Goal: Task Accomplishment & Management: Complete application form

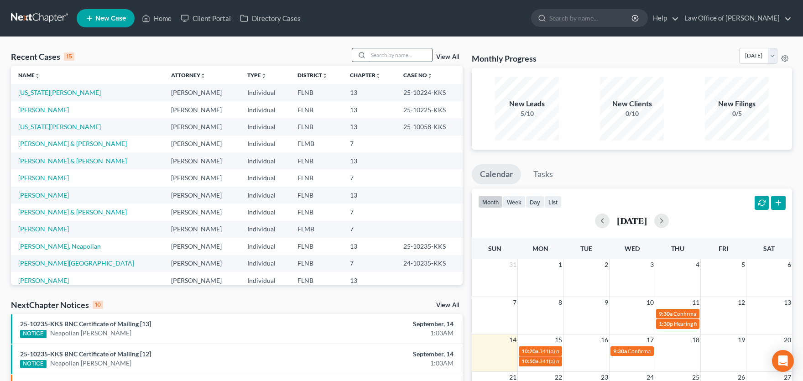
click at [374, 56] on input "search" at bounding box center [400, 54] width 64 height 13
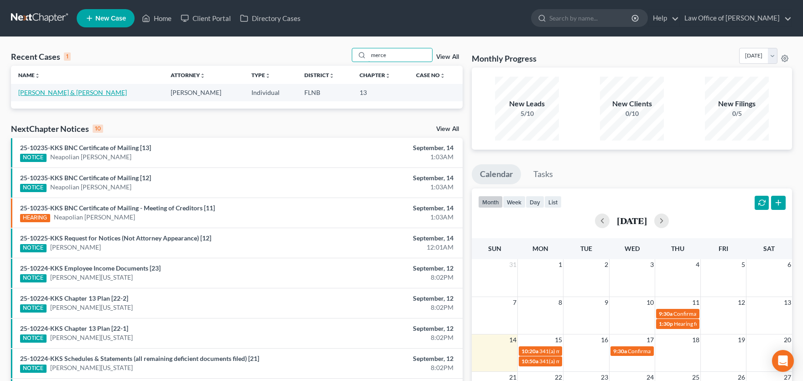
type input "merce"
click at [65, 92] on link "[PERSON_NAME] & [PERSON_NAME]" at bounding box center [72, 93] width 109 height 8
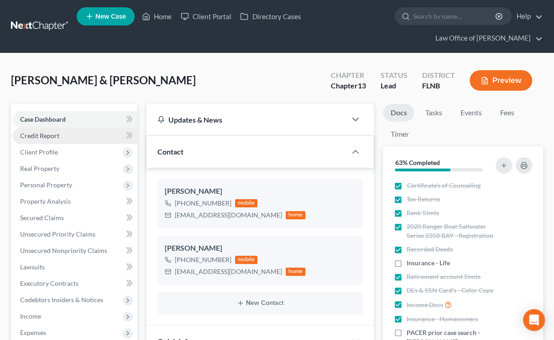
click at [38, 136] on span "Credit Report" at bounding box center [39, 136] width 39 height 8
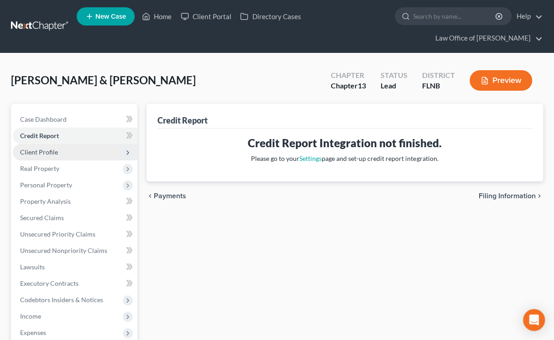
click at [40, 153] on span "Client Profile" at bounding box center [39, 152] width 38 height 8
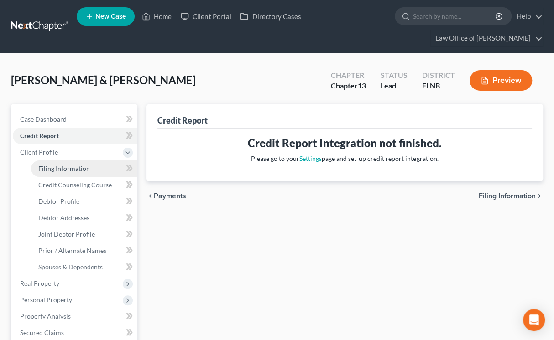
click at [49, 173] on link "Filing Information" at bounding box center [84, 169] width 106 height 16
select select "1"
select select "3"
select select "9"
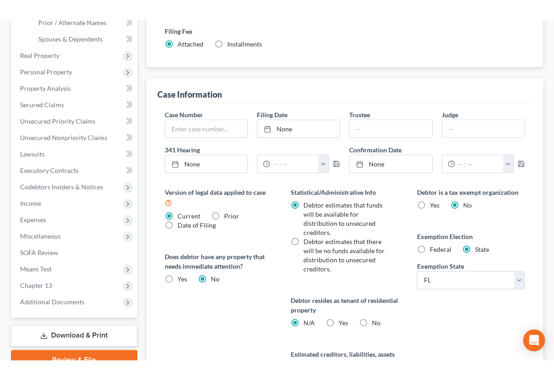
scroll to position [251, 0]
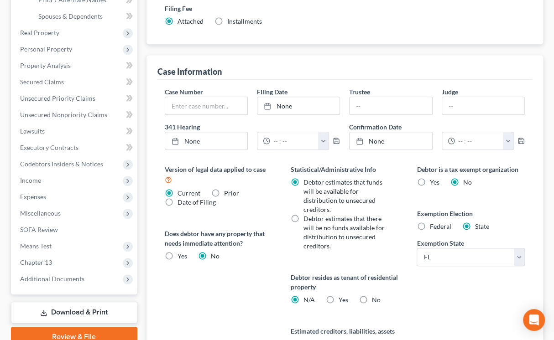
click at [372, 299] on label "No" at bounding box center [376, 300] width 9 height 9
click at [375, 299] on input "No" at bounding box center [378, 299] width 6 height 6
radio input "true"
radio input "false"
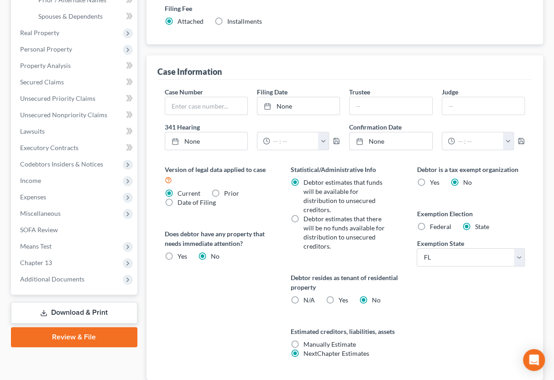
scroll to position [313, 0]
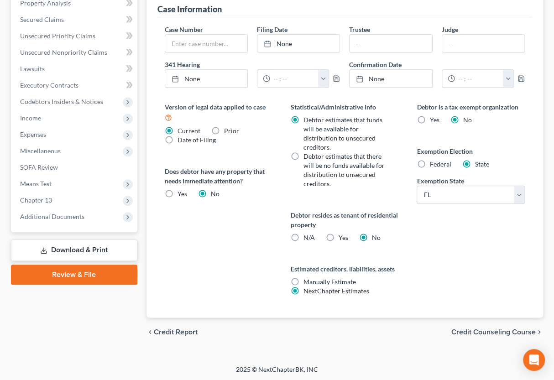
click at [473, 332] on span "Credit Counseling Course" at bounding box center [493, 331] width 84 height 7
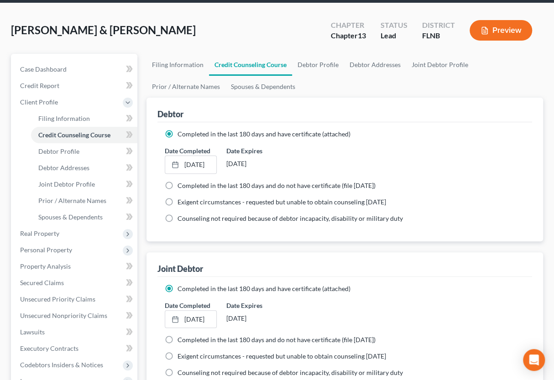
scroll to position [251, 0]
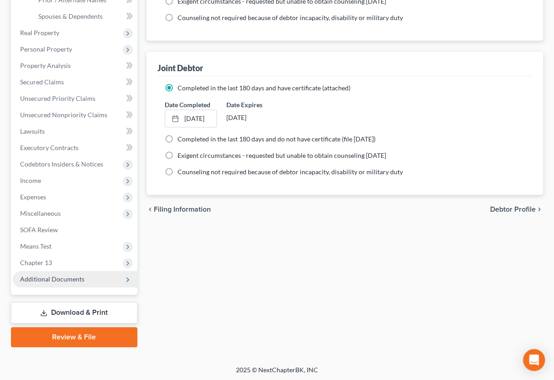
click at [77, 281] on span "Additional Documents" at bounding box center [52, 279] width 64 height 8
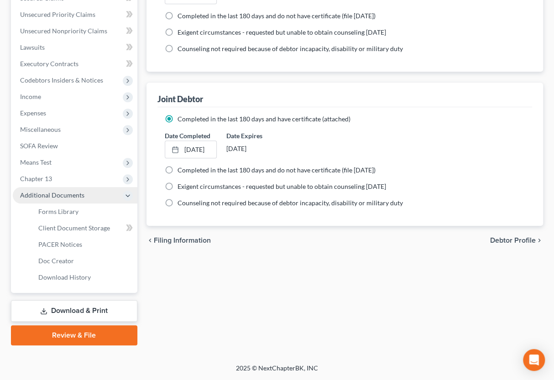
scroll to position [218, 0]
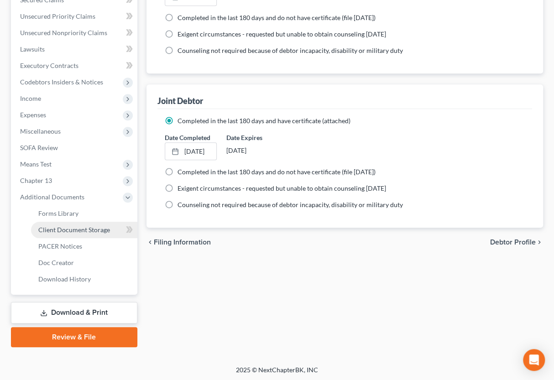
click at [78, 230] on span "Client Document Storage" at bounding box center [74, 230] width 72 height 8
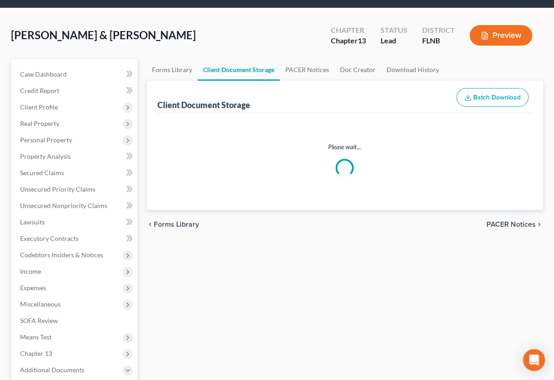
select select "10"
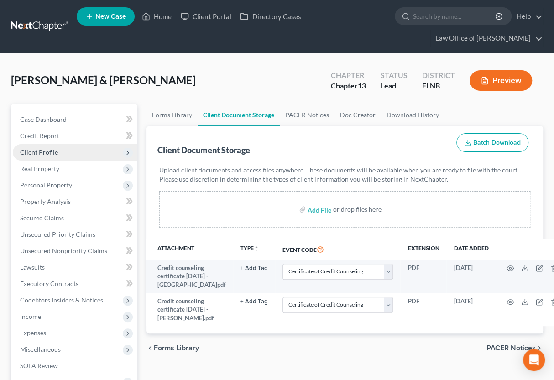
click at [42, 149] on span "Client Profile" at bounding box center [39, 152] width 38 height 8
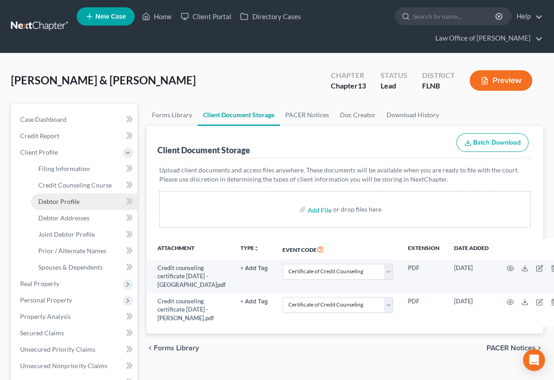
click at [72, 200] on span "Debtor Profile" at bounding box center [58, 202] width 41 height 8
select select "1"
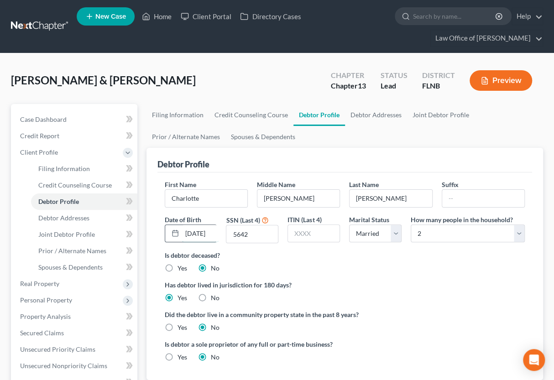
click at [211, 235] on input "[DATE]" at bounding box center [200, 233] width 36 height 17
click at [61, 116] on span "Case Dashboard" at bounding box center [43, 119] width 47 height 8
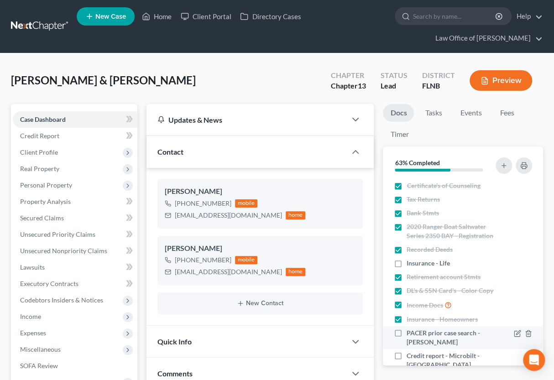
click at [407, 332] on label "PACER prior case search - [PERSON_NAME]" at bounding box center [451, 337] width 89 height 18
click at [410, 332] on input "PACER prior case search - [PERSON_NAME]" at bounding box center [413, 331] width 6 height 6
checkbox input "true"
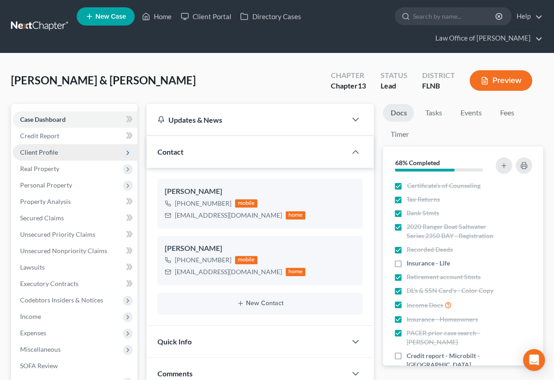
click at [69, 153] on span "Client Profile" at bounding box center [75, 152] width 125 height 16
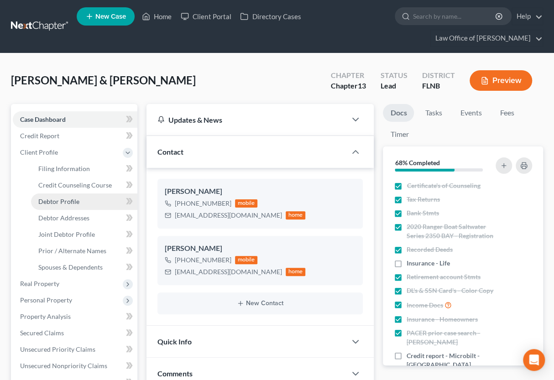
click at [66, 199] on span "Debtor Profile" at bounding box center [58, 202] width 41 height 8
select select "1"
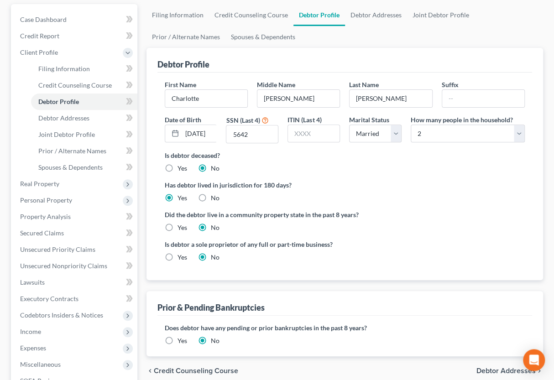
scroll to position [151, 0]
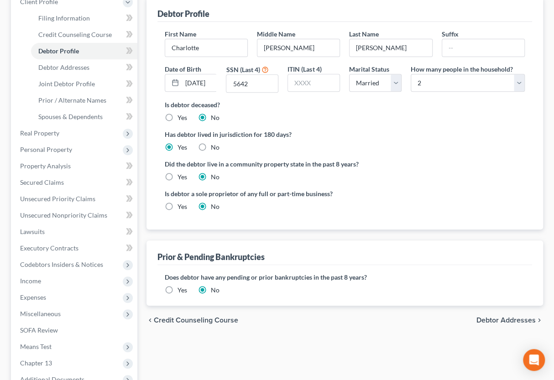
click at [478, 318] on span "Debtor Addresses" at bounding box center [505, 320] width 59 height 7
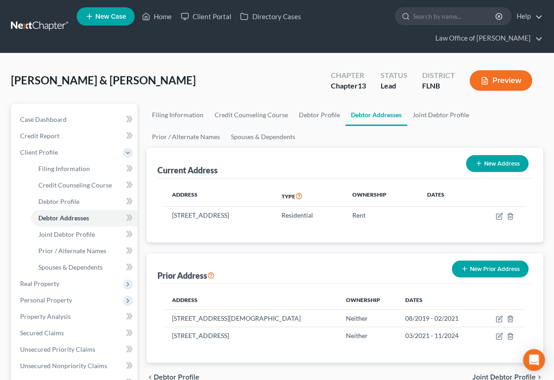
click at [365, 271] on div "Prior Address New Prior Address" at bounding box center [344, 268] width 375 height 31
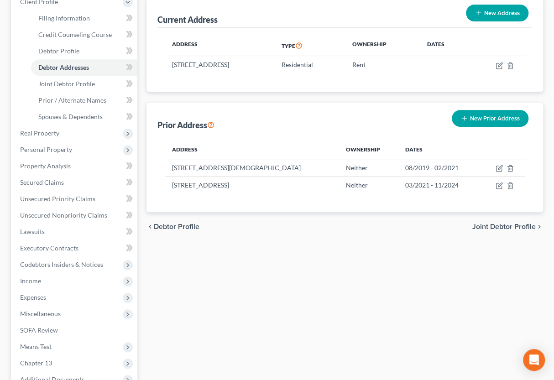
click at [483, 225] on span "Joint Debtor Profile" at bounding box center [503, 226] width 63 height 7
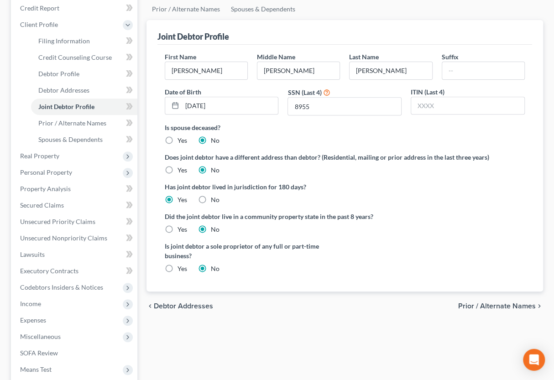
scroll to position [151, 0]
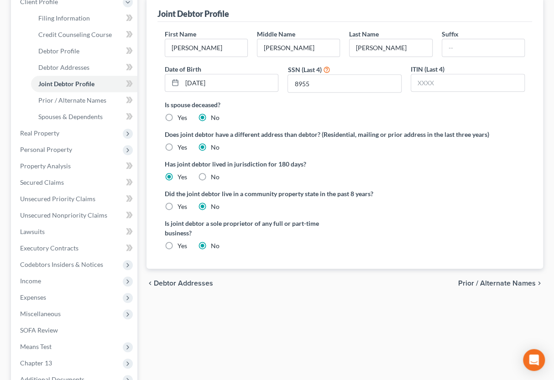
click at [466, 283] on span "Prior / Alternate Names" at bounding box center [497, 283] width 78 height 7
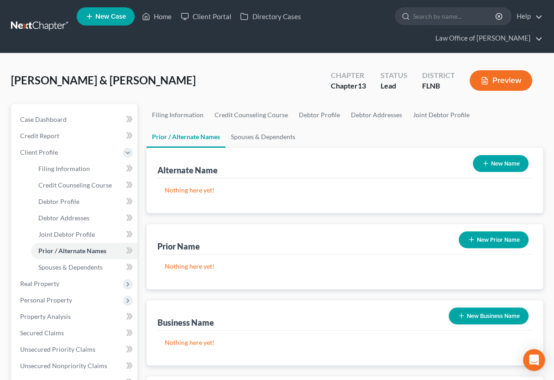
click at [326, 336] on div "Nothing here yet!" at bounding box center [344, 348] width 375 height 35
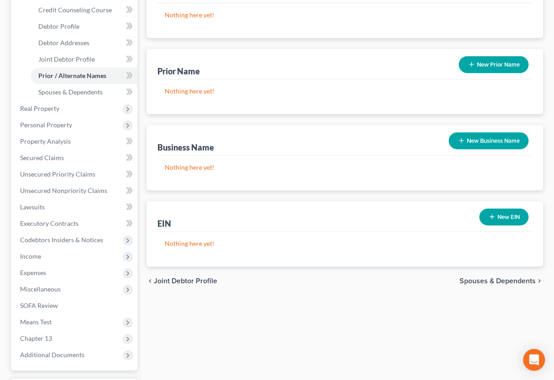
scroll to position [201, 0]
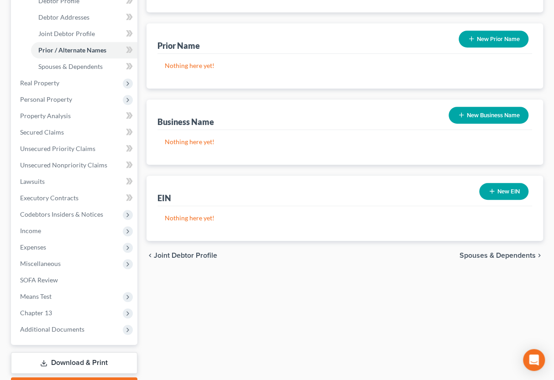
click at [470, 254] on span "Spouses & Dependents" at bounding box center [497, 255] width 76 height 7
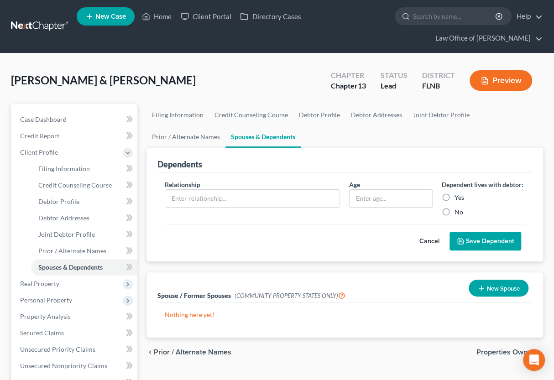
scroll to position [201, 0]
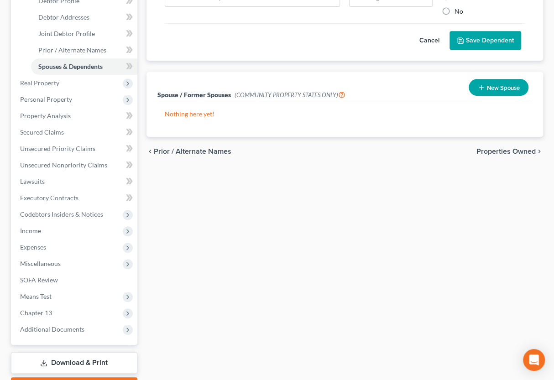
click at [498, 150] on span "Properties Owned" at bounding box center [505, 151] width 59 height 7
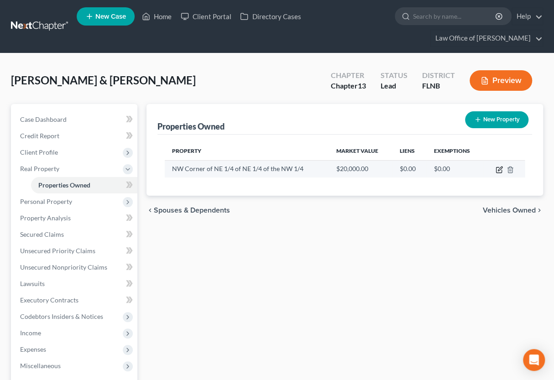
click at [497, 169] on icon "button" at bounding box center [498, 169] width 7 height 7
select select "9"
select select "2"
select select "0"
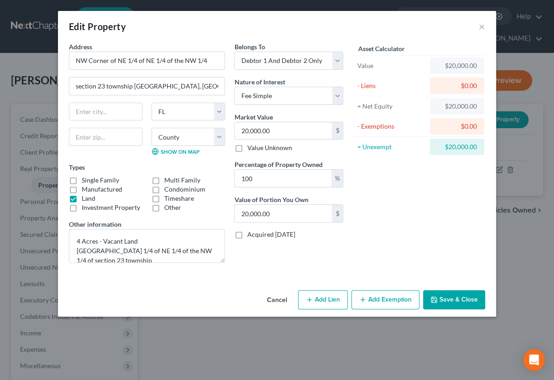
click at [461, 301] on button "Save & Close" at bounding box center [454, 299] width 62 height 19
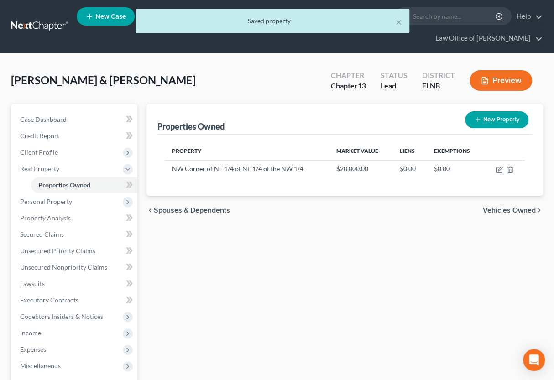
click at [508, 208] on span "Vehicles Owned" at bounding box center [509, 210] width 53 height 7
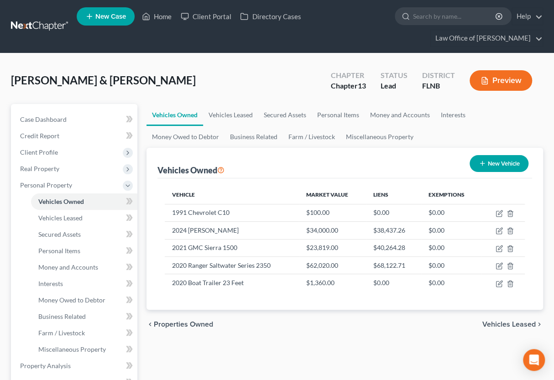
click at [450, 321] on div "chevron_left Properties Owned Vehicles Leased chevron_right" at bounding box center [344, 324] width 397 height 29
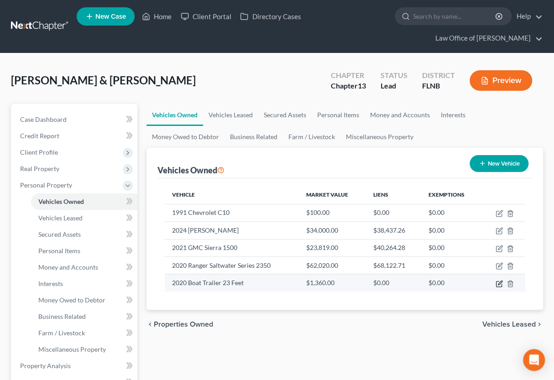
click at [500, 284] on icon "button" at bounding box center [500, 283] width 4 height 4
select select "2"
select select "6"
select select "3"
select select "2"
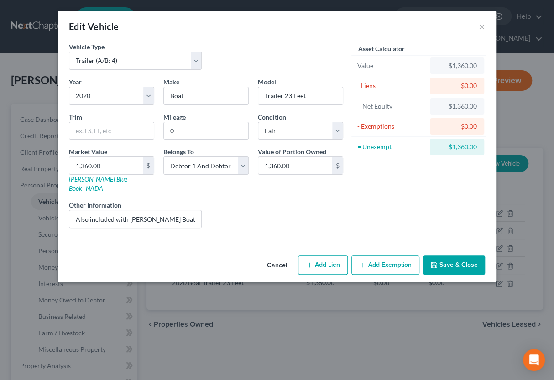
click at [387, 259] on button "Add Exemption" at bounding box center [385, 264] width 68 height 19
select select "2"
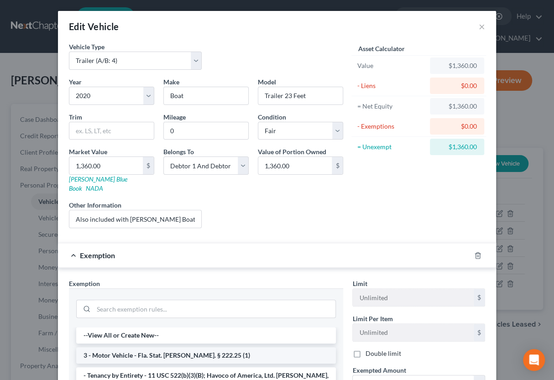
click at [289, 347] on li "3 - Motor Vehicle - Fla. Stat. [PERSON_NAME]. § 222.25 (1)" at bounding box center [206, 355] width 260 height 16
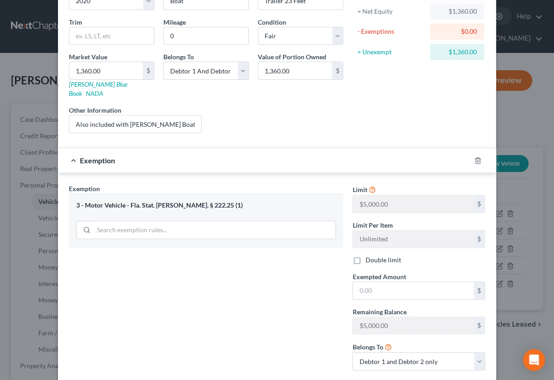
scroll to position [136, 0]
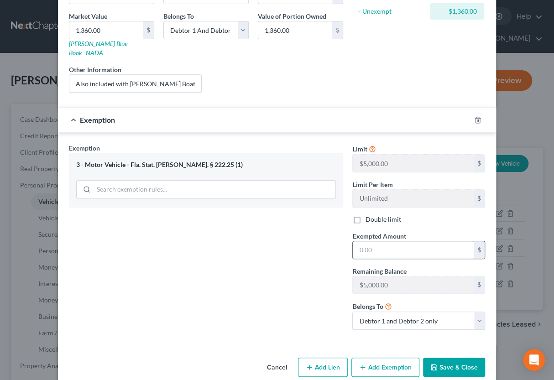
click at [361, 245] on input "text" at bounding box center [413, 249] width 121 height 17
type input "5,000"
click at [452, 358] on button "Save & Close" at bounding box center [454, 367] width 62 height 19
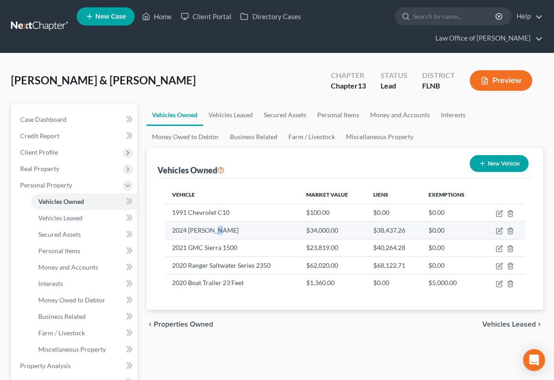
click at [210, 228] on td "2024 [PERSON_NAME]" at bounding box center [232, 230] width 134 height 17
click at [497, 230] on icon "button" at bounding box center [498, 230] width 7 height 7
select select "0"
select select "2"
select select "1"
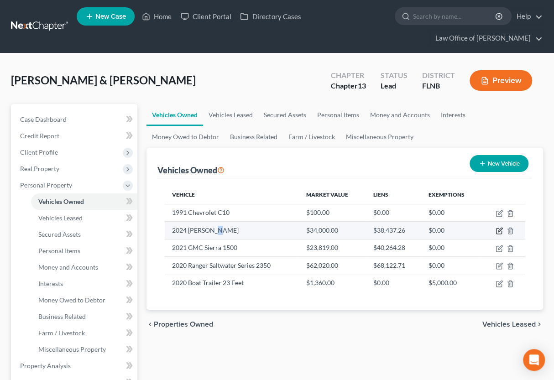
select select "2"
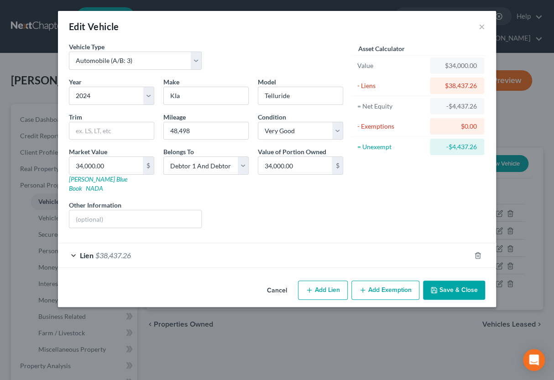
click at [351, 23] on div "Edit Vehicle ×" at bounding box center [277, 26] width 438 height 31
drag, startPoint x: 76, startPoint y: 164, endPoint x: 113, endPoint y: 166, distance: 37.0
click at [113, 166] on input "34,000.00" at bounding box center [105, 165] width 73 height 17
type input "3"
type input "3.00"
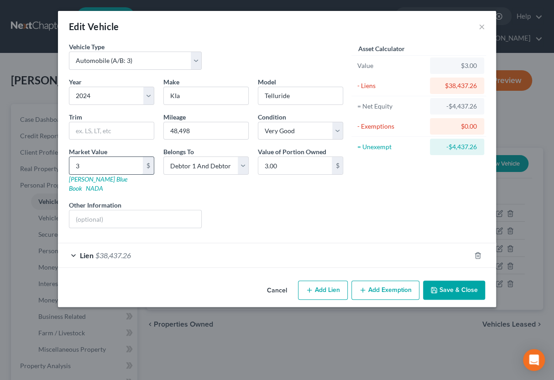
type input "35"
type input "35.00"
type input "357"
type input "357.00"
type input "3574"
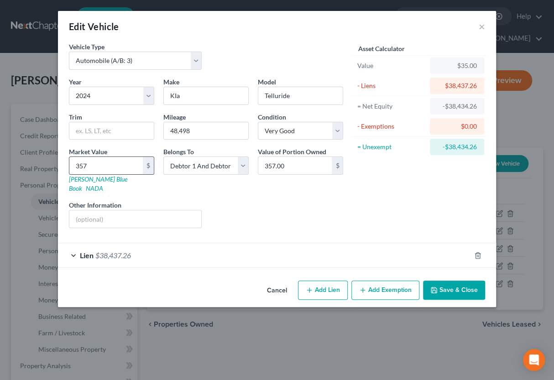
type input "3,574.00"
type input "3,5740"
type input "35,740.00"
type input "35,740"
click at [443, 192] on div "Asset Calculator Value $35,740.00 - Liens $38,437.26 = Net Equity -$34,863.26 -…" at bounding box center [419, 138] width 142 height 193
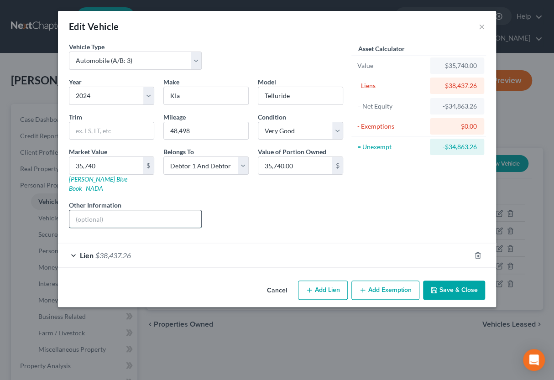
click at [83, 212] on input "text" at bounding box center [135, 218] width 132 height 17
paste input "[US_VEHICLE_IDENTIFICATION_NUMBER]"
type input "VIN [US_VEHICLE_IDENTIFICATION_NUMBER]"
click at [431, 287] on icon "button" at bounding box center [433, 290] width 7 height 7
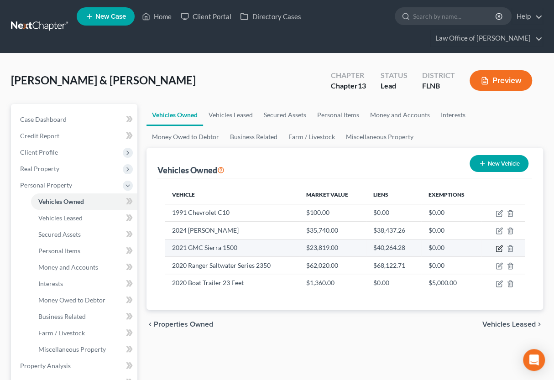
click at [499, 247] on icon "button" at bounding box center [498, 248] width 7 height 7
select select "0"
select select "5"
select select "2"
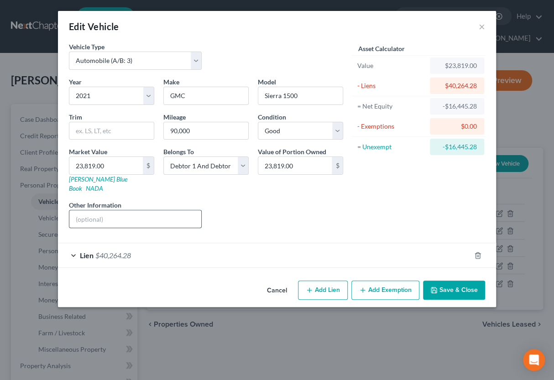
click at [188, 210] on input "text" at bounding box center [135, 218] width 132 height 17
paste input "[US_VEHICLE_IDENTIFICATION_NUMBER]"
type input "VIN [US_VEHICLE_IDENTIFICATION_NUMBER]"
click at [439, 281] on button "Save & Close" at bounding box center [454, 290] width 62 height 19
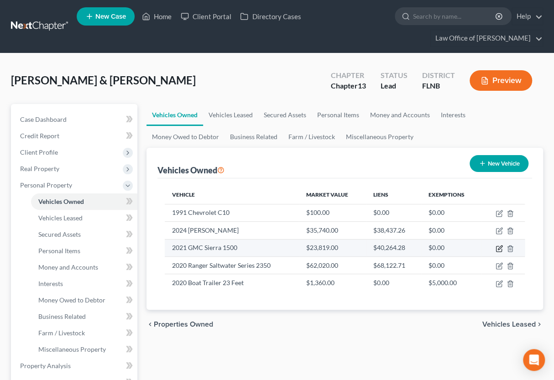
click at [500, 248] on icon "button" at bounding box center [500, 247] width 4 height 4
select select "0"
select select "5"
select select "2"
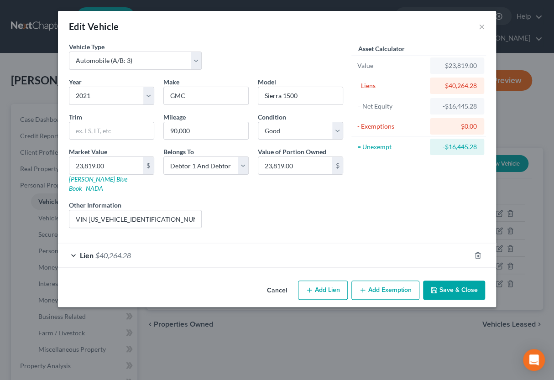
click at [210, 250] on div "Lien $40,264.28" at bounding box center [264, 255] width 412 height 24
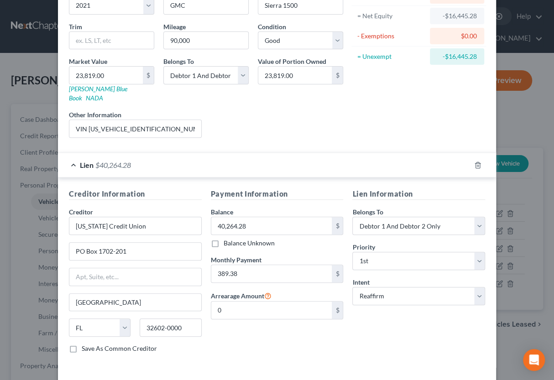
scroll to position [118, 0]
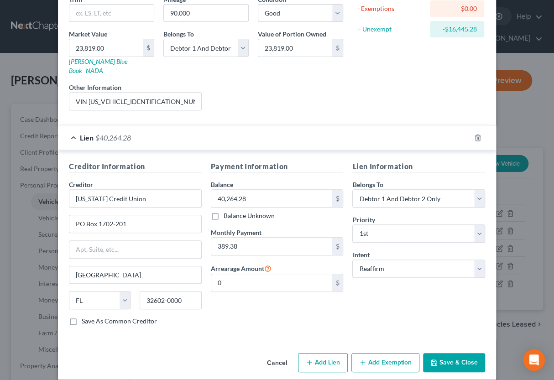
click at [449, 353] on button "Save & Close" at bounding box center [454, 362] width 62 height 19
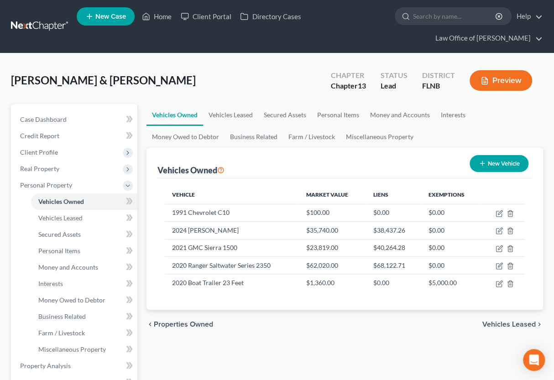
click at [501, 324] on span "Vehicles Leased" at bounding box center [508, 324] width 53 height 7
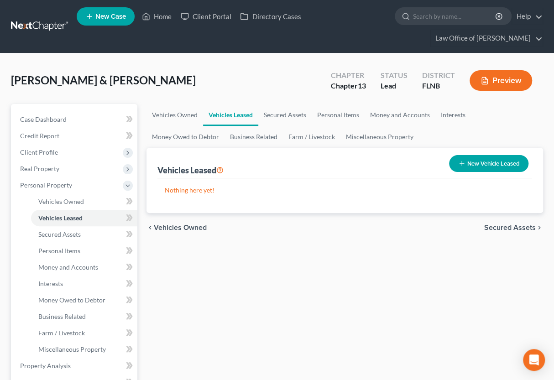
click at [504, 228] on span "Secured Assets" at bounding box center [510, 227] width 52 height 7
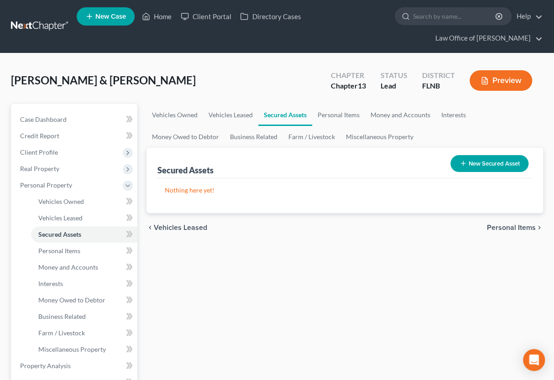
click at [503, 228] on span "Personal Items" at bounding box center [511, 227] width 49 height 7
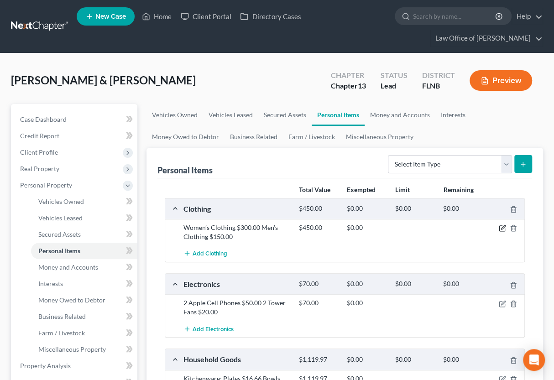
click at [501, 228] on icon "button" at bounding box center [503, 227] width 4 height 4
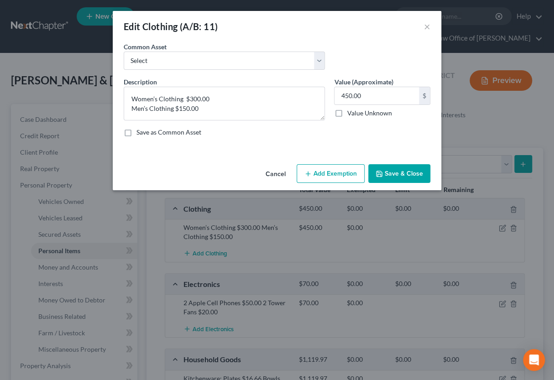
click at [328, 172] on button "Add Exemption" at bounding box center [331, 173] width 68 height 19
select select "2"
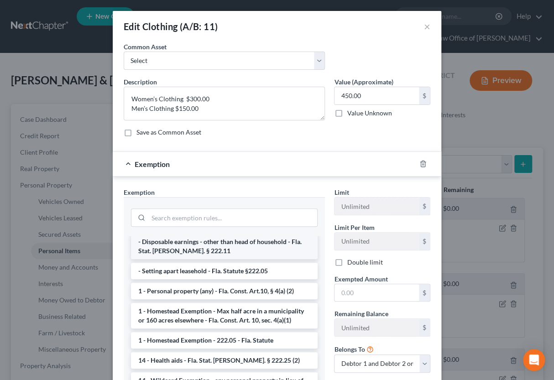
scroll to position [90, 0]
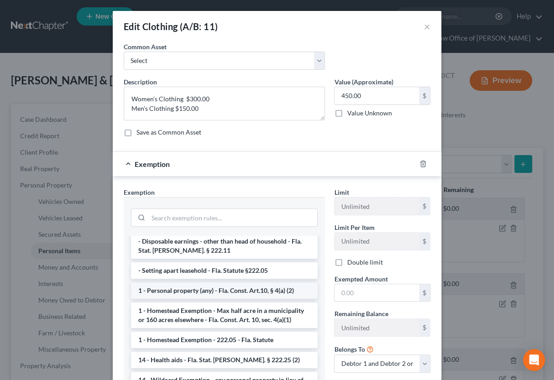
click at [269, 282] on li "1 - Personal property (any) - Fla. Const. Art.10, § 4(a) (2)" at bounding box center [224, 290] width 187 height 16
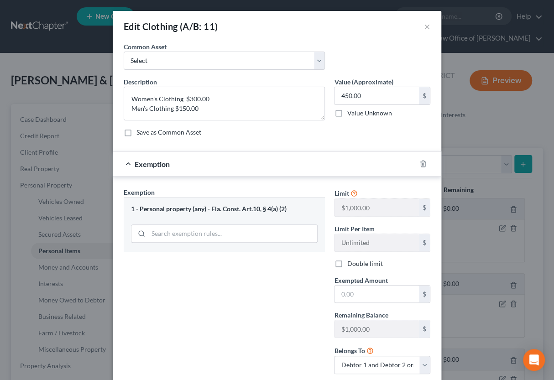
click at [347, 264] on label "Double limit" at bounding box center [365, 263] width 36 height 9
click at [350, 264] on input "Double limit" at bounding box center [353, 262] width 6 height 6
checkbox input "true"
click at [344, 296] on input "text" at bounding box center [376, 294] width 84 height 17
type input "5"
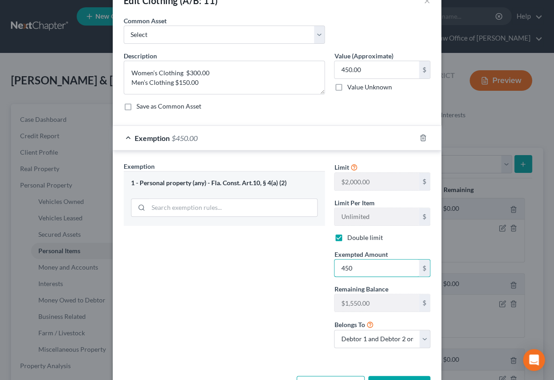
scroll to position [58, 0]
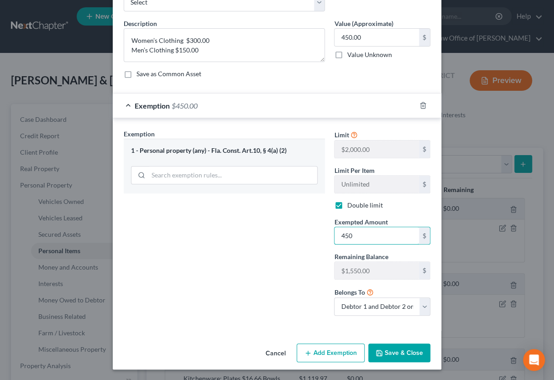
type input "450"
click at [404, 356] on button "Save & Close" at bounding box center [399, 353] width 62 height 19
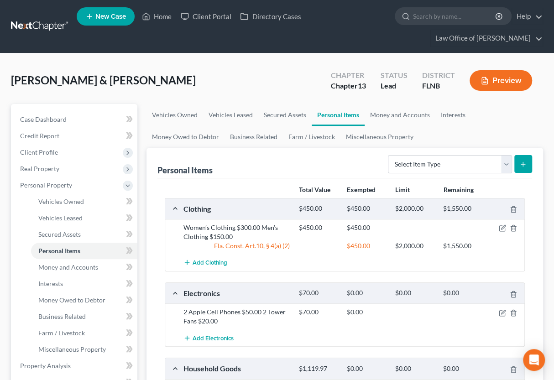
scroll to position [151, 0]
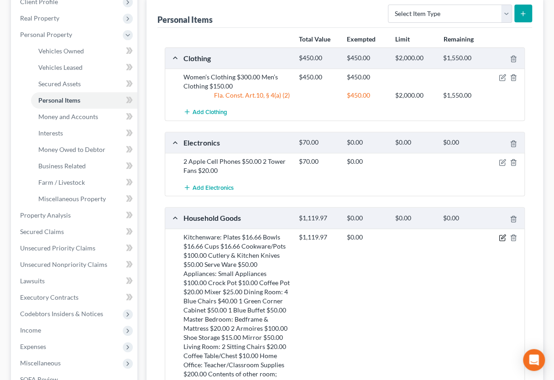
click at [500, 235] on icon "button" at bounding box center [501, 237] width 5 height 5
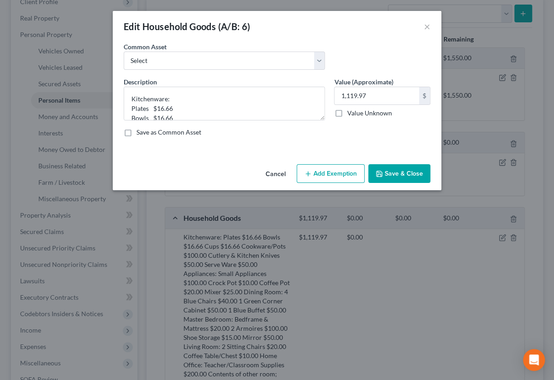
click at [348, 171] on button "Add Exemption" at bounding box center [331, 173] width 68 height 19
select select "2"
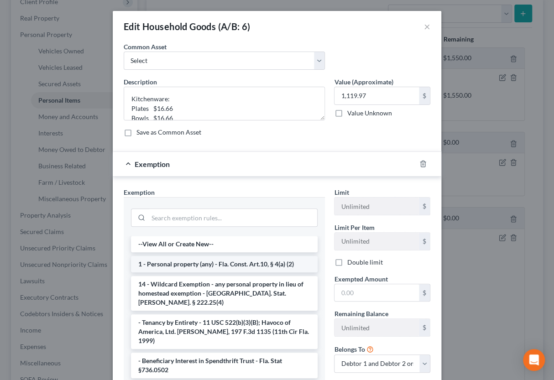
click at [247, 262] on li "1 - Personal property (any) - Fla. Const. Art.10, § 4(a) (2)" at bounding box center [224, 264] width 187 height 16
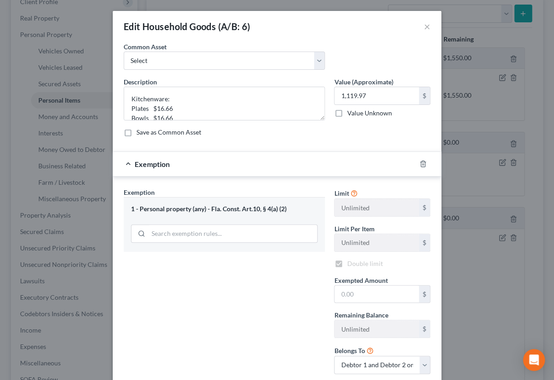
checkbox input "true"
click at [345, 295] on input "text" at bounding box center [376, 294] width 84 height 17
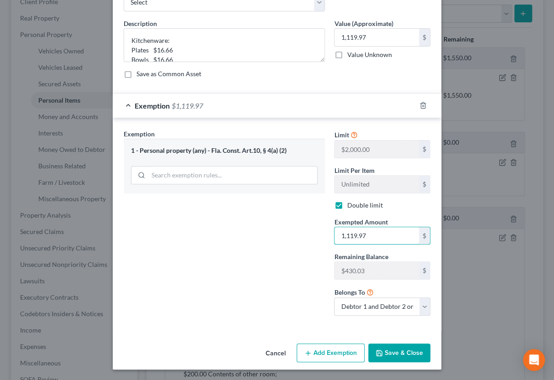
type input "1,119.97"
click at [391, 349] on button "Save & Close" at bounding box center [399, 353] width 62 height 19
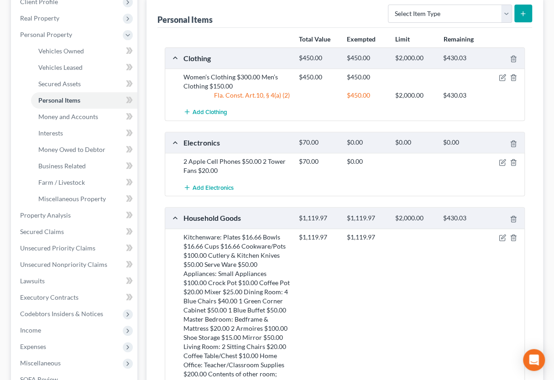
scroll to position [301, 0]
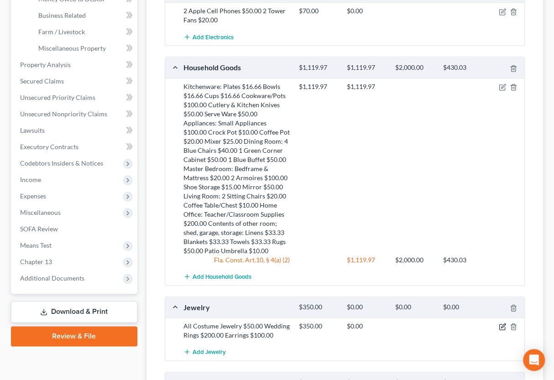
click at [500, 325] on icon "button" at bounding box center [502, 326] width 7 height 7
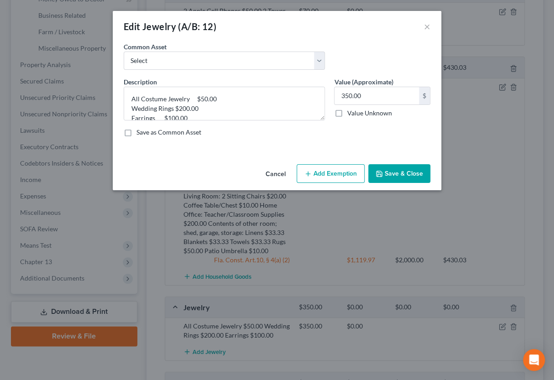
click at [340, 173] on button "Add Exemption" at bounding box center [331, 173] width 68 height 19
select select "2"
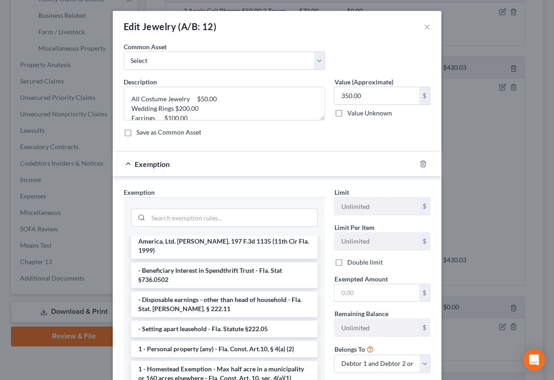
scroll to position [45, 0]
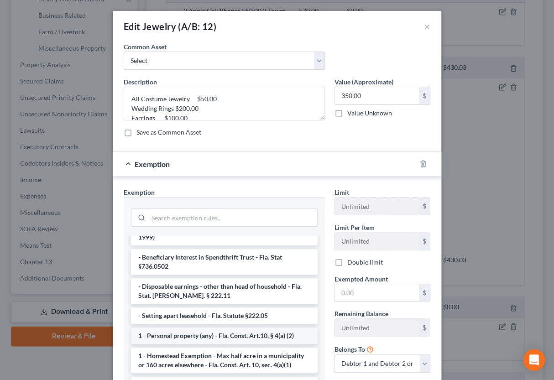
click at [257, 328] on li "1 - Personal property (any) - Fla. Const. Art.10, § 4(a) (2)" at bounding box center [224, 336] width 187 height 16
checkbox input "true"
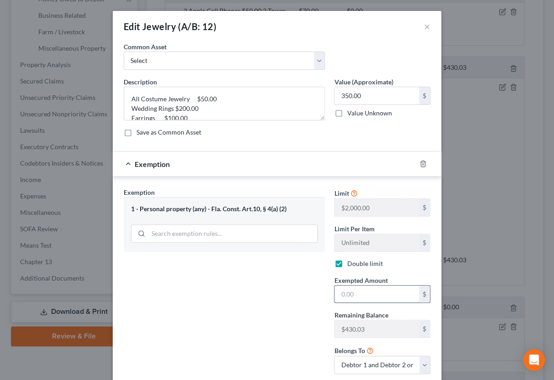
click at [339, 298] on input "text" at bounding box center [376, 294] width 84 height 17
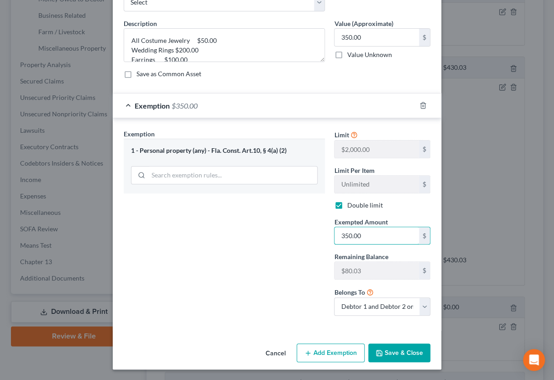
type input "350.00"
click at [403, 353] on button "Save & Close" at bounding box center [399, 353] width 62 height 19
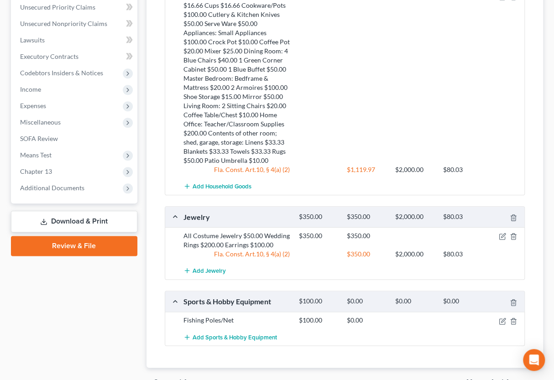
scroll to position [291, 0]
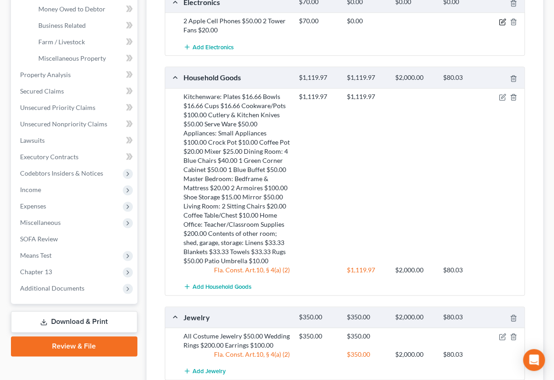
click at [501, 19] on icon "button" at bounding box center [502, 21] width 7 height 7
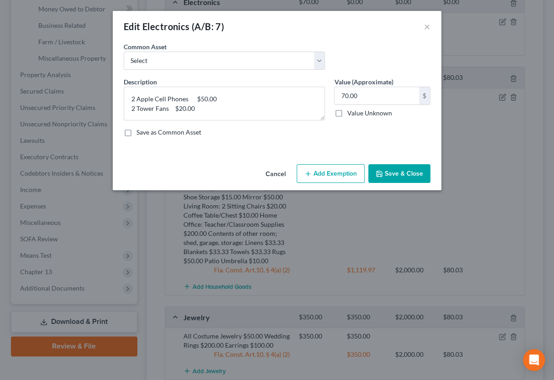
click at [305, 168] on button "Add Exemption" at bounding box center [331, 173] width 68 height 19
select select "2"
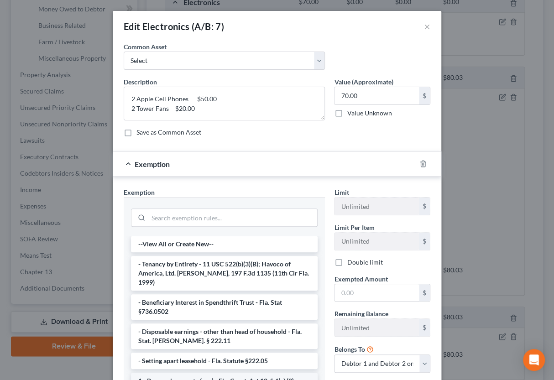
click at [241, 374] on li "1 - Personal property (any) - Fla. Const. Art.10, § 4(a) (2)" at bounding box center [224, 381] width 187 height 16
checkbox input "true"
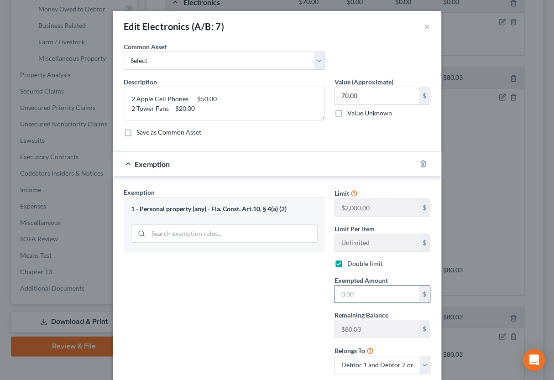
click at [345, 296] on input "text" at bounding box center [376, 294] width 84 height 17
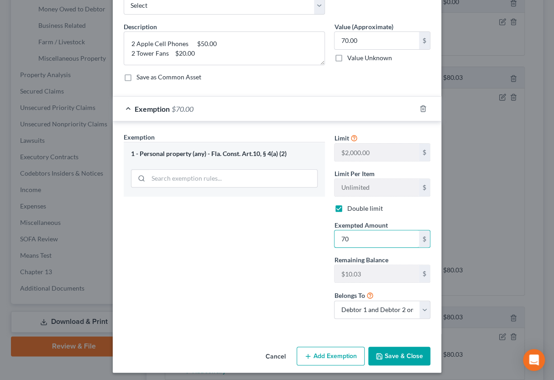
scroll to position [58, 0]
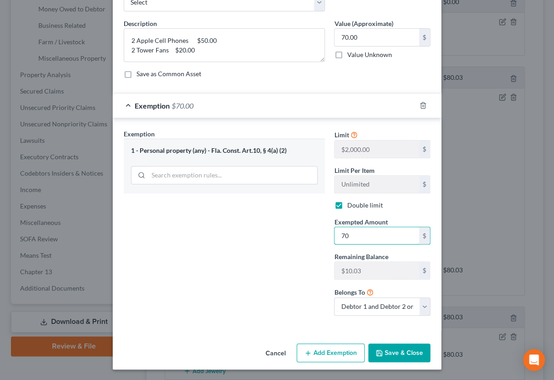
type input "70"
click at [407, 354] on button "Save & Close" at bounding box center [399, 353] width 62 height 19
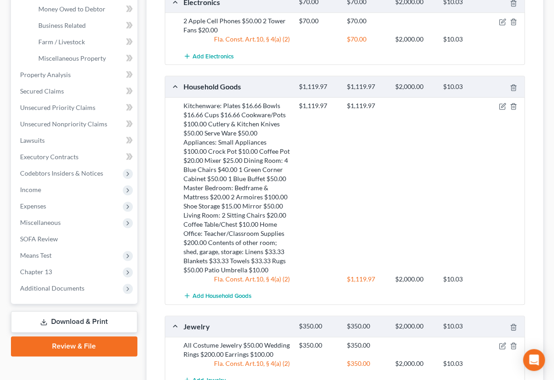
scroll to position [451, 0]
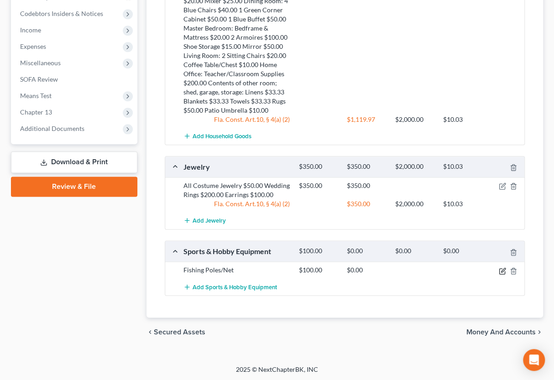
click at [500, 271] on icon "button" at bounding box center [502, 270] width 7 height 7
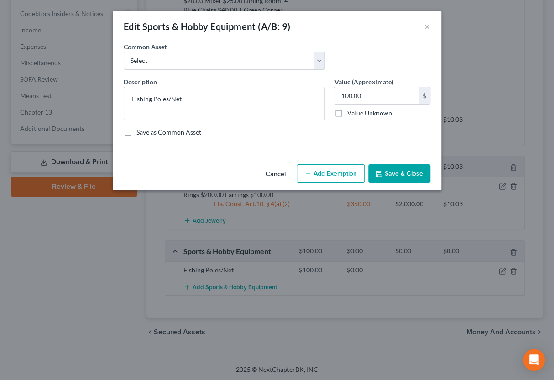
click at [329, 172] on button "Add Exemption" at bounding box center [331, 173] width 68 height 19
select select "2"
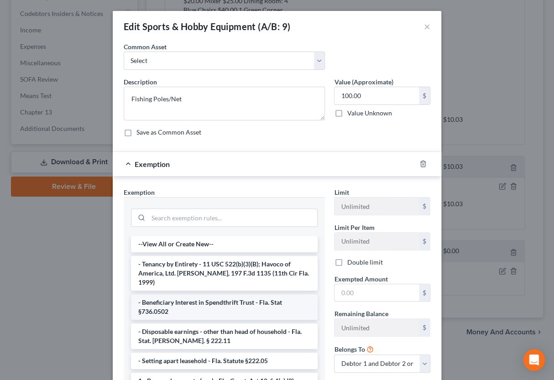
scroll to position [45, 0]
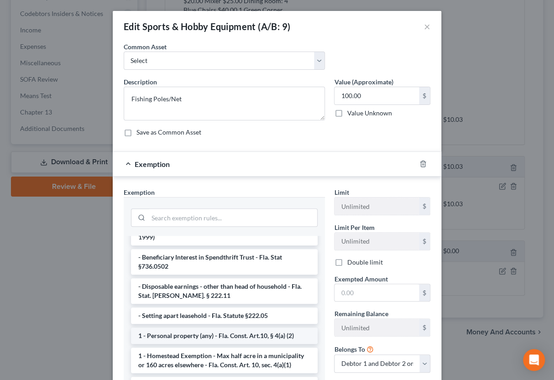
click at [233, 328] on li "1 - Personal property (any) - Fla. Const. Art.10, § 4(a) (2)" at bounding box center [224, 336] width 187 height 16
checkbox input "true"
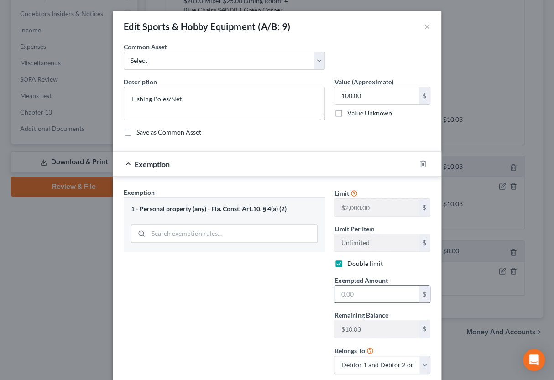
click at [355, 298] on input "text" at bounding box center [376, 294] width 84 height 17
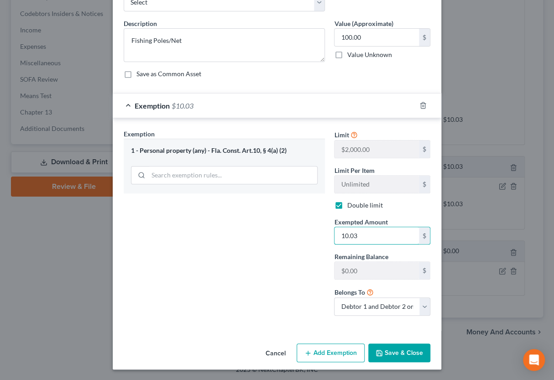
type input "10.03"
click at [388, 352] on button "Save & Close" at bounding box center [399, 353] width 62 height 19
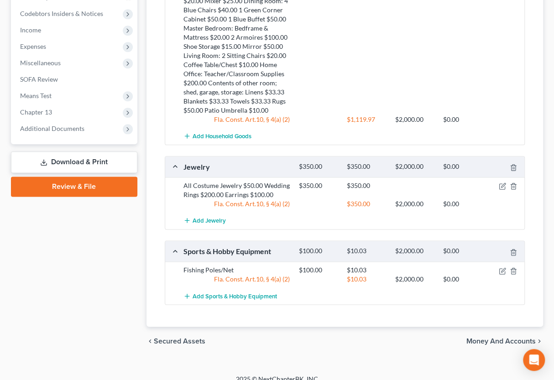
click at [471, 338] on span "Money and Accounts" at bounding box center [500, 341] width 69 height 7
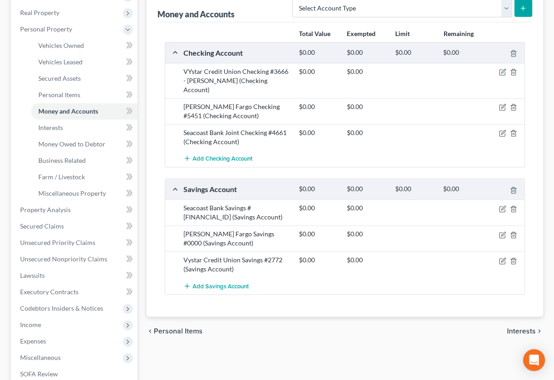
scroll to position [150, 0]
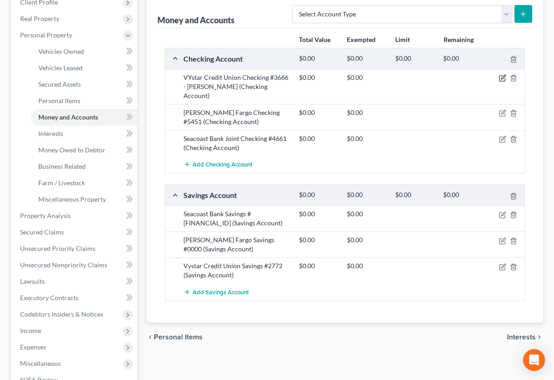
click at [501, 75] on icon "button" at bounding box center [502, 77] width 7 height 7
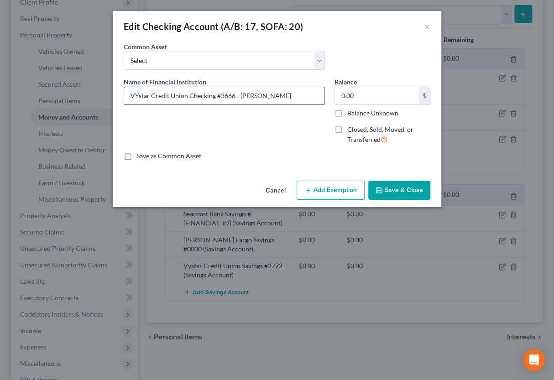
drag, startPoint x: 186, startPoint y: 95, endPoint x: 213, endPoint y: 97, distance: 26.5
click at [213, 97] on input "VYstar Credit Union Checking #3666 - [PERSON_NAME]" at bounding box center [224, 95] width 200 height 17
drag, startPoint x: 187, startPoint y: 97, endPoint x: 135, endPoint y: 93, distance: 52.6
click at [126, 93] on input "VYstar Credit Union #3666 - [PERSON_NAME]" at bounding box center [224, 95] width 200 height 17
click at [136, 93] on input "VYstar Credit Union #3666 - [PERSON_NAME]" at bounding box center [224, 95] width 200 height 17
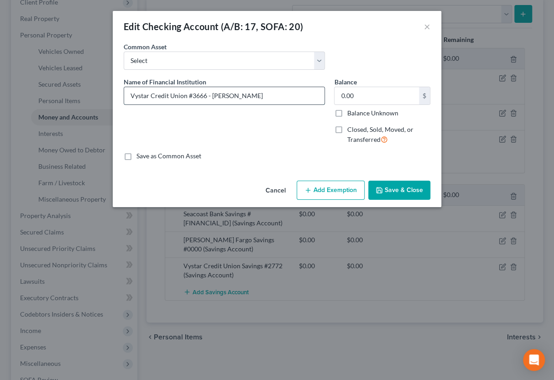
drag, startPoint x: 186, startPoint y: 96, endPoint x: 127, endPoint y: 91, distance: 59.1
click at [127, 91] on input "Vystar Credit Union #3666 - [PERSON_NAME]" at bounding box center [224, 95] width 200 height 17
type input "Vystar Credit Union #3666 - [PERSON_NAME]"
click at [383, 188] on icon "button" at bounding box center [378, 190] width 7 height 7
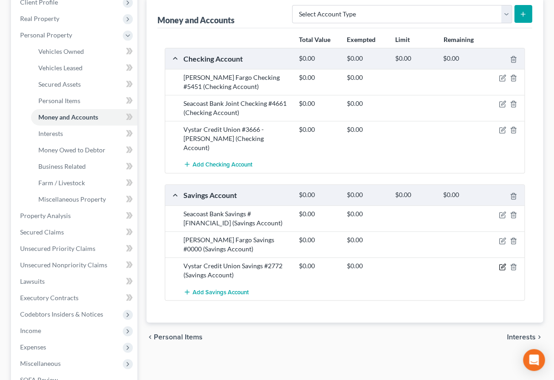
click at [503, 264] on icon "button" at bounding box center [503, 266] width 4 height 4
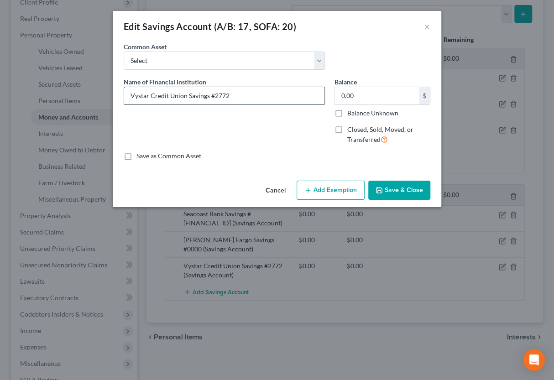
drag, startPoint x: 208, startPoint y: 95, endPoint x: 128, endPoint y: 94, distance: 80.8
click at [128, 94] on input "Vystar Credit Union Savings #2772" at bounding box center [224, 95] width 200 height 17
paste input "text"
type input "Vystar Credit Union #2772"
click at [399, 190] on button "Save & Close" at bounding box center [399, 190] width 62 height 19
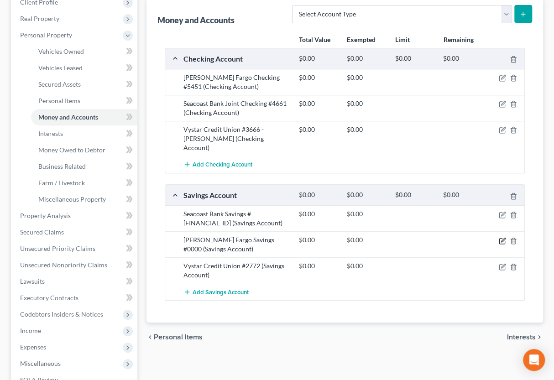
click at [502, 237] on icon "button" at bounding box center [502, 240] width 7 height 7
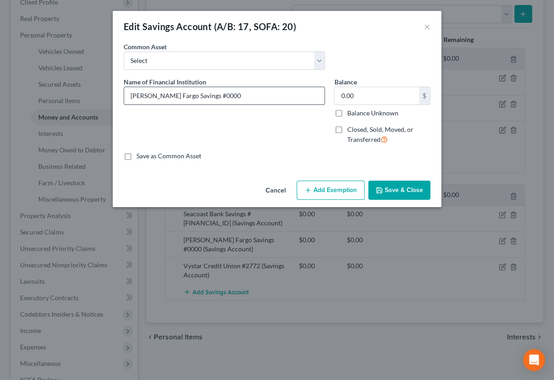
click at [165, 96] on input "[PERSON_NAME] Fargo Savings #0000" at bounding box center [224, 95] width 200 height 17
drag, startPoint x: 178, startPoint y: 96, endPoint x: 133, endPoint y: 95, distance: 45.2
click at [133, 95] on input "[PERSON_NAME] Fargo Bank #0000" at bounding box center [224, 95] width 200 height 17
type input "[PERSON_NAME] Fargo Bank #0000"
click at [388, 188] on button "Save & Close" at bounding box center [399, 190] width 62 height 19
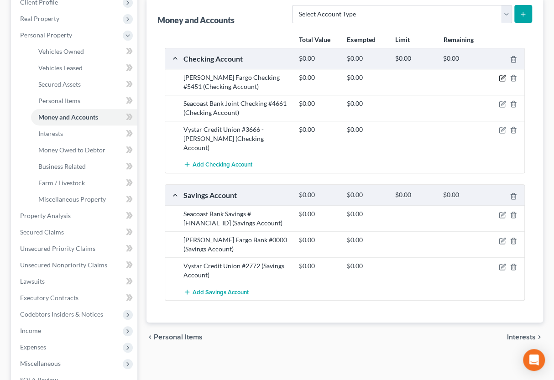
click at [503, 77] on icon "button" at bounding box center [503, 77] width 4 height 4
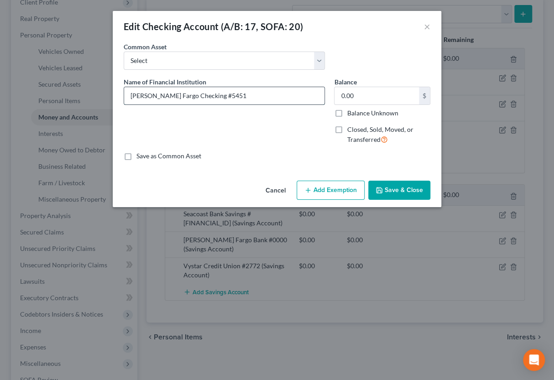
drag, startPoint x: 190, startPoint y: 96, endPoint x: 113, endPoint y: 98, distance: 77.6
click at [124, 98] on input "[PERSON_NAME] Fargo Checking #5451" at bounding box center [224, 95] width 200 height 17
paste input "Bank"
type input "[PERSON_NAME] Fargo Bank #5451"
click at [398, 192] on button "Save & Close" at bounding box center [399, 190] width 62 height 19
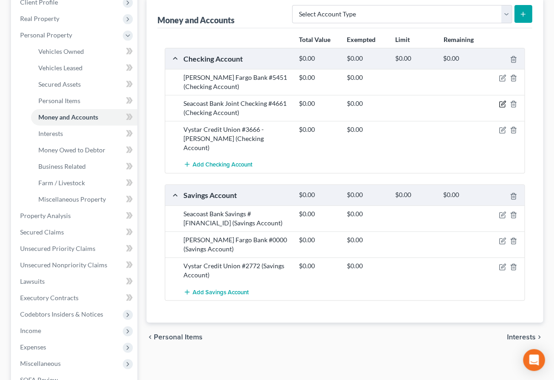
click at [501, 104] on icon "button" at bounding box center [503, 103] width 4 height 4
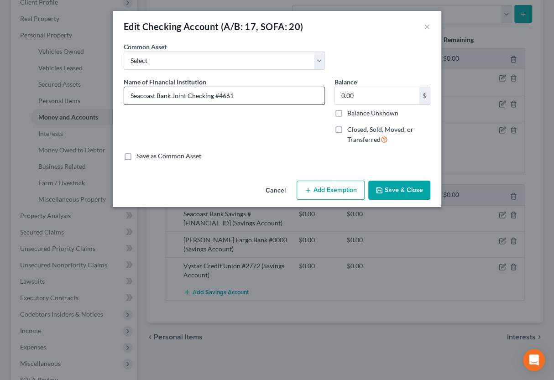
drag, startPoint x: 171, startPoint y: 95, endPoint x: 210, endPoint y: 96, distance: 39.2
click at [210, 96] on input "Seacoast Bank Joint Checking #4661" at bounding box center [224, 95] width 200 height 17
drag, startPoint x: 173, startPoint y: 97, endPoint x: 128, endPoint y: 95, distance: 45.2
click at [128, 95] on input "Seacoast Bank #4661" at bounding box center [224, 95] width 200 height 17
type input "Seacoast Bank #4661"
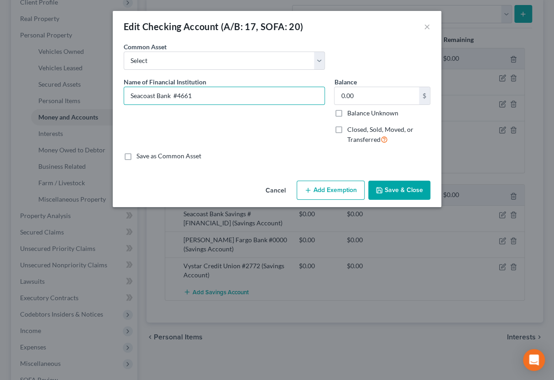
click at [389, 190] on button "Save & Close" at bounding box center [399, 190] width 62 height 19
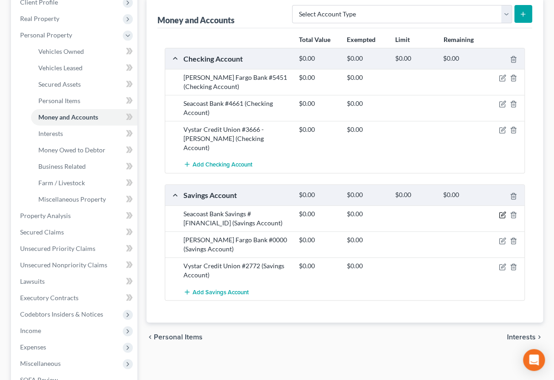
click at [501, 212] on icon "button" at bounding box center [503, 214] width 4 height 4
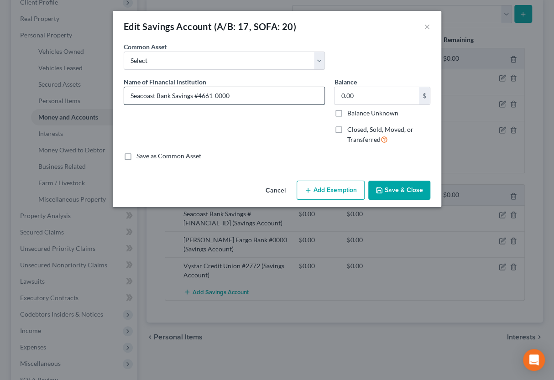
drag, startPoint x: 193, startPoint y: 96, endPoint x: 115, endPoint y: 93, distance: 77.2
click at [124, 93] on input "Seacoast Bank Savings #4661-0000" at bounding box center [224, 95] width 200 height 17
paste input "text"
type input "Seacoast Bank #4661-0000"
click at [382, 192] on icon "button" at bounding box center [378, 190] width 7 height 7
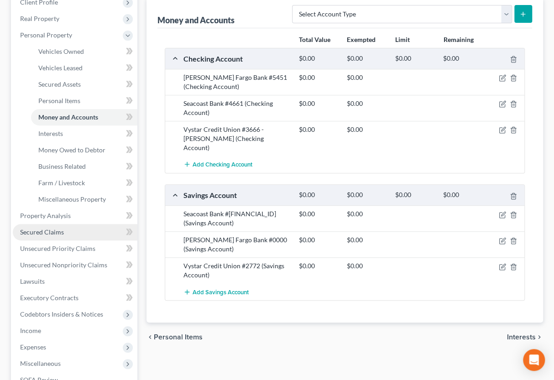
click at [115, 234] on link "Secured Claims" at bounding box center [75, 232] width 125 height 16
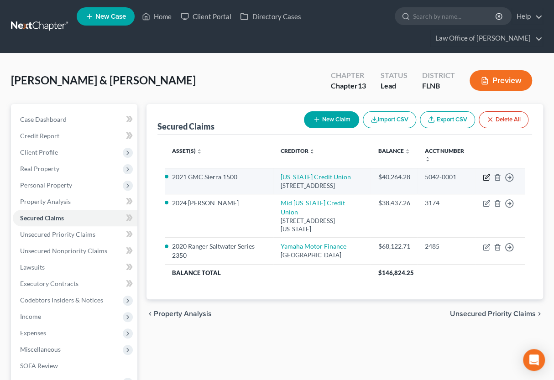
click at [488, 175] on icon "button" at bounding box center [486, 177] width 7 height 7
select select "9"
select select "2"
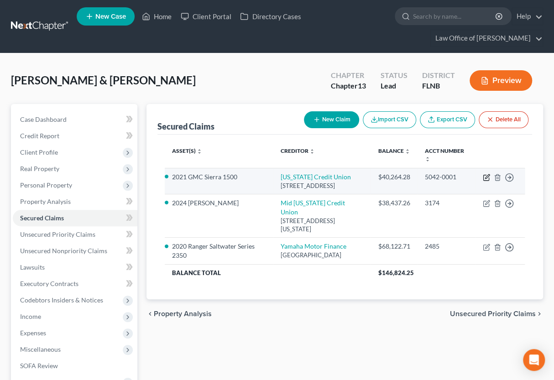
select select "0"
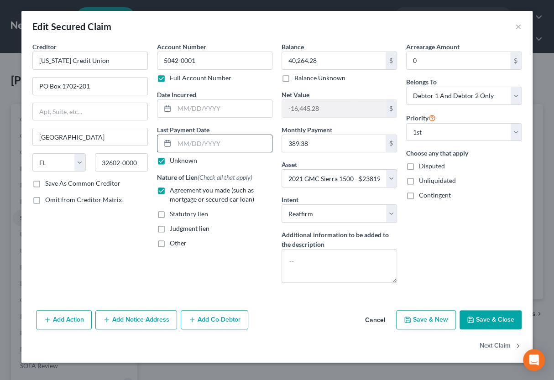
click at [236, 146] on input "text" at bounding box center [223, 143] width 98 height 17
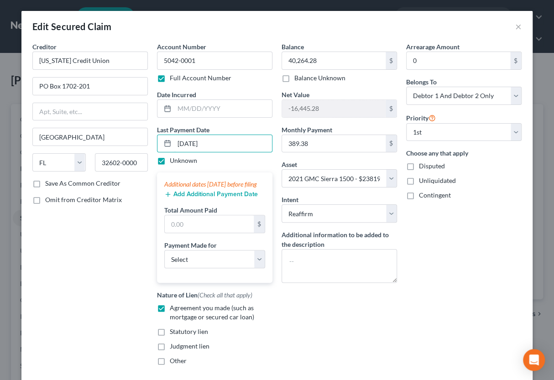
type input "[DATE]"
click at [296, 23] on div "Edit Secured Claim ×" at bounding box center [276, 26] width 511 height 31
click at [172, 233] on input "text" at bounding box center [209, 223] width 89 height 17
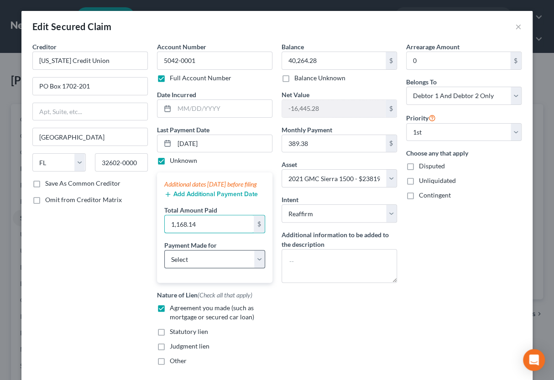
type input "1,168.14"
select select "0"
click option "Car" at bounding box center [0, 0] width 0 height 0
click at [187, 198] on button "Add Additional Payment Date" at bounding box center [211, 194] width 94 height 7
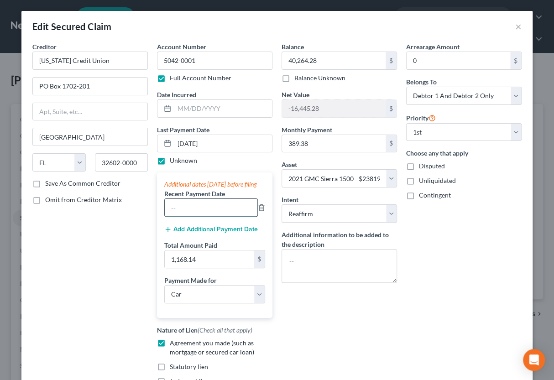
click at [184, 210] on input "text" at bounding box center [211, 207] width 93 height 17
type input "[DATE]"
click at [428, 232] on div "Arrearage Amount 0 $ Belongs To * Select Debtor 1 Only Debtor 2 Only Debtor 1 A…" at bounding box center [463, 225] width 125 height 366
click at [222, 233] on button "Add Additional Payment Date" at bounding box center [211, 229] width 94 height 7
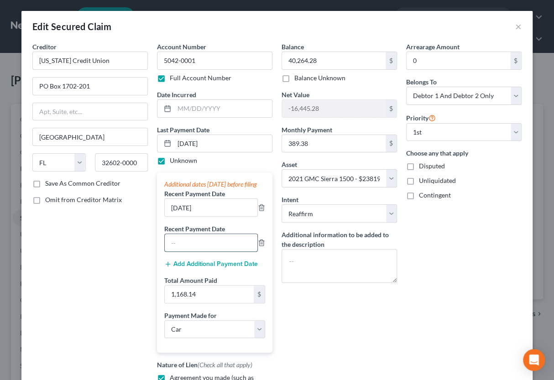
click at [214, 251] on input "text" at bounding box center [211, 242] width 93 height 17
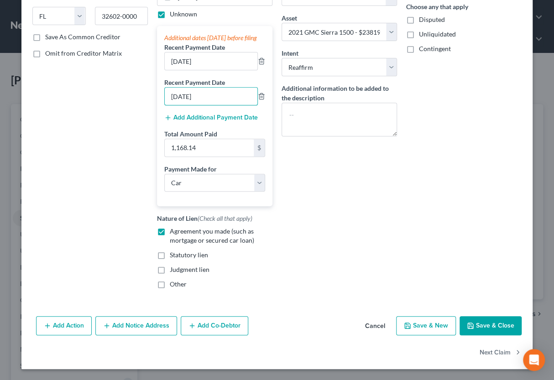
type input "[DATE]"
click at [473, 326] on icon "button" at bounding box center [470, 325] width 5 height 5
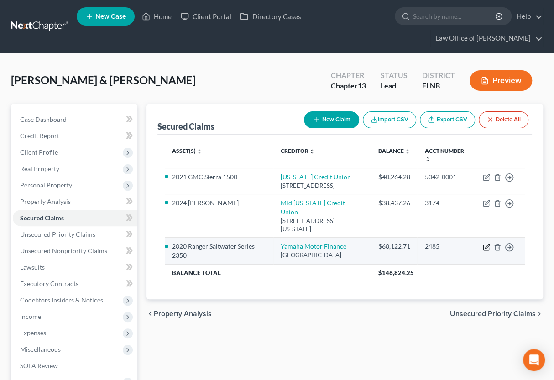
click at [485, 247] on icon "button" at bounding box center [487, 246] width 4 height 4
select select "3"
select select "13"
select select "2"
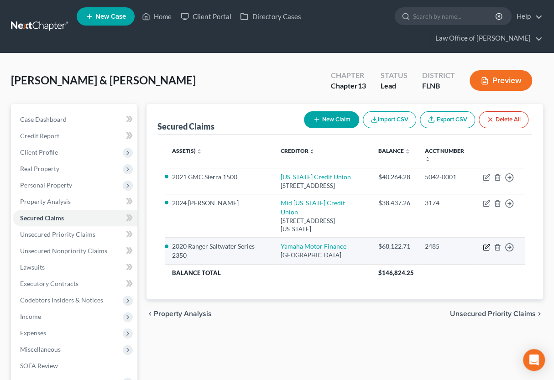
select select "0"
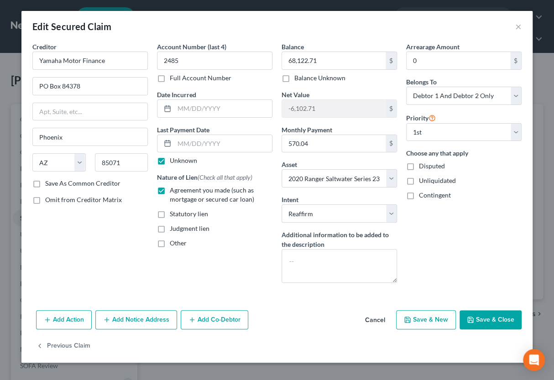
click at [499, 322] on button "Save & Close" at bounding box center [490, 319] width 62 height 19
select select
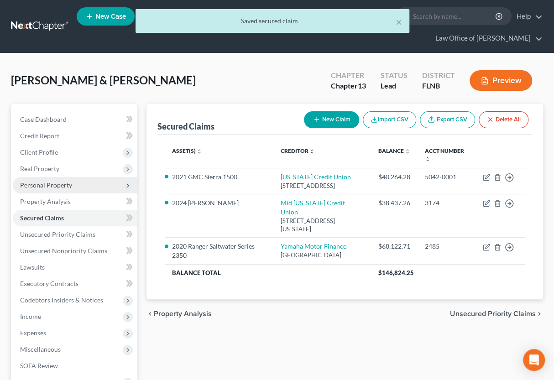
click at [66, 183] on span "Personal Property" at bounding box center [46, 185] width 52 height 8
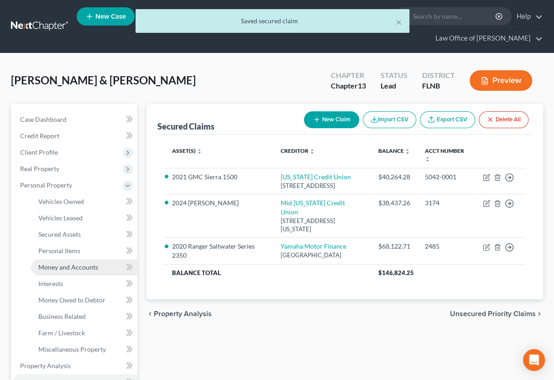
click at [68, 265] on span "Money and Accounts" at bounding box center [68, 267] width 60 height 8
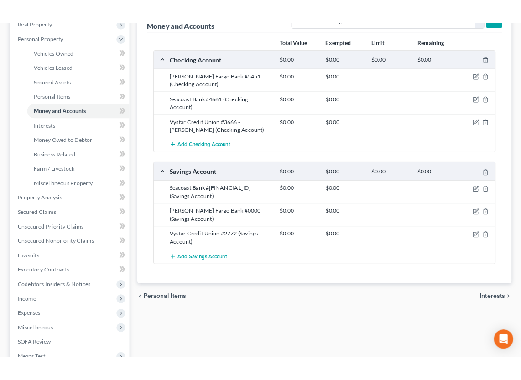
scroll to position [167, 0]
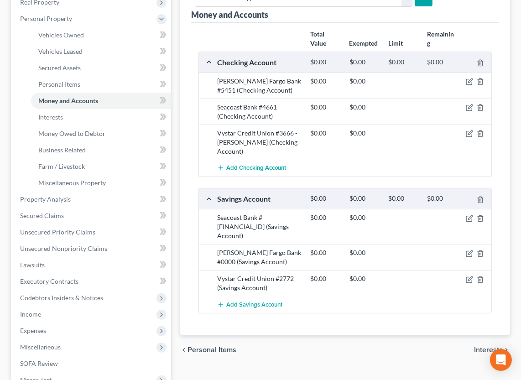
click at [484, 346] on span "Interests" at bounding box center [488, 349] width 29 height 7
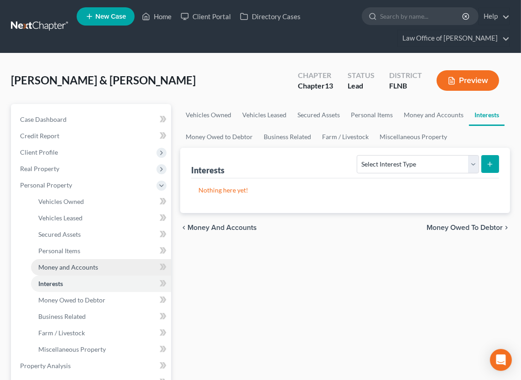
click at [63, 263] on link "Money and Accounts" at bounding box center [101, 267] width 140 height 16
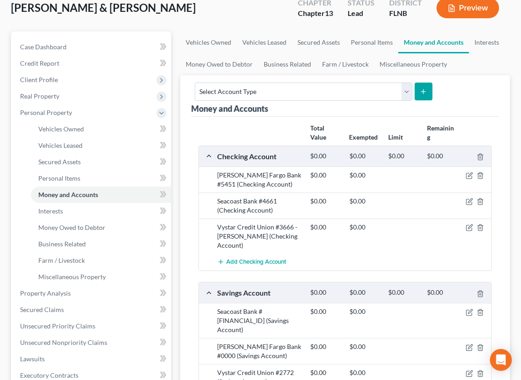
scroll to position [100, 0]
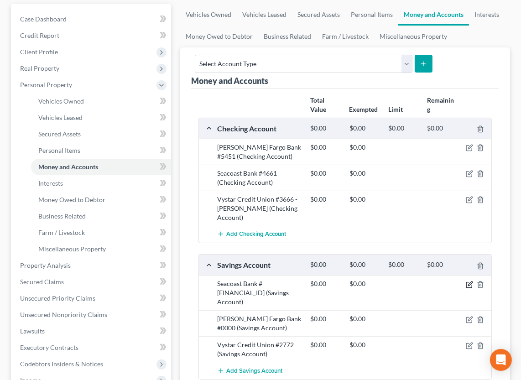
click at [470, 281] on icon "button" at bounding box center [469, 284] width 7 height 7
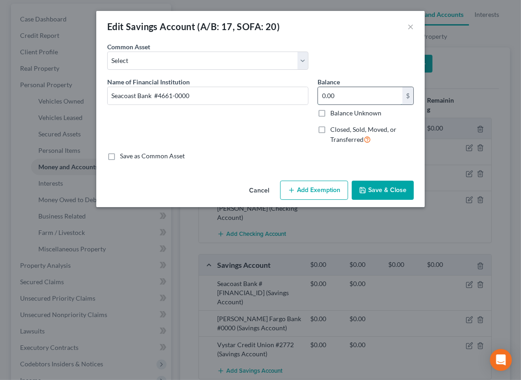
click at [355, 99] on input "0.00" at bounding box center [360, 95] width 84 height 17
type input "62,500.00"
click at [319, 192] on button "Add Exemption" at bounding box center [314, 190] width 68 height 19
select select "2"
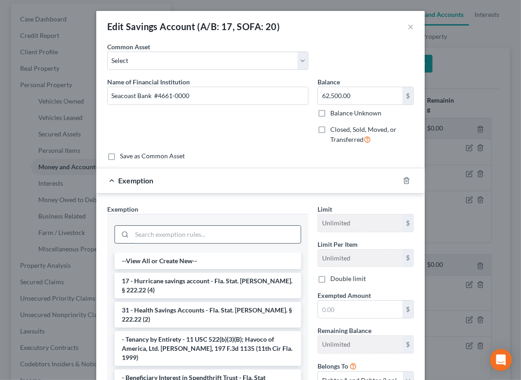
click at [224, 236] on input "search" at bounding box center [216, 234] width 169 height 17
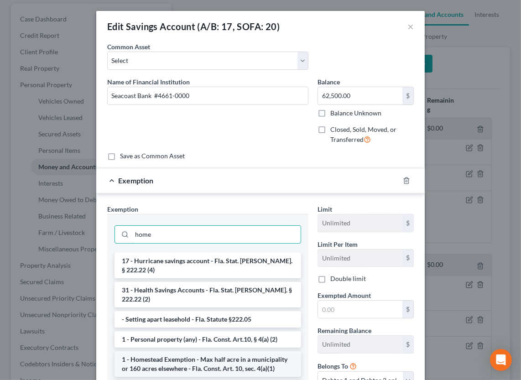
type input "home"
click at [208, 351] on li "1 - Homestead Exemption - Max half acre in a municipality or 160 acres elsewher…" at bounding box center [208, 364] width 187 height 26
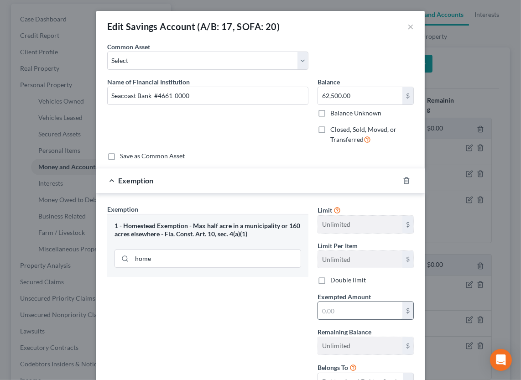
click at [324, 309] on input "text" at bounding box center [360, 310] width 84 height 17
type input "0"
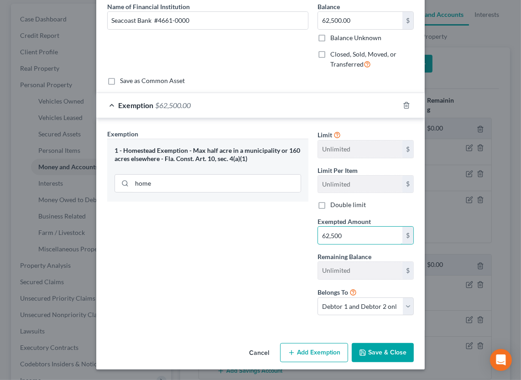
type input "62,500"
click at [374, 353] on button "Save & Close" at bounding box center [383, 352] width 62 height 19
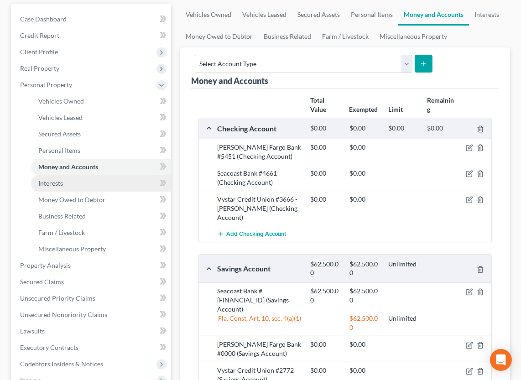
click at [85, 182] on link "Interests" at bounding box center [101, 183] width 140 height 16
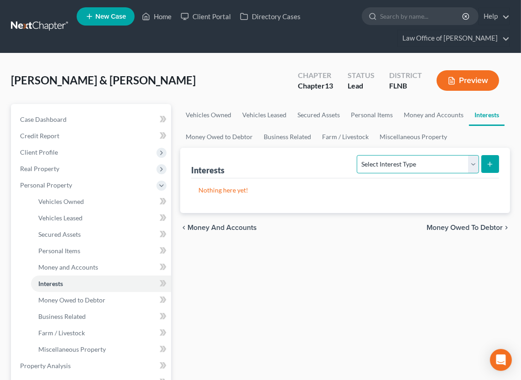
select select "other_retirement_plan"
click option "Other Retirement Plan (A/B: 21)" at bounding box center [0, 0] width 0 height 0
click at [490, 166] on icon "submit" at bounding box center [489, 164] width 7 height 7
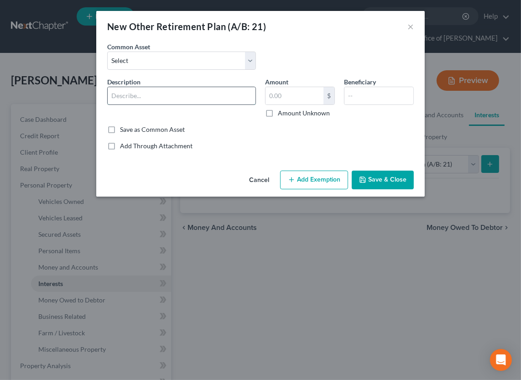
click at [241, 97] on input "text" at bounding box center [182, 95] width 148 height 17
type input "[US_STATE] Retirement System #8955"
click at [278, 113] on label "Amount Unknown" at bounding box center [304, 113] width 52 height 9
click at [281, 113] on input "Amount Unknown" at bounding box center [284, 112] width 6 height 6
checkbox input "true"
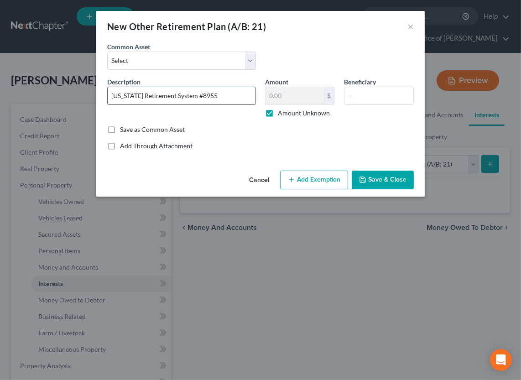
drag, startPoint x: 187, startPoint y: 98, endPoint x: 113, endPoint y: 98, distance: 74.4
click at [113, 98] on input "[US_STATE] Retirement System #8955" at bounding box center [182, 95] width 148 height 17
click at [374, 180] on button "Save & Close" at bounding box center [383, 180] width 62 height 19
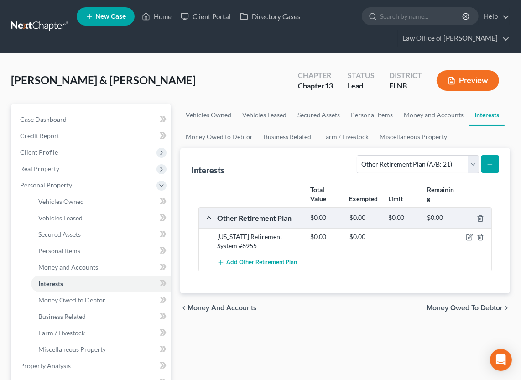
click at [495, 166] on button "submit" at bounding box center [490, 164] width 18 height 18
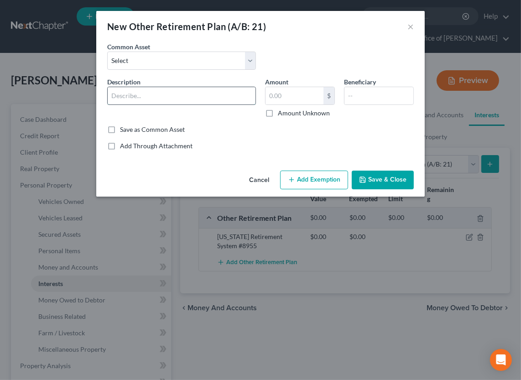
click at [235, 97] on input "text" at bounding box center [182, 95] width 148 height 17
paste input "[US_STATE] Retirement System"
type input "[US_STATE] Retirement System #5642"
click at [278, 113] on label "Amount Unknown" at bounding box center [304, 113] width 52 height 9
click at [281, 113] on input "Amount Unknown" at bounding box center [284, 112] width 6 height 6
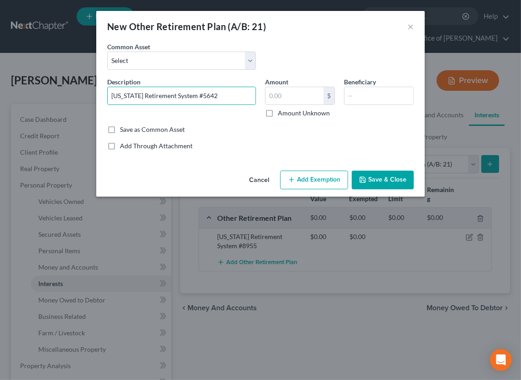
checkbox input "true"
click at [375, 175] on button "Save & Close" at bounding box center [383, 180] width 62 height 19
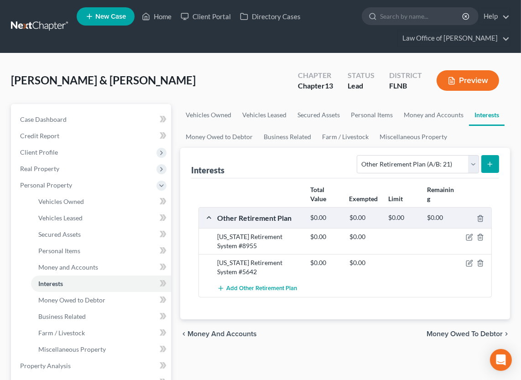
click at [441, 335] on span "Money Owed to Debtor" at bounding box center [465, 333] width 76 height 7
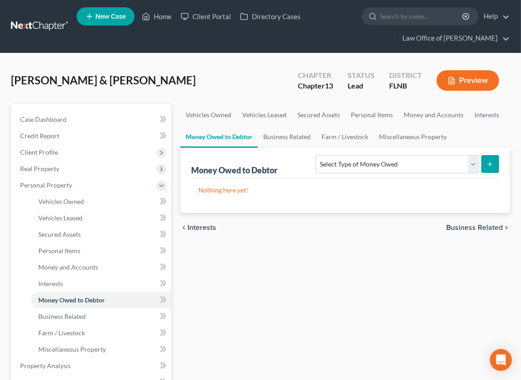
click at [472, 228] on span "Business Related" at bounding box center [474, 227] width 57 height 7
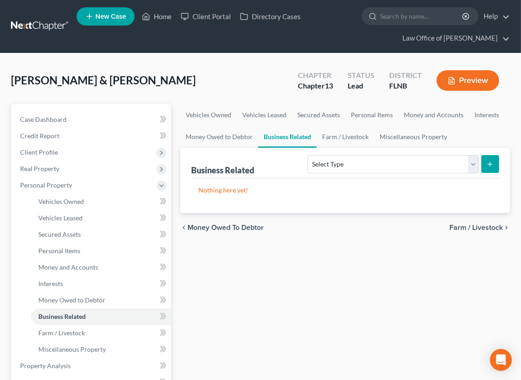
click at [472, 228] on span "Farm / Livestock" at bounding box center [475, 227] width 53 height 7
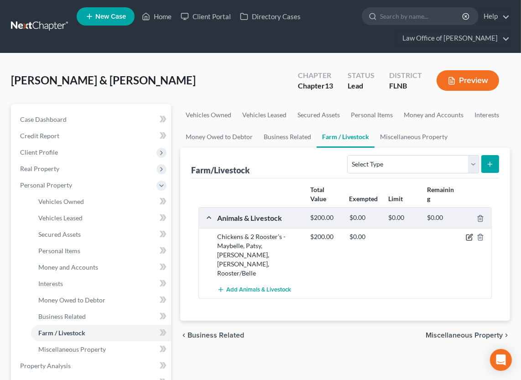
click at [469, 237] on icon "button" at bounding box center [470, 237] width 4 height 4
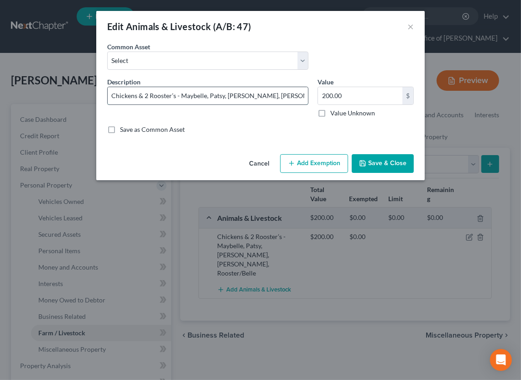
click at [171, 95] on input "Chickens & 2 Rooster’s - Maybelle, Patsy, [PERSON_NAME], [PERSON_NAME], Rooster…" at bounding box center [208, 95] width 200 height 17
drag, startPoint x: 173, startPoint y: 95, endPoint x: 310, endPoint y: 94, distance: 136.9
click at [308, 94] on input "Chickens & 2 Roosters - [PERSON_NAME], [PERSON_NAME], [PERSON_NAME], [PERSON_NA…" at bounding box center [208, 95] width 200 height 17
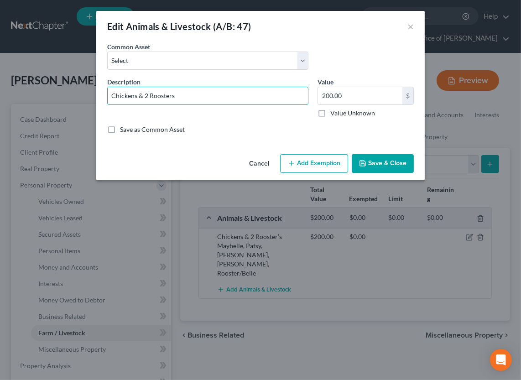
type input "Chickens & 2 Roosters"
click at [393, 162] on button "Save & Close" at bounding box center [383, 163] width 62 height 19
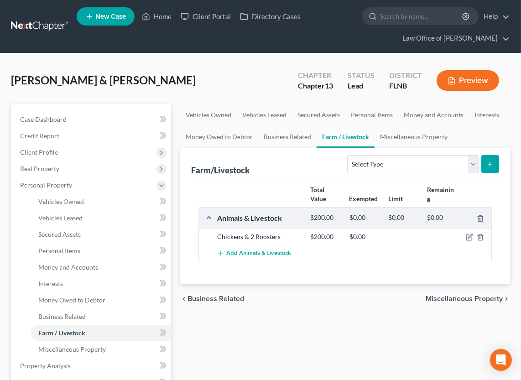
click at [12, 348] on div "Case Dashboard Payments Invoices Payments Payments Credit Report Client Profile…" at bounding box center [91, 349] width 160 height 491
click at [438, 298] on span "Miscellaneous Property" at bounding box center [464, 298] width 77 height 7
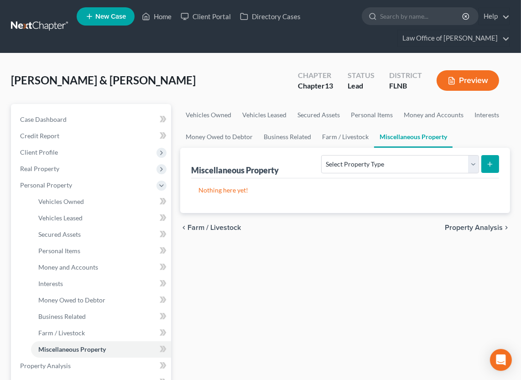
click at [469, 227] on span "Property Analysis" at bounding box center [474, 227] width 58 height 7
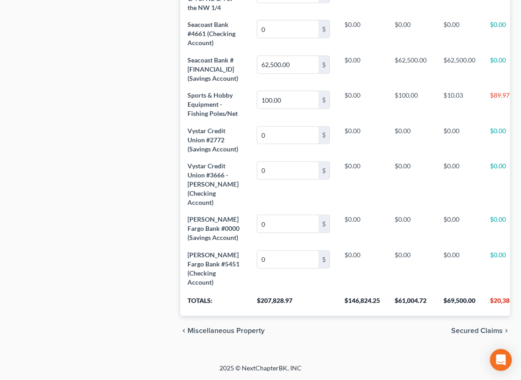
scroll to position [1491, 0]
click at [470, 331] on span "Secured Claims" at bounding box center [477, 330] width 52 height 7
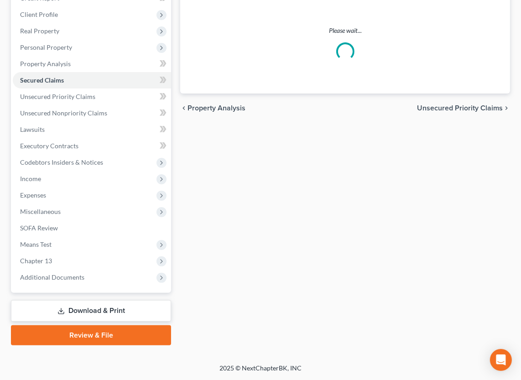
scroll to position [136, 0]
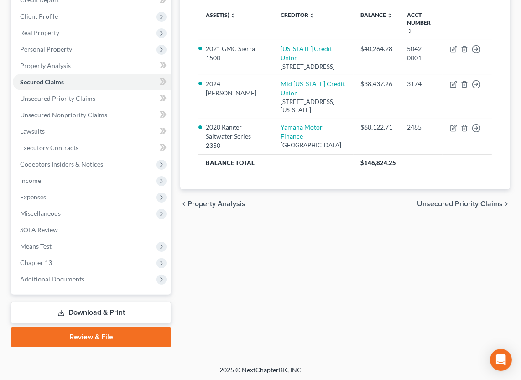
click at [435, 208] on span "Unsecured Priority Claims" at bounding box center [460, 203] width 86 height 7
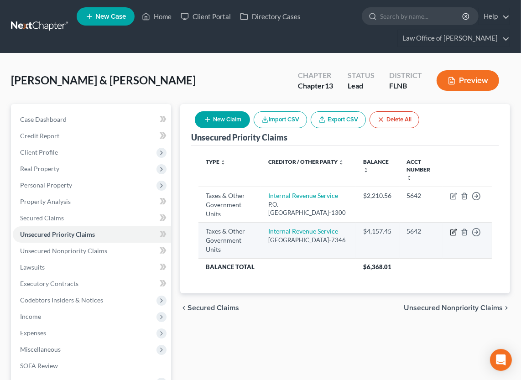
click at [453, 231] on icon "button" at bounding box center [453, 232] width 7 height 7
select select "0"
select select "39"
select select "2"
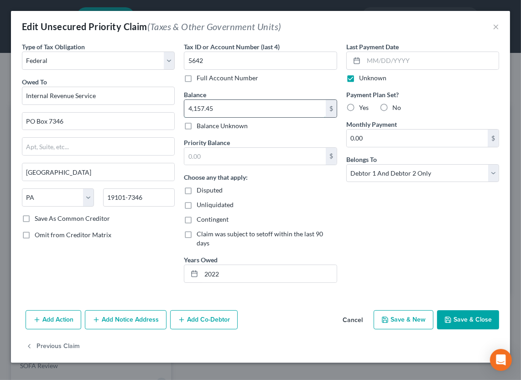
drag, startPoint x: 188, startPoint y: 109, endPoint x: 218, endPoint y: 109, distance: 30.1
click at [218, 109] on input "4,157.45" at bounding box center [254, 108] width 141 height 17
click at [223, 158] on input "text" at bounding box center [254, 156] width 141 height 17
paste input "4,157.45"
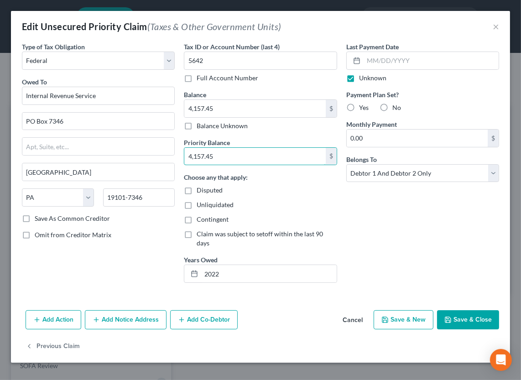
type input "4,157.45"
click at [465, 312] on button "Save & Close" at bounding box center [468, 319] width 62 height 19
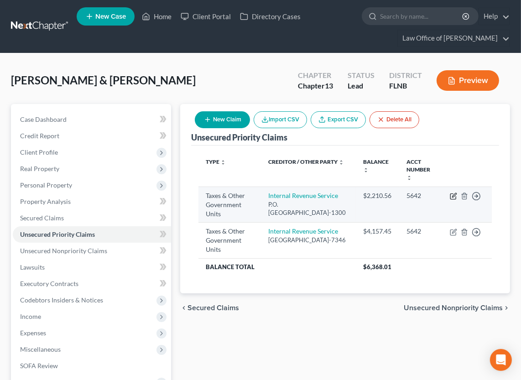
click at [452, 193] on icon "button" at bounding box center [453, 196] width 7 height 7
select select "0"
select select "28"
select select "2"
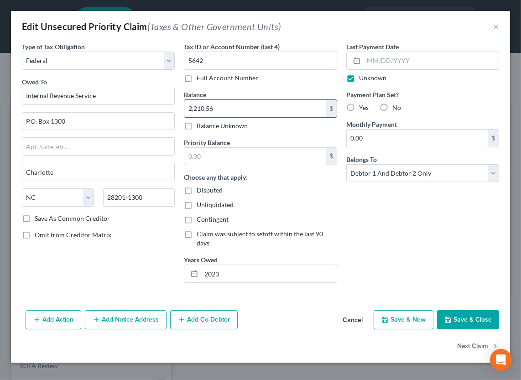
drag, startPoint x: 188, startPoint y: 108, endPoint x: 215, endPoint y: 106, distance: 27.4
click at [215, 106] on input "2,210.56" at bounding box center [254, 108] width 141 height 17
click at [217, 153] on input "text" at bounding box center [254, 156] width 141 height 17
paste input "2,210.56"
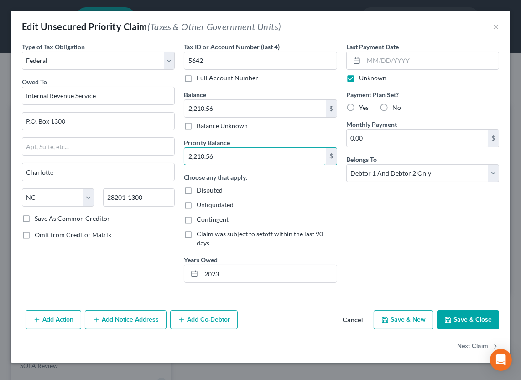
type input "2,210.56"
click at [448, 316] on icon "button" at bounding box center [447, 319] width 7 height 7
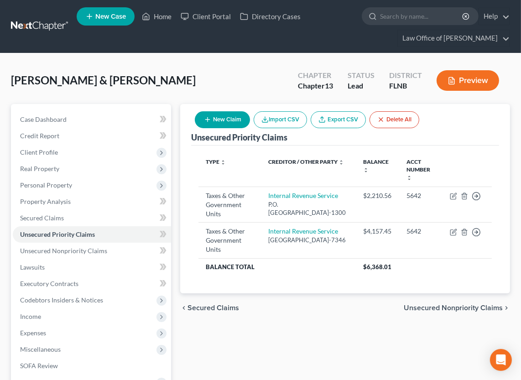
click at [415, 312] on span "Unsecured Nonpriority Claims" at bounding box center [453, 307] width 99 height 7
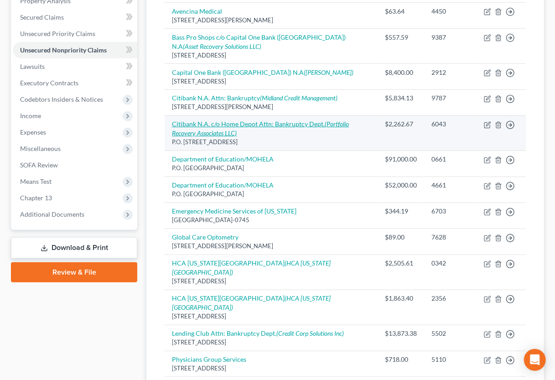
scroll to position [401, 0]
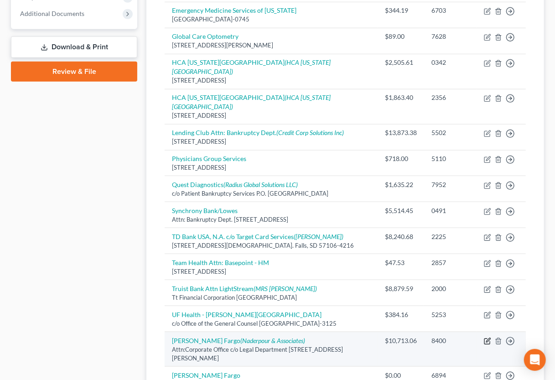
click at [490, 338] on icon "button" at bounding box center [487, 341] width 7 height 7
select select "4"
select select "2"
select select "0"
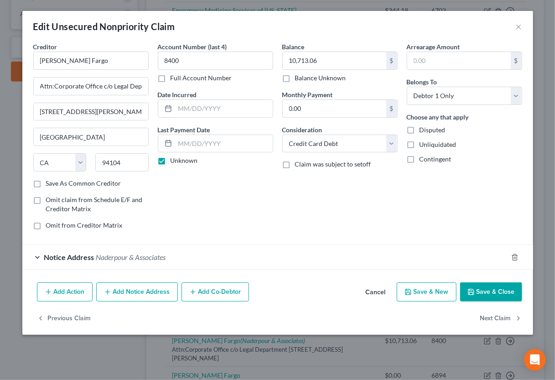
click at [271, 10] on div "Edit Unsecured Nonpriority Claim × Creditor * [PERSON_NAME] Fargo Attn:Corporat…" at bounding box center [277, 190] width 555 height 380
click at [103, 61] on input "[PERSON_NAME] Fargo" at bounding box center [90, 61] width 115 height 18
type input "[PERSON_NAME] Fargo Bank, N.A."
paste input "[STREET_ADDRESS][PERSON_NAME]"
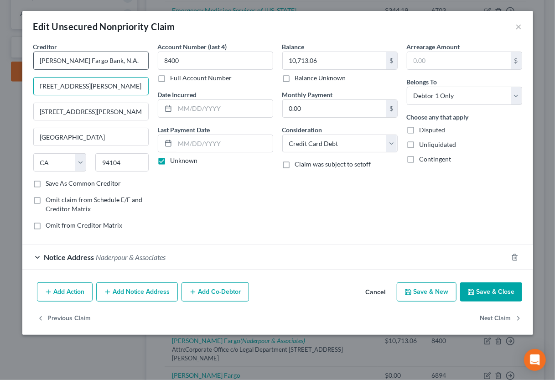
scroll to position [0, 0]
type input "[STREET_ADDRESS][PERSON_NAME]"
click at [208, 24] on div "Edit Unsecured Nonpriority Claim ×" at bounding box center [277, 26] width 511 height 31
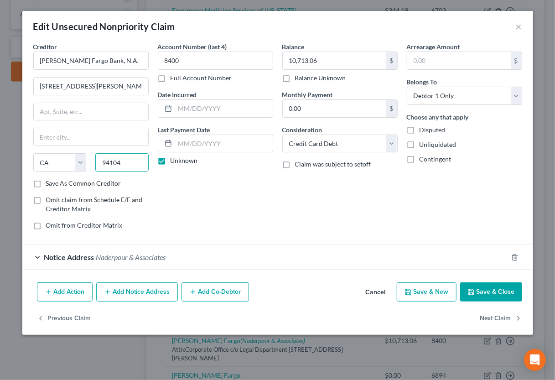
paste input "50266"
type input "50266"
type input "[GEOGRAPHIC_DATA]"
select select "16"
drag, startPoint x: 333, startPoint y: 59, endPoint x: 339, endPoint y: 59, distance: 6.4
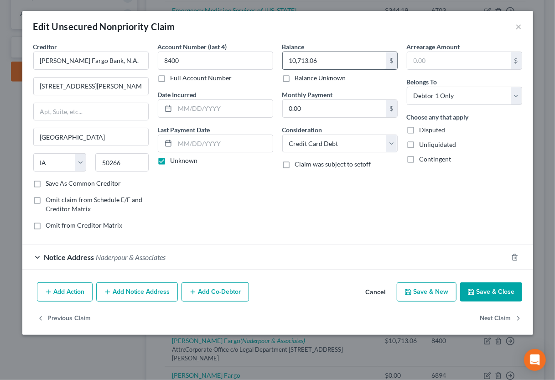
click at [339, 59] on input "10,713.06" at bounding box center [335, 60] width 104 height 17
paste input "1,236.19"
type input "11,236.19"
select select "8"
click option "Judgment Liens" at bounding box center [0, 0] width 0 height 0
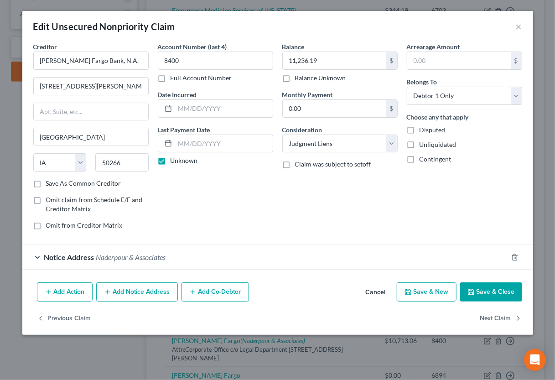
click at [251, 257] on div "Notice Address Naderpour & Associates" at bounding box center [264, 257] width 485 height 24
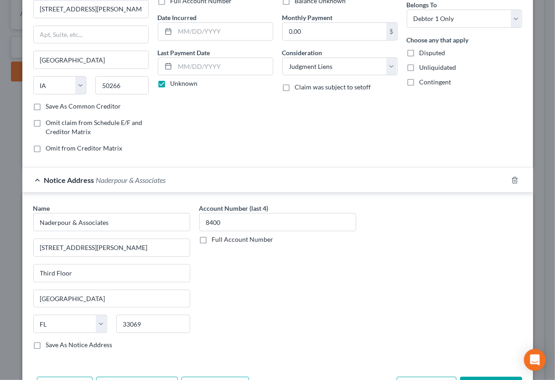
scroll to position [136, 0]
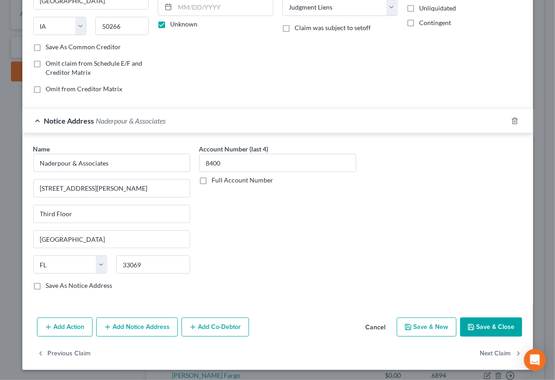
click at [480, 323] on button "Save & Close" at bounding box center [491, 327] width 62 height 19
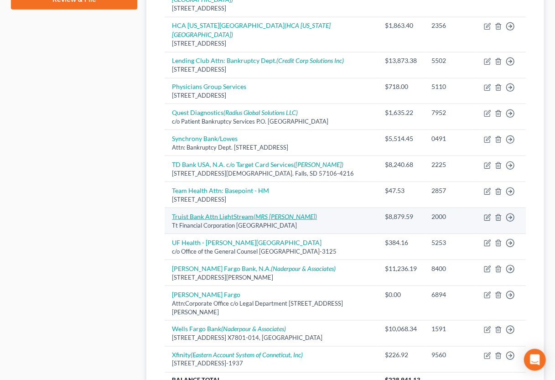
scroll to position [502, 0]
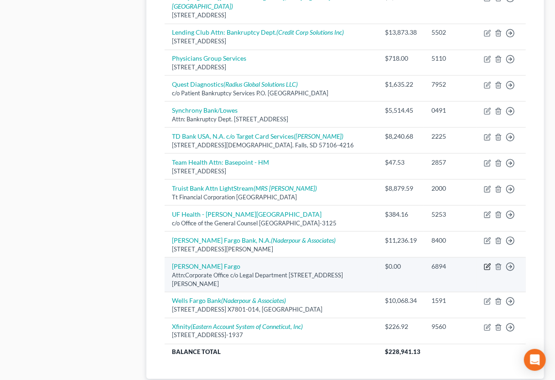
click at [490, 263] on icon "button" at bounding box center [487, 266] width 7 height 7
select select "4"
select select "2"
select select "0"
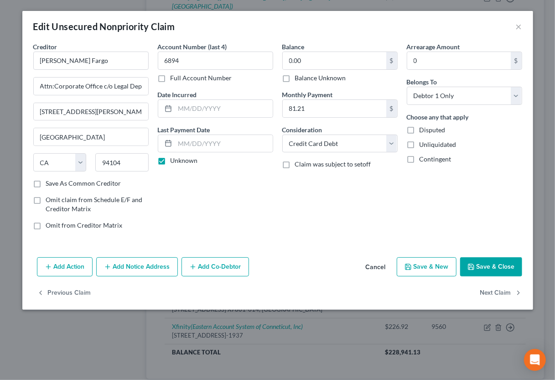
click at [493, 264] on button "Save & Close" at bounding box center [491, 266] width 62 height 19
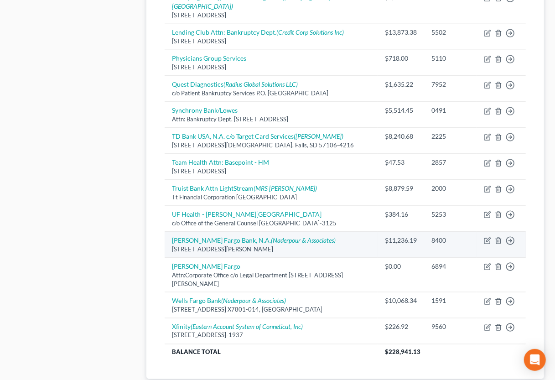
click at [353, 245] on div "[STREET_ADDRESS][PERSON_NAME]" at bounding box center [271, 249] width 198 height 9
click at [487, 237] on icon "button" at bounding box center [487, 240] width 7 height 7
select select "16"
select select "8"
select select "0"
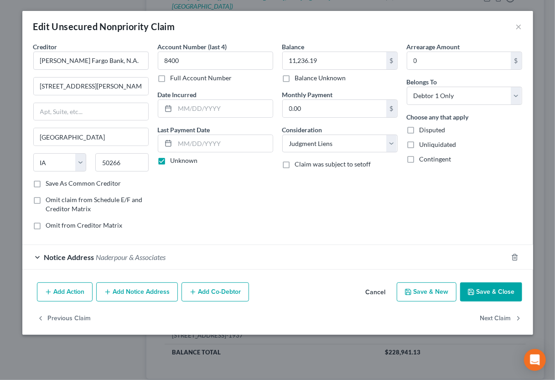
click at [87, 182] on label "Save As Common Creditor" at bounding box center [83, 183] width 75 height 9
click at [56, 182] on input "Save As Common Creditor" at bounding box center [53, 182] width 6 height 6
click at [488, 295] on button "Save & Close" at bounding box center [491, 291] width 62 height 19
checkbox input "false"
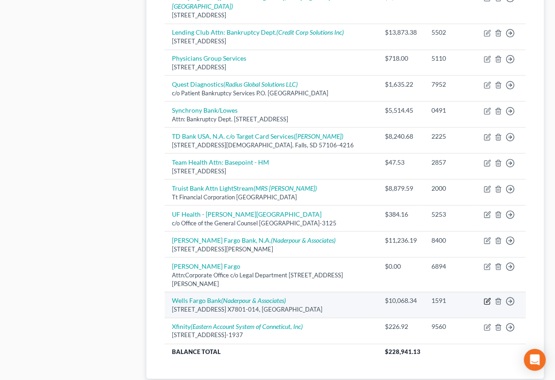
click at [488, 298] on icon "button" at bounding box center [487, 301] width 7 height 7
select select "42"
select select "2"
select select "0"
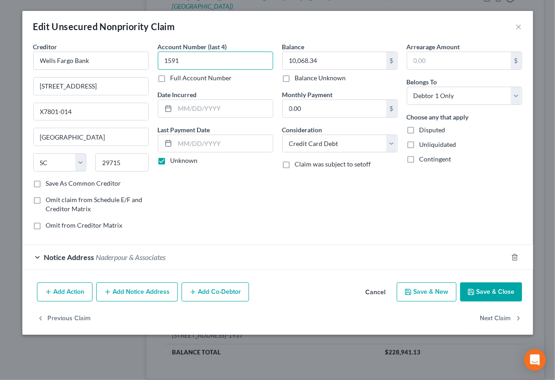
drag, startPoint x: 165, startPoint y: 59, endPoint x: 200, endPoint y: 61, distance: 35.6
click at [200, 61] on input "1591" at bounding box center [215, 61] width 115 height 18
type input "7024"
click at [489, 293] on button "Save & Close" at bounding box center [491, 291] width 62 height 19
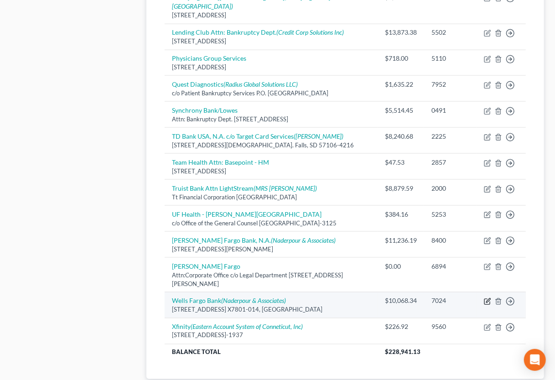
click at [490, 298] on icon "button" at bounding box center [487, 301] width 7 height 7
select select "42"
select select "2"
select select "0"
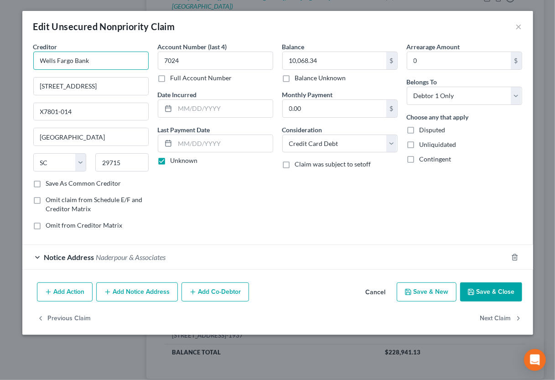
drag, startPoint x: 39, startPoint y: 59, endPoint x: 112, endPoint y: 61, distance: 73.0
click at [112, 61] on input "Wells Fargo Bank" at bounding box center [90, 61] width 115 height 18
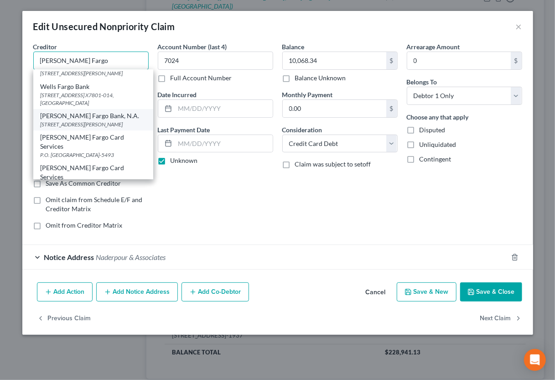
scroll to position [136, 0]
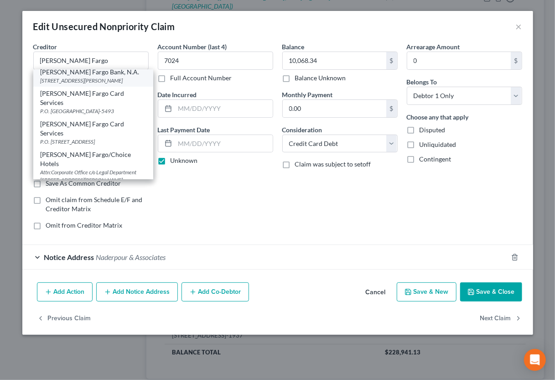
click at [114, 84] on div "[STREET_ADDRESS][PERSON_NAME]" at bounding box center [93, 81] width 105 height 8
type input "[PERSON_NAME] Fargo Bank, N.A."
type input "[STREET_ADDRESS][PERSON_NAME]"
type input "[GEOGRAPHIC_DATA]"
select select "16"
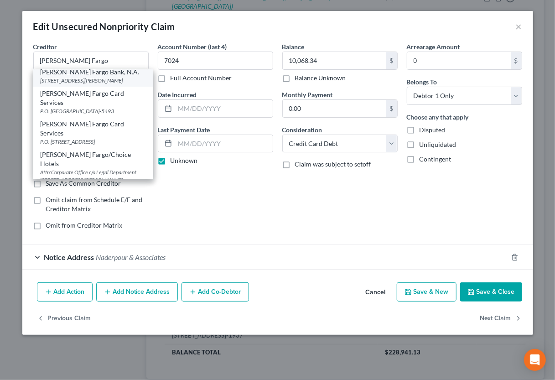
type input "50266"
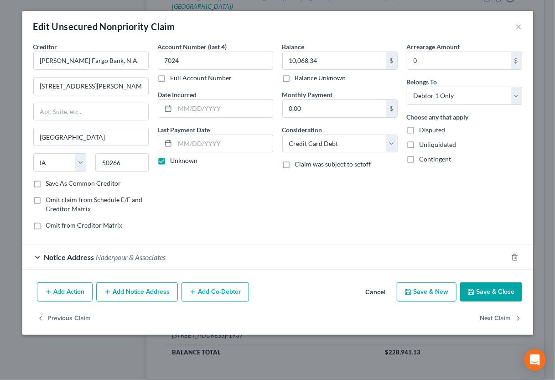
scroll to position [0, 0]
click at [189, 110] on input "text" at bounding box center [224, 108] width 98 height 17
type input "06/2023"
click at [490, 291] on button "Save & Close" at bounding box center [491, 291] width 62 height 19
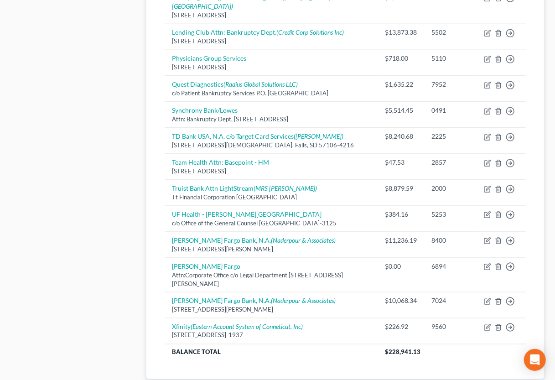
click at [121, 333] on div "Case Dashboard Payments Invoices Payments Payments Credit Report Client Profile" at bounding box center [74, 5] width 136 height 806
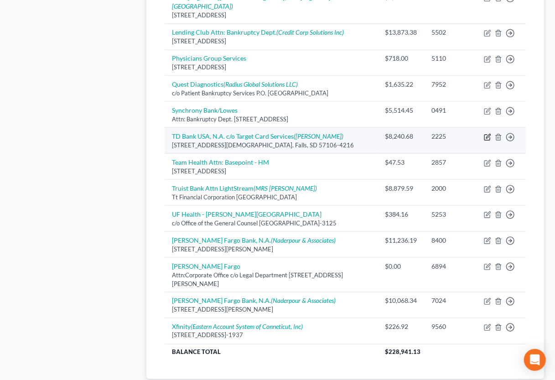
click at [488, 134] on icon "button" at bounding box center [487, 137] width 7 height 7
select select "43"
select select "2"
select select "0"
select select "9"
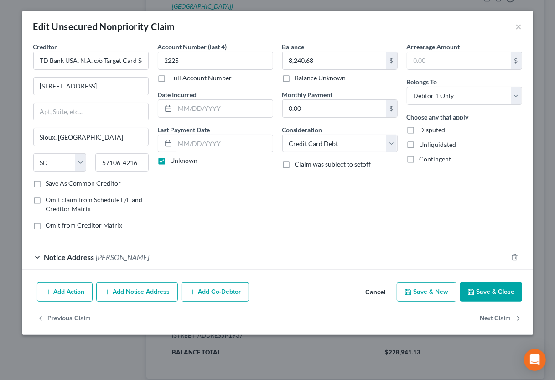
click at [234, 251] on div "Notice Address [PERSON_NAME]" at bounding box center [264, 257] width 485 height 24
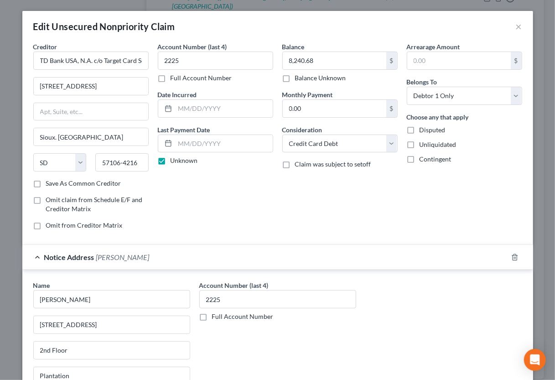
click at [361, 348] on div "Name * [PERSON_NAME] [GEOGRAPHIC_DATA][US_STATE] CO [GEOGRAPHIC_DATA] IL IN [GE…" at bounding box center [278, 357] width 498 height 153
drag, startPoint x: 40, startPoint y: 299, endPoint x: 91, endPoint y: 298, distance: 50.6
click at [91, 298] on input "[PERSON_NAME]" at bounding box center [111, 299] width 157 height 18
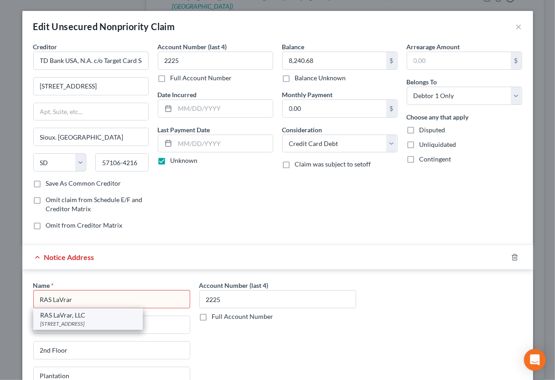
click at [136, 319] on div "RAS LaVrar, LLC" at bounding box center [88, 315] width 95 height 9
type input "RAS LaVrar, LLC"
type input "[STREET_ADDRESS]"
type input "Floor 2"
type input "[GEOGRAPHIC_DATA]"
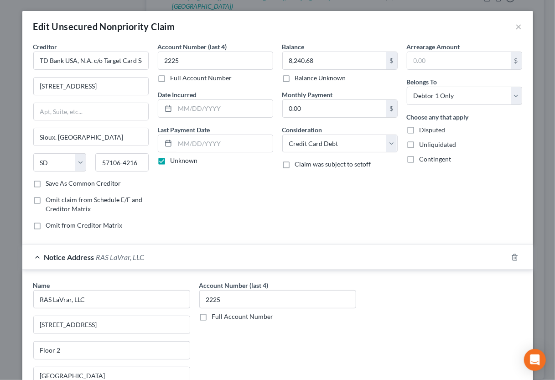
click at [506, 183] on div "Arrearage Amount $ Belongs To * Select Debtor 1 Only Debtor 2 Only Debtor 1 And…" at bounding box center [464, 139] width 125 height 195
click at [318, 107] on input "0.00" at bounding box center [335, 108] width 104 height 17
click at [193, 107] on input "text" at bounding box center [224, 108] width 98 height 17
type input "08/2024"
click at [354, 16] on div "Edit Unsecured Nonpriority Claim ×" at bounding box center [277, 26] width 511 height 31
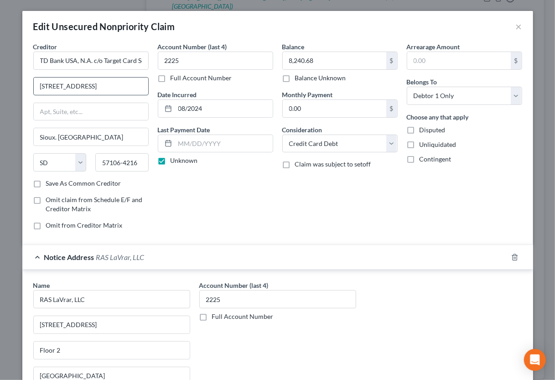
drag, startPoint x: 39, startPoint y: 87, endPoint x: 103, endPoint y: 86, distance: 63.9
click at [103, 86] on input "[STREET_ADDRESS]" at bounding box center [91, 86] width 115 height 17
click at [92, 109] on input "text" at bounding box center [91, 111] width 115 height 17
paste input "[STREET_ADDRESS]"
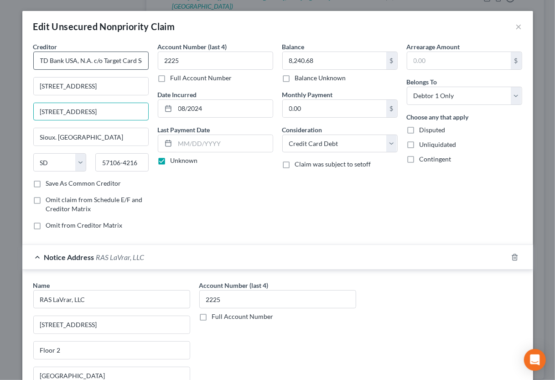
type input "[STREET_ADDRESS]"
drag, startPoint x: 94, startPoint y: 62, endPoint x: 160, endPoint y: 63, distance: 66.2
click at [149, 63] on input "TD Bank USA, N.A. c/o Target Card Services" at bounding box center [90, 61] width 115 height 18
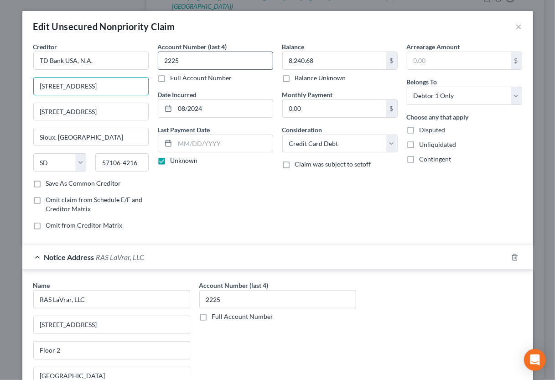
type input "TD Bank USA, N.A."
paste input "c/o Target Card Services"
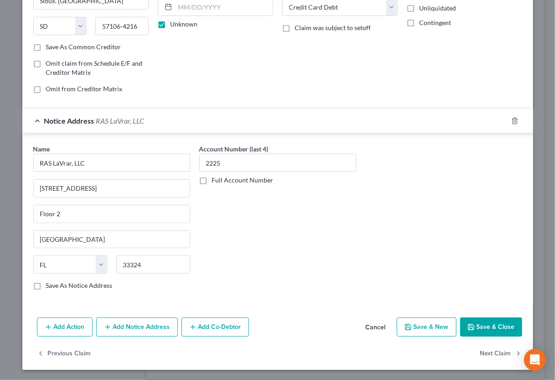
type input "c/o Target Card Services"
click at [469, 327] on icon "button" at bounding box center [471, 326] width 5 height 5
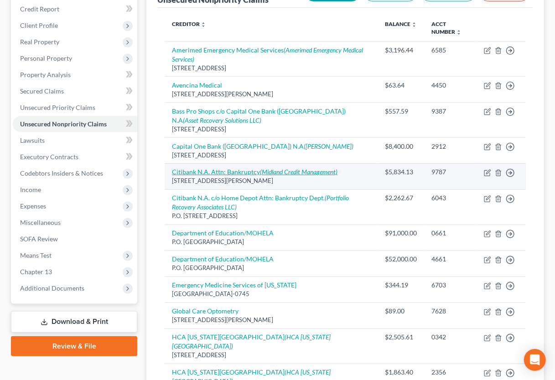
scroll to position [50, 0]
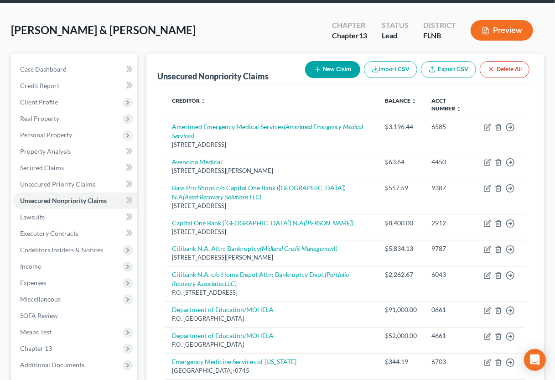
click at [344, 70] on button "New Claim" at bounding box center [332, 69] width 55 height 17
select select "2"
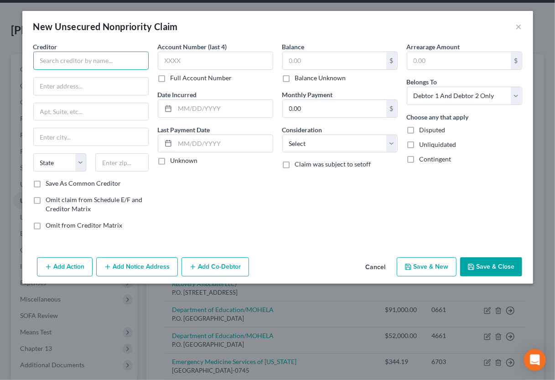
click at [106, 59] on input "text" at bounding box center [90, 61] width 115 height 18
click at [101, 61] on input "Citibank, N.A." at bounding box center [90, 61] width 115 height 18
drag, startPoint x: 57, startPoint y: 60, endPoint x: 96, endPoint y: 59, distance: 38.3
click at [96, 59] on input "Citibank, N.A." at bounding box center [90, 61] width 115 height 18
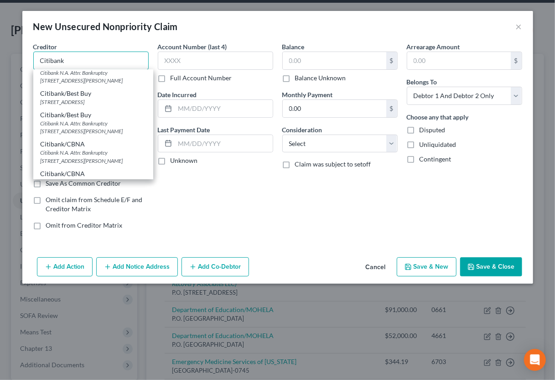
scroll to position [226, 0]
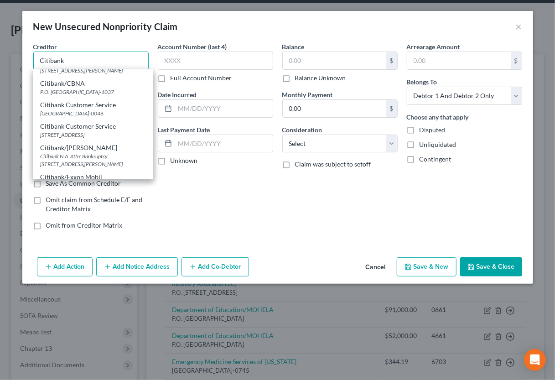
click at [86, 63] on input "Citibank" at bounding box center [90, 61] width 115 height 18
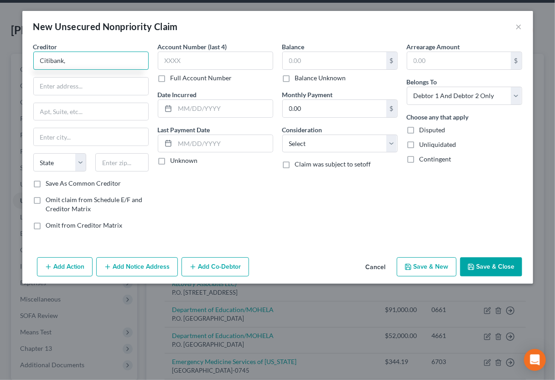
scroll to position [0, 0]
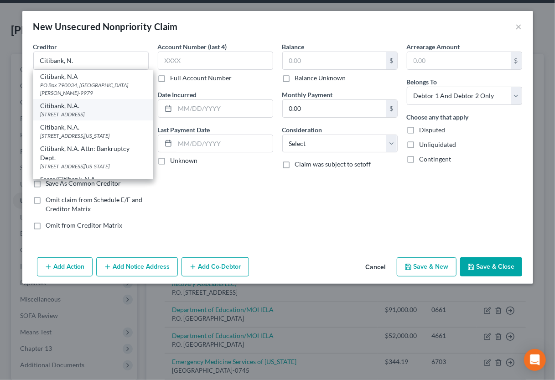
click at [63, 110] on div "[STREET_ADDRESS]" at bounding box center [93, 114] width 105 height 8
type input "Citibank, N.A."
type input "5800 S Corporate Pl"
type input "[GEOGRAPHIC_DATA],"
select select "43"
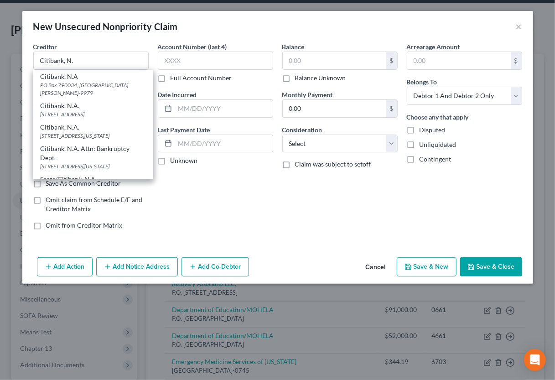
type input "57108-5027"
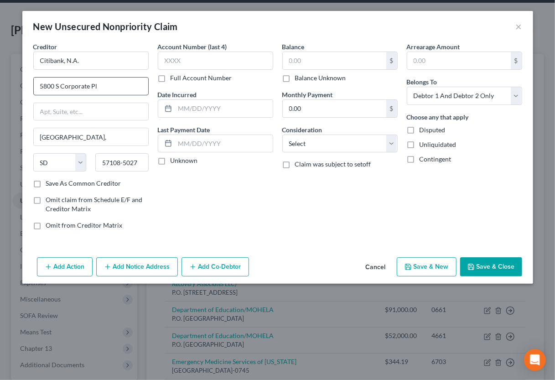
click at [58, 85] on input "5800 S Corporate Pl" at bounding box center [91, 86] width 115 height 17
type input "[STREET_ADDRESS]"
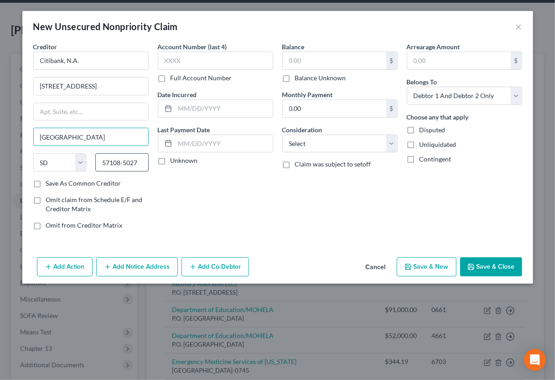
type input "[GEOGRAPHIC_DATA]"
drag, startPoint x: 121, startPoint y: 163, endPoint x: 146, endPoint y: 164, distance: 24.6
click at [146, 164] on input "57108-5027" at bounding box center [121, 162] width 53 height 18
type input "57108"
click at [103, 182] on label "Save As Common Creditor" at bounding box center [83, 183] width 75 height 9
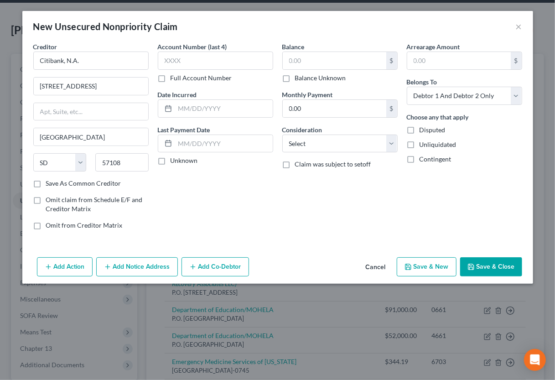
click at [56, 182] on input "Save As Common Creditor" at bounding box center [53, 182] width 6 height 6
checkbox input "true"
click at [220, 65] on input "text" at bounding box center [215, 61] width 115 height 18
type input "8955"
click at [261, 114] on input "text" at bounding box center [224, 108] width 98 height 17
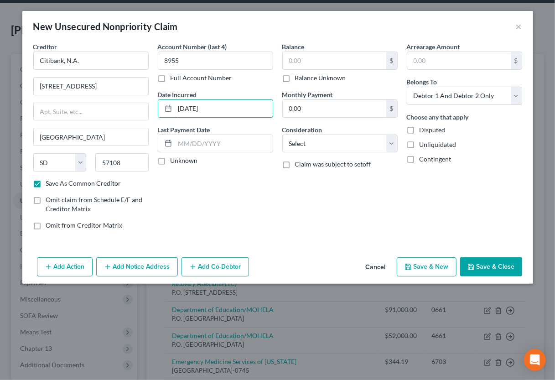
type input "[DATE]"
click at [299, 54] on input "text" at bounding box center [335, 60] width 104 height 17
paste input "5,437.91"
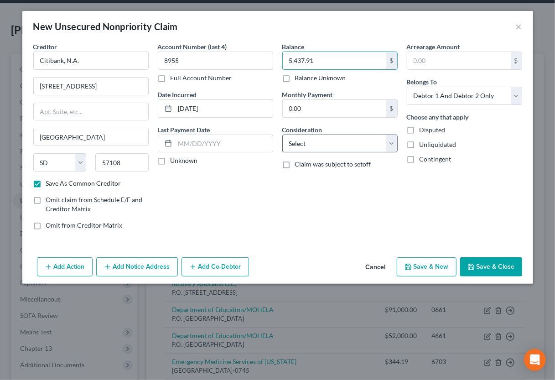
type input "5,437.91"
select select "8"
click option "Judgment Liens" at bounding box center [0, 0] width 0 height 0
click at [329, 221] on div "Balance 5,437.91 $ Balance Unknown Balance Undetermined 5,437.91 $ Balance Unkn…" at bounding box center [340, 139] width 125 height 195
click at [158, 267] on button "Add Notice Address" at bounding box center [137, 266] width 82 height 19
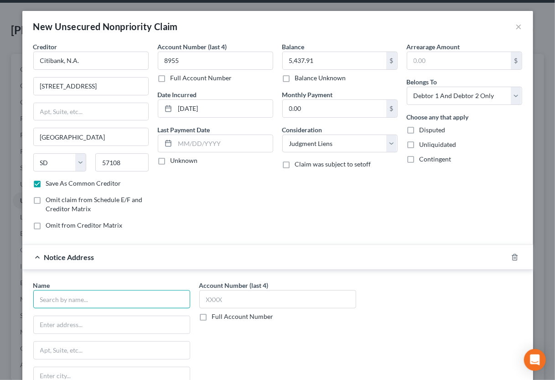
click at [143, 294] on input "text" at bounding box center [111, 299] width 157 height 18
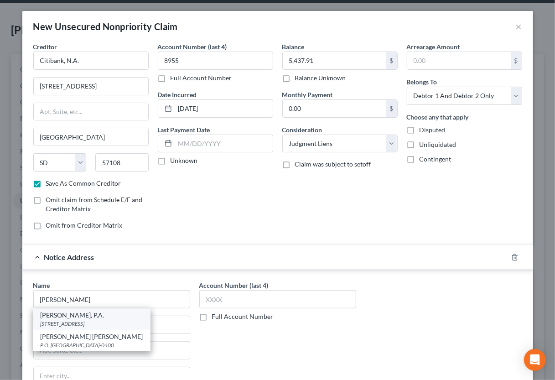
click at [89, 319] on div "[PERSON_NAME], P.A." at bounding box center [92, 315] width 103 height 9
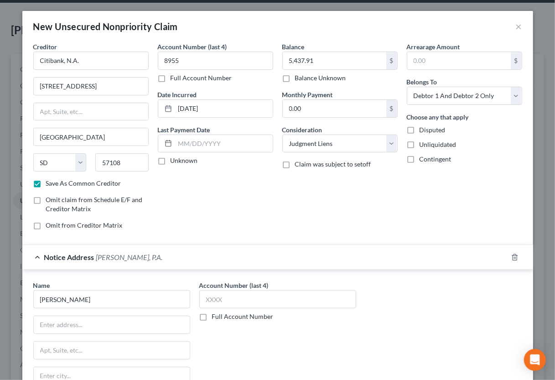
type input "[PERSON_NAME], P.A."
type input "[STREET_ADDRESS]"
type input "[GEOGRAPHIC_DATA]"
select select "9"
type input "33611"
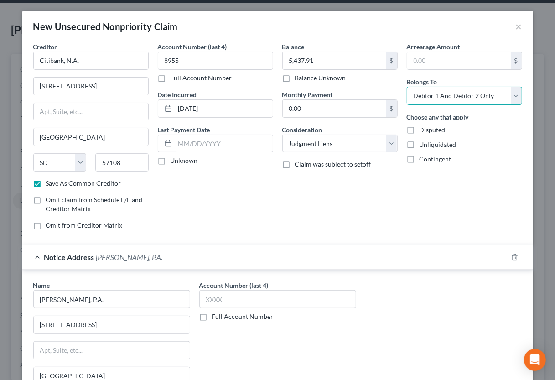
select select "1"
click option "Debtor 2 Only" at bounding box center [0, 0] width 0 height 0
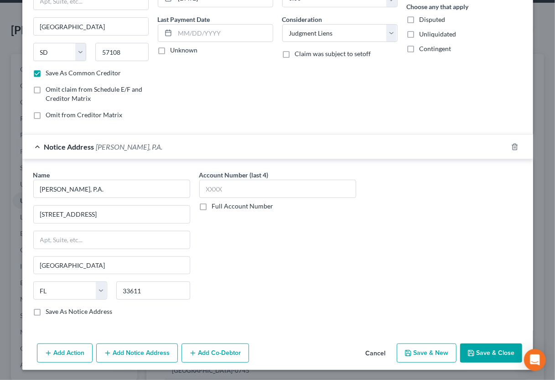
click at [480, 350] on button "Save & Close" at bounding box center [491, 353] width 62 height 19
checkbox input "false"
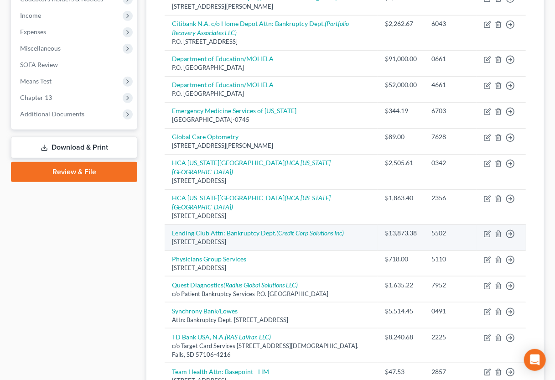
scroll to position [552, 0]
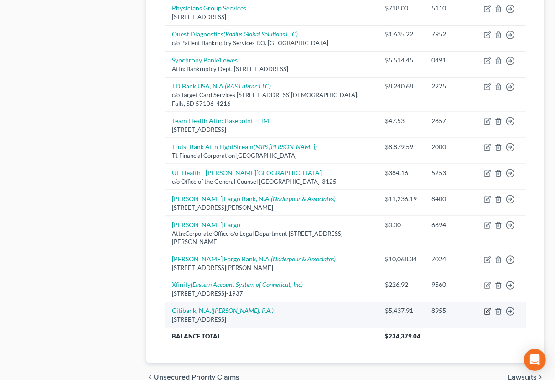
click at [487, 309] on icon "button" at bounding box center [488, 311] width 4 height 4
select select "43"
select select "8"
select select "1"
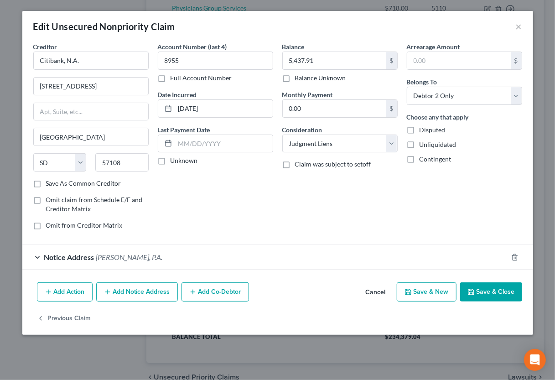
click at [129, 290] on button "Add Notice Address" at bounding box center [137, 291] width 82 height 19
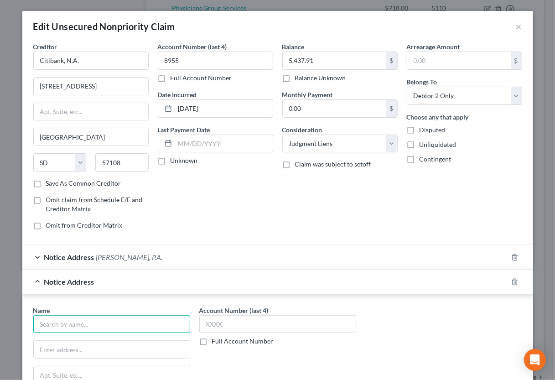
click at [123, 317] on input "text" at bounding box center [111, 324] width 157 height 18
type input "[PERSON_NAME], Esquire"
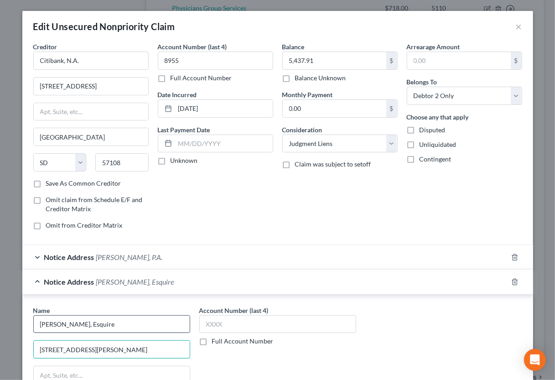
type input "[STREET_ADDRESS][PERSON_NAME]"
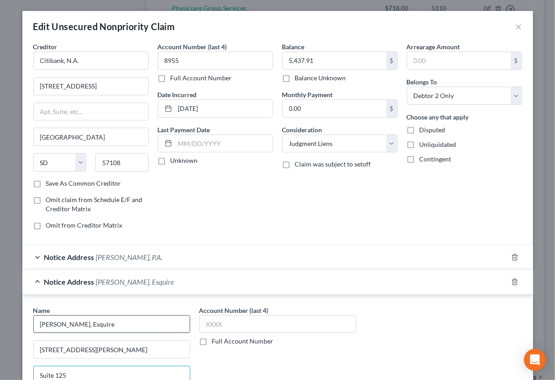
type input "Suite 125"
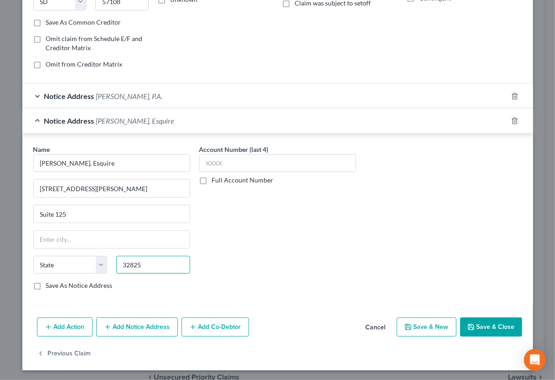
type input "32825"
type input "Orlando"
select select "9"
click at [146, 264] on input "32825" at bounding box center [153, 265] width 74 height 18
type input "32825-4454"
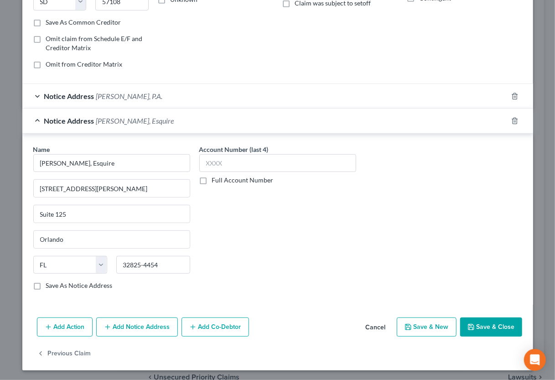
click at [485, 325] on button "Save & Close" at bounding box center [491, 327] width 62 height 19
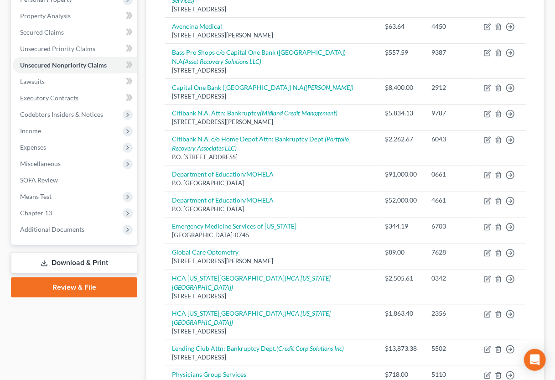
scroll to position [151, 0]
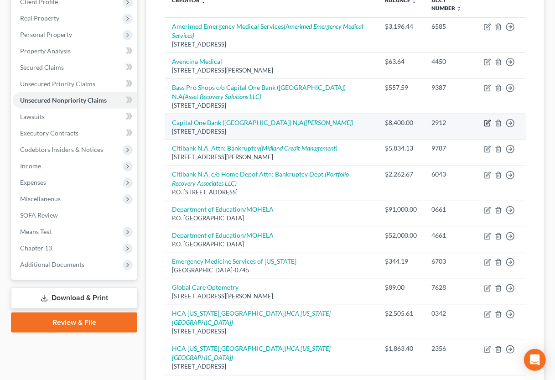
click at [489, 124] on icon "button" at bounding box center [487, 123] width 7 height 7
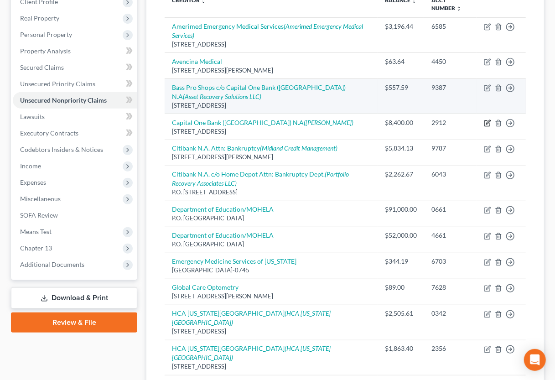
select select "46"
select select "2"
select select "0"
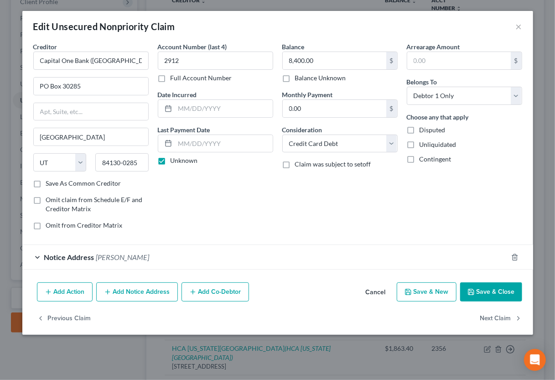
click at [402, 211] on div "Arrearage Amount $ Belongs To * Select Debtor 1 Only Debtor 2 Only Debtor 1 And…" at bounding box center [464, 139] width 125 height 195
click at [368, 258] on div "Notice Address [PERSON_NAME]" at bounding box center [264, 257] width 485 height 24
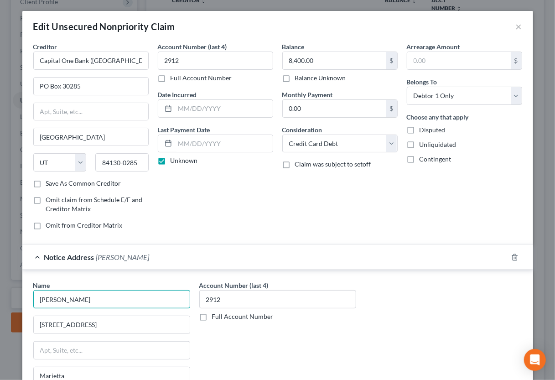
click at [87, 294] on input "[PERSON_NAME]" at bounding box center [111, 299] width 157 height 18
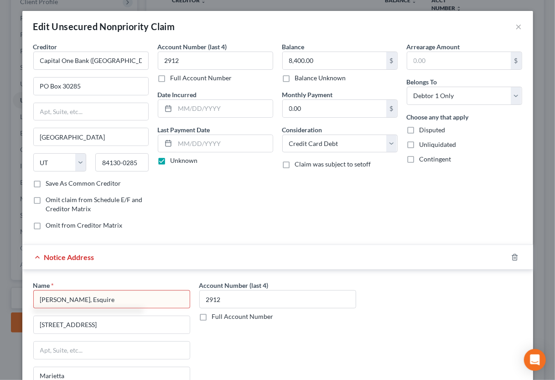
type input "[PERSON_NAME], Esquire"
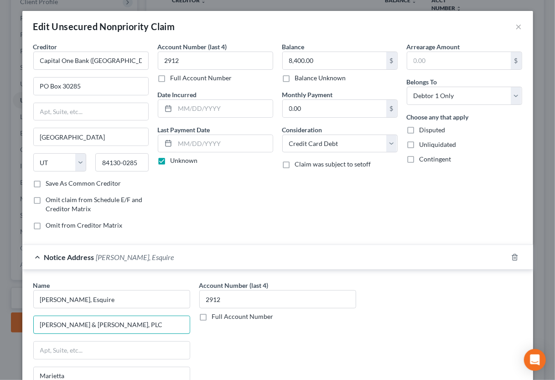
type input "[PERSON_NAME] & [PERSON_NAME], PLC"
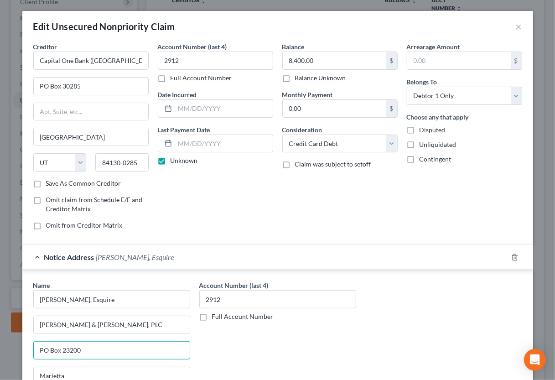
type input "PO Box 23200"
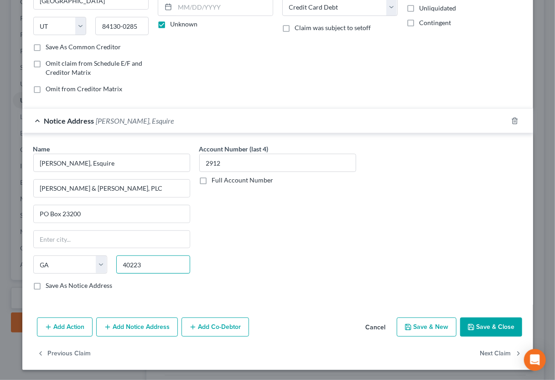
type input "40223"
type input "[GEOGRAPHIC_DATA]"
select select "18"
click at [148, 268] on input "40223" at bounding box center [153, 264] width 74 height 18
type input "40223-0200"
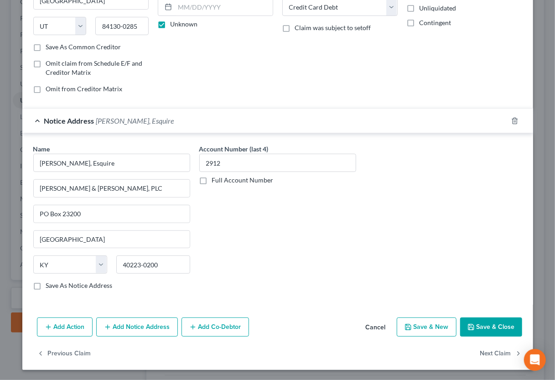
click at [480, 328] on button "Save & Close" at bounding box center [491, 327] width 62 height 19
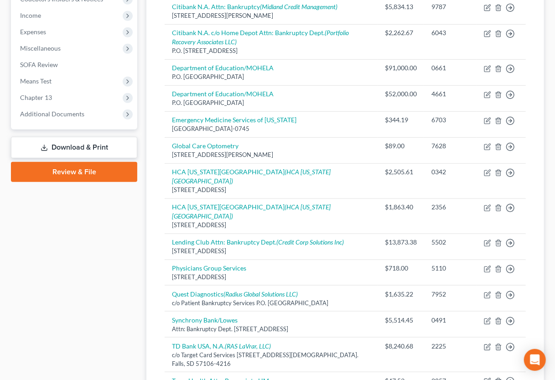
scroll to position [579, 0]
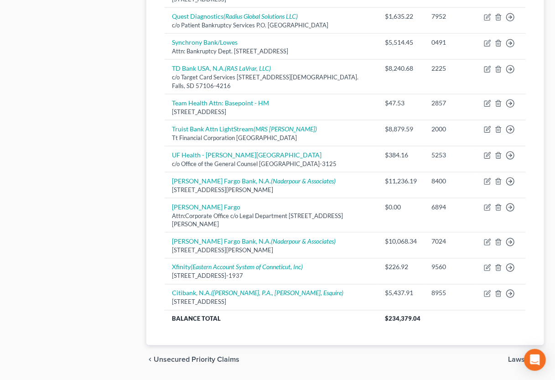
click at [518, 356] on span "Lawsuits" at bounding box center [522, 359] width 29 height 7
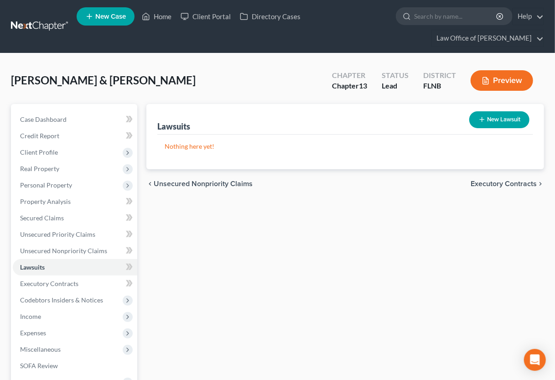
click at [498, 119] on button "New Lawsuit" at bounding box center [499, 119] width 60 height 17
select select "0"
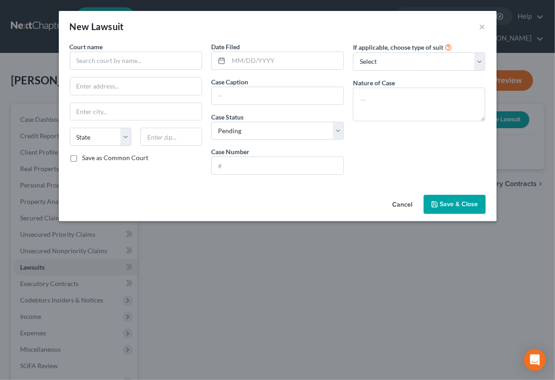
click at [361, 21] on div "New Lawsuit ×" at bounding box center [278, 26] width 438 height 31
click at [174, 63] on input "text" at bounding box center [136, 61] width 133 height 18
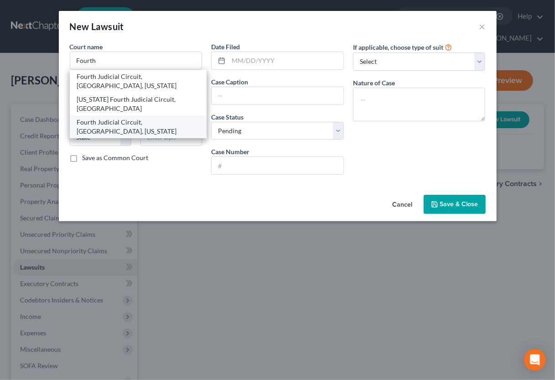
click at [141, 118] on div "Fourth Judicial Circuit, [GEOGRAPHIC_DATA], [US_STATE]" at bounding box center [138, 127] width 123 height 18
type input "Fourth Judicial Circuit, [GEOGRAPHIC_DATA], [US_STATE]"
type input "[STREET_ADDRESS][PERSON_NAME]"
type input "[GEOGRAPHIC_DATA]"
select select "9"
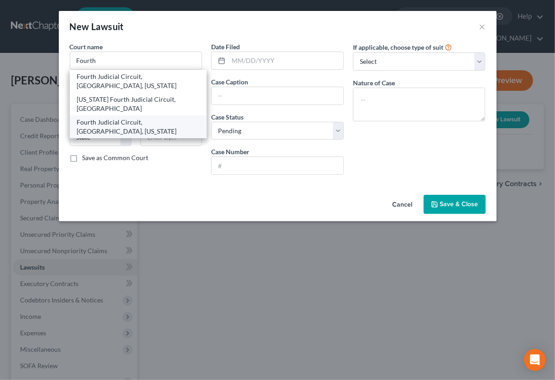
type input "32202"
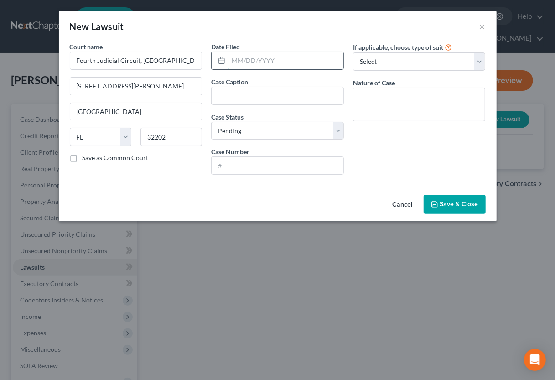
click at [286, 62] on input "text" at bounding box center [286, 60] width 115 height 17
type input "[DATE]"
click at [302, 162] on input "text" at bounding box center [278, 165] width 132 height 17
paste input "16-2025-CC-009889"
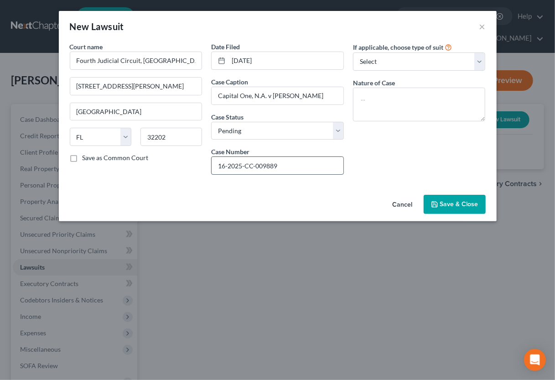
click at [224, 167] on input "16-2025-CC-009889" at bounding box center [278, 165] width 132 height 17
click at [359, 95] on textarea at bounding box center [419, 105] width 133 height 34
click at [453, 206] on span "Save & Close" at bounding box center [459, 204] width 38 height 8
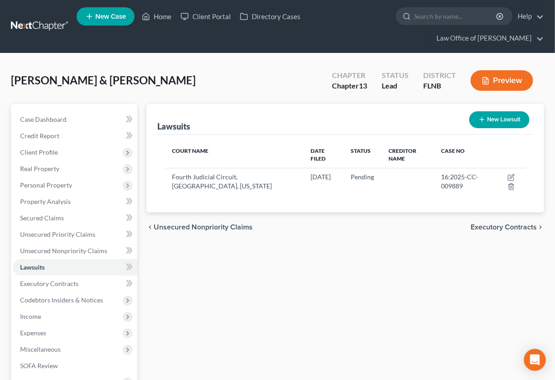
click at [504, 116] on button "New Lawsuit" at bounding box center [499, 119] width 60 height 17
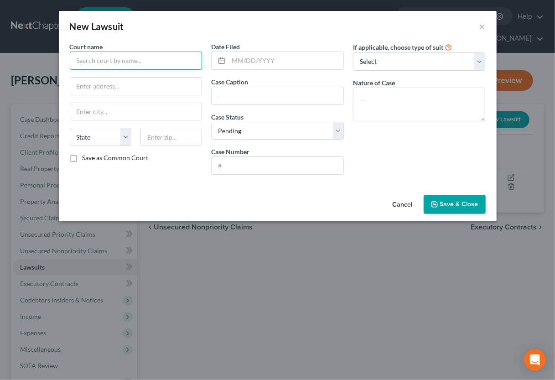
click at [162, 65] on input "text" at bounding box center [136, 61] width 133 height 18
click at [125, 63] on input "Fourt" at bounding box center [136, 61] width 133 height 18
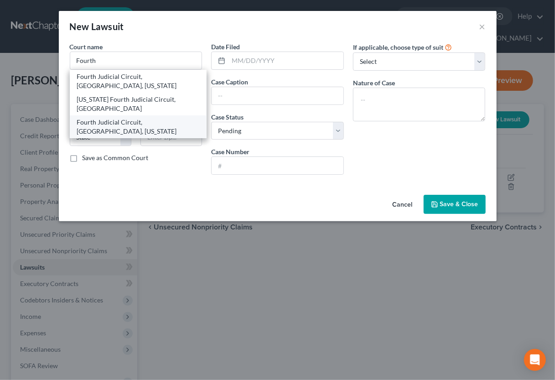
click at [117, 118] on div "Fourth Judicial Circuit, [GEOGRAPHIC_DATA], [US_STATE]" at bounding box center [138, 127] width 123 height 18
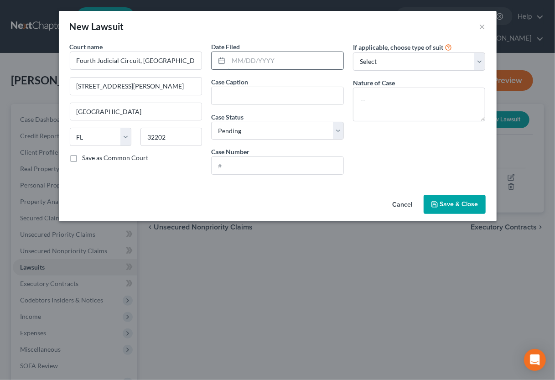
click at [243, 61] on input "text" at bounding box center [286, 60] width 115 height 17
click at [280, 167] on input "text" at bounding box center [278, 165] width 132 height 17
paste input "16-2024-SC-010222"
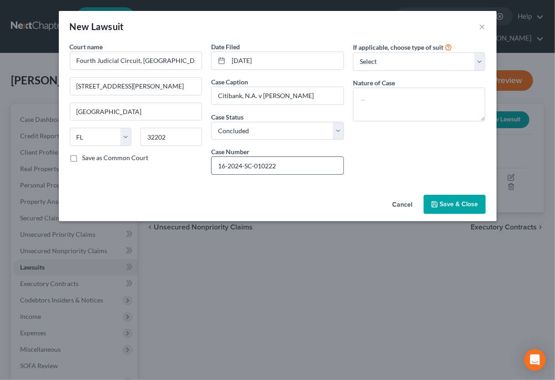
click at [225, 167] on input "16-2024-SC-010222" at bounding box center [278, 165] width 132 height 17
click at [419, 94] on textarea at bounding box center [419, 105] width 133 height 34
click at [444, 202] on span "Save & Close" at bounding box center [459, 204] width 38 height 8
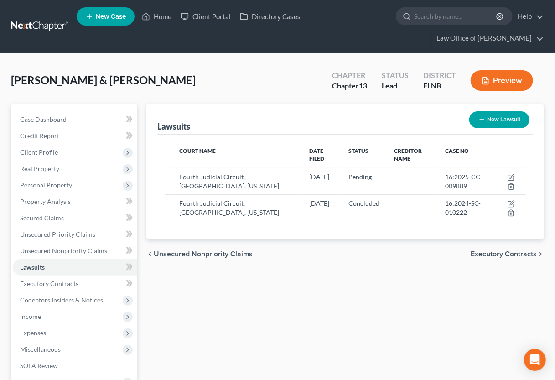
click at [497, 120] on button "New Lawsuit" at bounding box center [499, 119] width 60 height 17
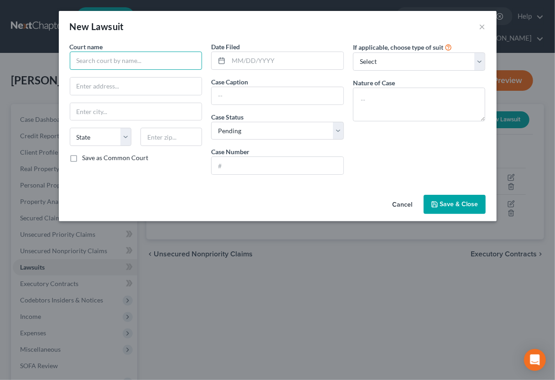
click at [170, 61] on input "text" at bounding box center [136, 61] width 133 height 18
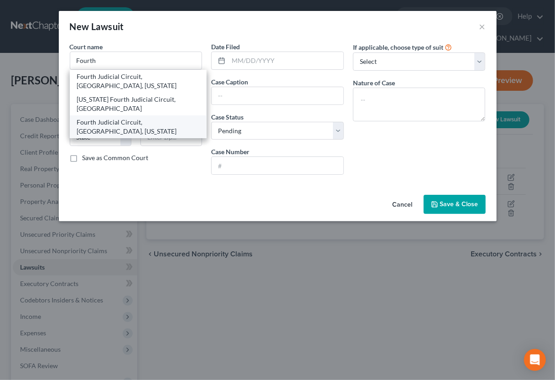
click at [157, 118] on div "Fourth Judicial Circuit, [GEOGRAPHIC_DATA], [US_STATE]" at bounding box center [138, 127] width 123 height 18
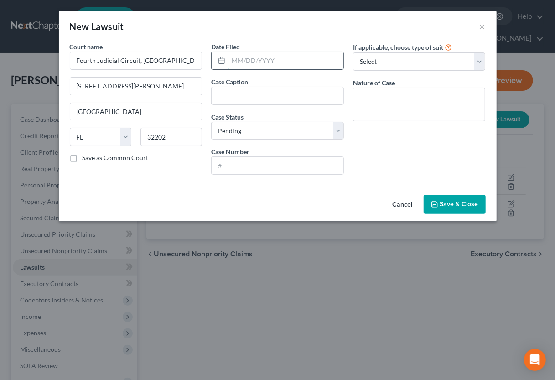
click at [256, 63] on input "text" at bounding box center [286, 60] width 115 height 17
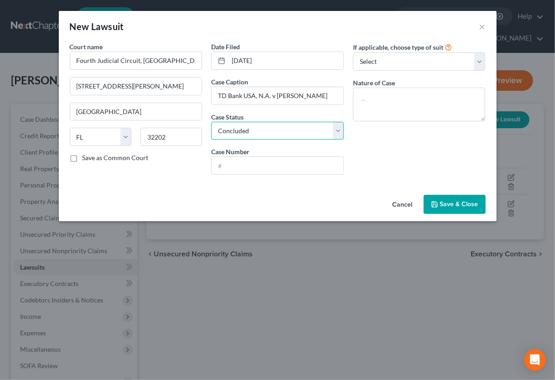
click option "Concluded" at bounding box center [0, 0] width 0 height 0
click at [394, 99] on textarea at bounding box center [419, 105] width 133 height 34
click at [235, 166] on input "text" at bounding box center [278, 165] width 132 height 17
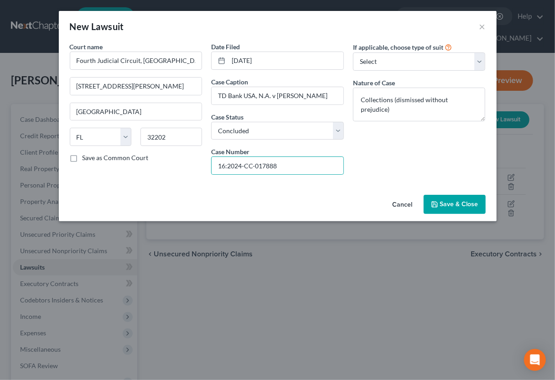
click at [445, 207] on span "Save & Close" at bounding box center [459, 204] width 38 height 8
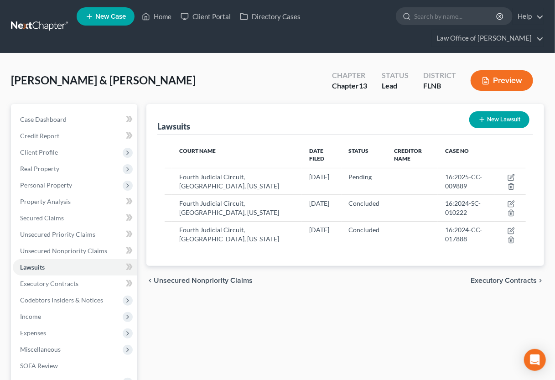
click at [490, 113] on button "New Lawsuit" at bounding box center [499, 119] width 60 height 17
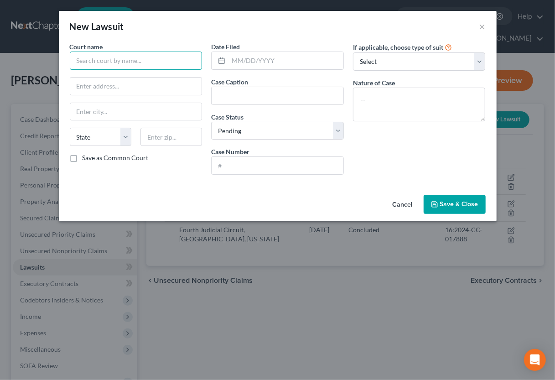
click at [148, 64] on input "text" at bounding box center [136, 61] width 133 height 18
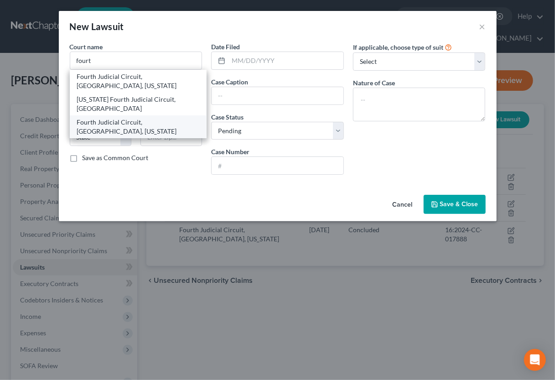
click at [150, 118] on div "Fourth Judicial Circuit, [GEOGRAPHIC_DATA], [US_STATE]" at bounding box center [138, 127] width 123 height 18
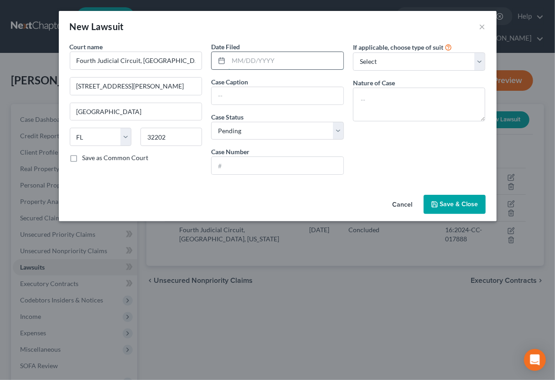
click at [256, 59] on input "text" at bounding box center [286, 60] width 115 height 17
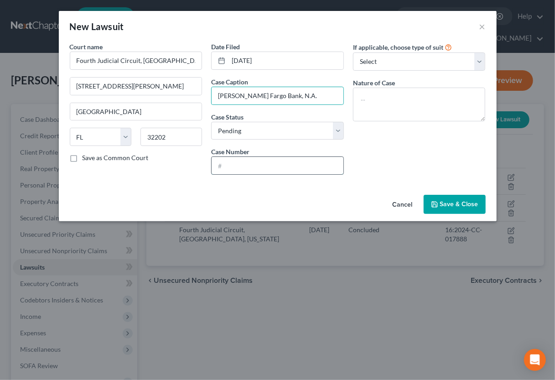
click at [253, 163] on input "text" at bounding box center [278, 165] width 132 height 17
paste input "16-2024-CC-012028"
click at [223, 166] on input "16-2024-CC-012028" at bounding box center [278, 165] width 132 height 17
click at [225, 166] on input "16-2024-CC-012028" at bounding box center [278, 165] width 132 height 17
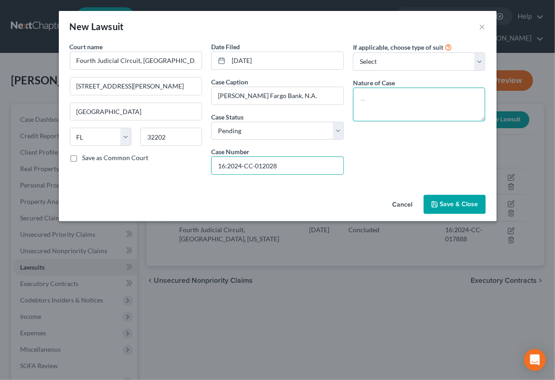
click at [388, 98] on textarea at bounding box center [419, 105] width 133 height 34
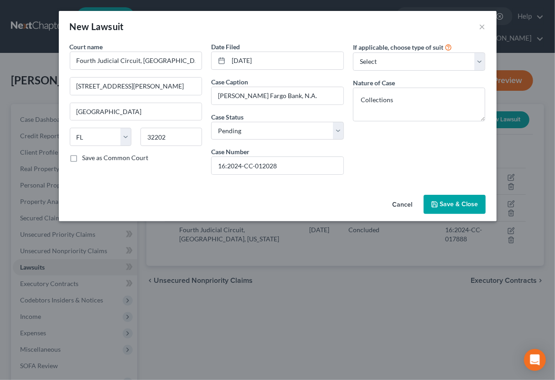
click at [463, 202] on span "Save & Close" at bounding box center [459, 204] width 38 height 8
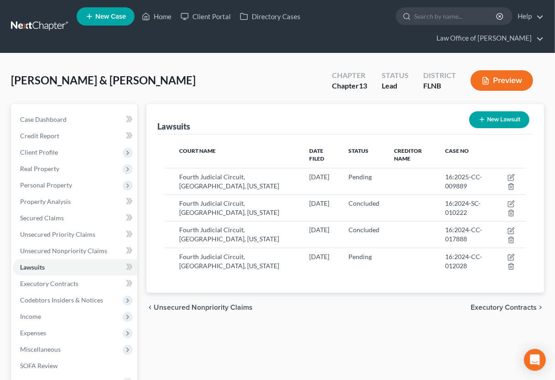
click at [506, 116] on button "New Lawsuit" at bounding box center [499, 119] width 60 height 17
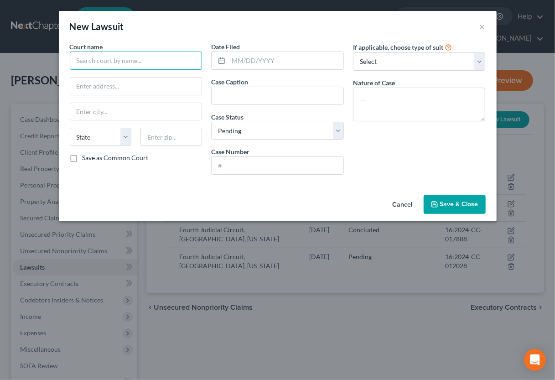
click at [130, 68] on input "text" at bounding box center [136, 61] width 133 height 18
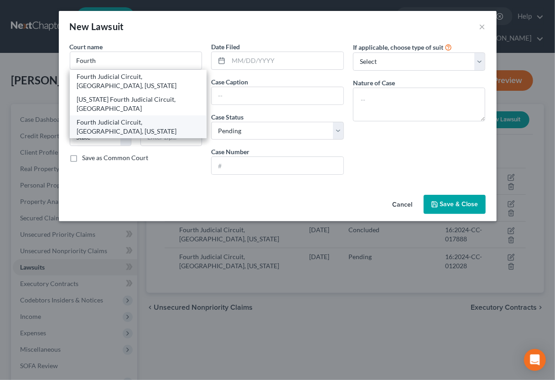
click at [122, 118] on div "Fourth Judicial Circuit, [GEOGRAPHIC_DATA], [US_STATE]" at bounding box center [138, 127] width 123 height 18
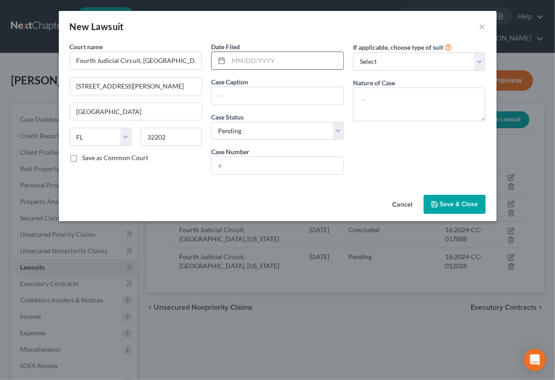
click at [249, 59] on input "text" at bounding box center [286, 60] width 115 height 17
click at [245, 164] on input "text" at bounding box center [278, 165] width 132 height 17
paste input "16-2024-CC-012031"
click at [225, 165] on input "16-2024-CC-012031" at bounding box center [278, 165] width 132 height 17
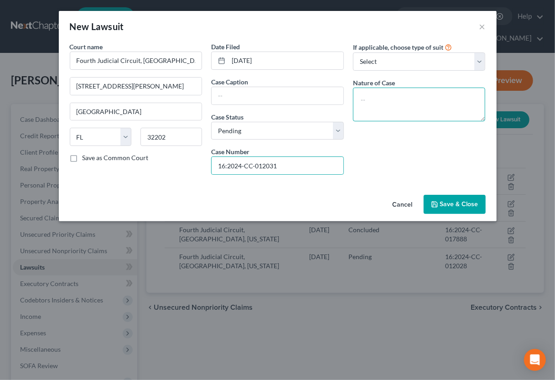
click at [412, 93] on textarea at bounding box center [419, 105] width 133 height 34
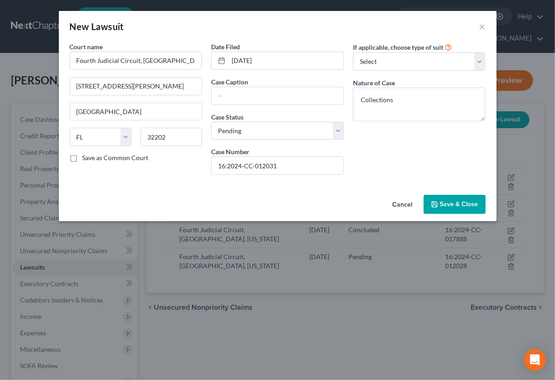
click at [464, 205] on span "Save & Close" at bounding box center [459, 204] width 38 height 8
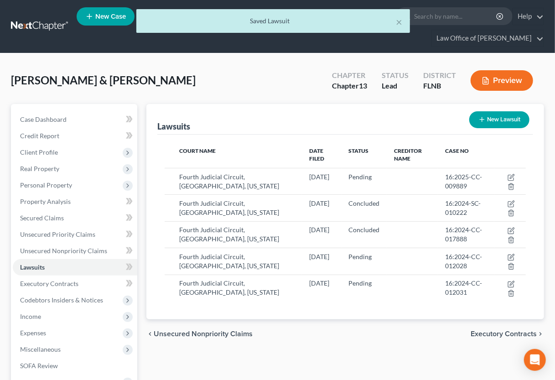
click at [464, 205] on div "16:2024-SC-010222" at bounding box center [466, 208] width 42 height 18
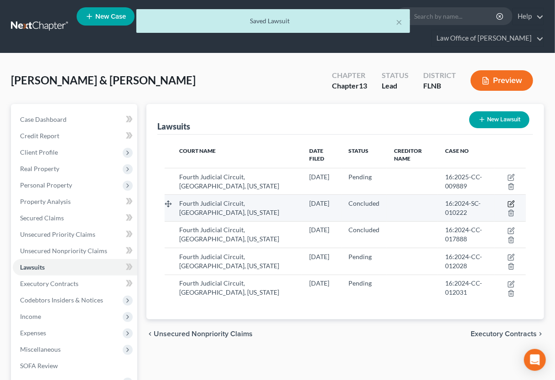
click at [513, 202] on icon "button" at bounding box center [511, 203] width 7 height 7
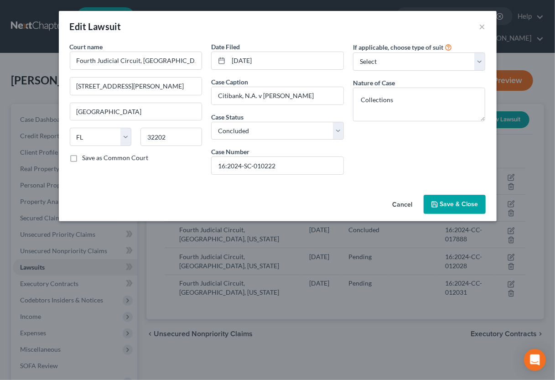
click at [467, 203] on span "Save & Close" at bounding box center [459, 204] width 38 height 8
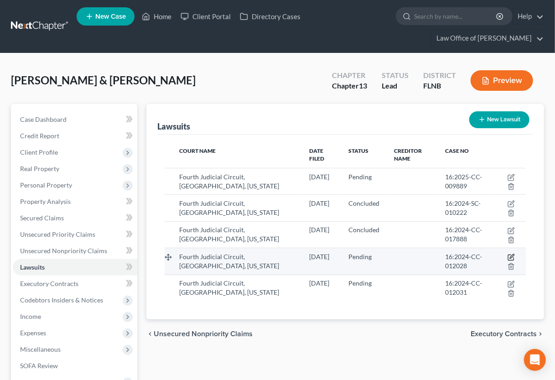
click at [514, 255] on icon "button" at bounding box center [512, 257] width 4 height 4
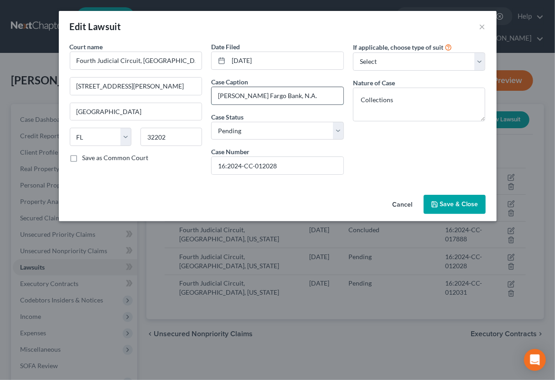
click at [331, 90] on input "[PERSON_NAME] Fargo Bank, N.A." at bounding box center [278, 95] width 132 height 17
click at [334, 96] on input "[PERSON_NAME] Fargo Bank, N.A. v [GEOGRAPHIC_DATA]" at bounding box center [278, 95] width 132 height 17
drag, startPoint x: 339, startPoint y: 95, endPoint x: 198, endPoint y: 98, distance: 141.0
click at [198, 98] on div "Court name * Fourth Judicial Circuit, [GEOGRAPHIC_DATA], [US_STATE] [STREET_ADD…" at bounding box center [277, 112] width 425 height 140
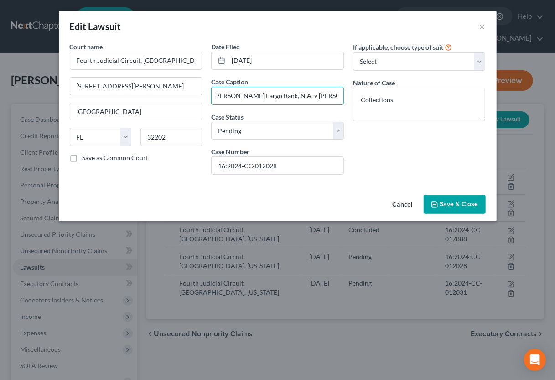
click at [464, 201] on span "Save & Close" at bounding box center [459, 204] width 38 height 8
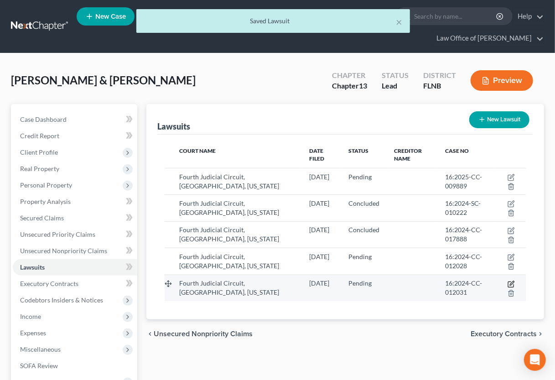
click at [511, 283] on icon "button" at bounding box center [511, 284] width 7 height 7
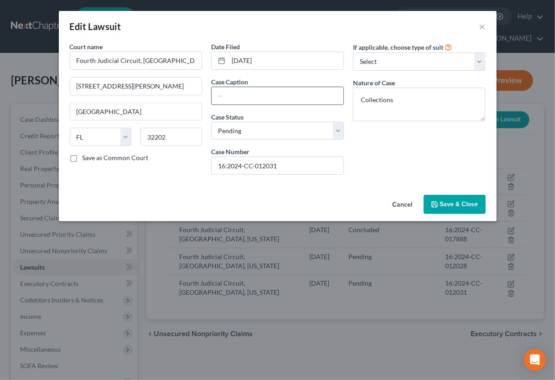
click at [264, 93] on input "text" at bounding box center [278, 95] width 132 height 17
paste input "[PERSON_NAME] Fargo Bank, N.A. v [PERSON_NAME]"
click at [439, 201] on button "Save & Close" at bounding box center [455, 204] width 62 height 19
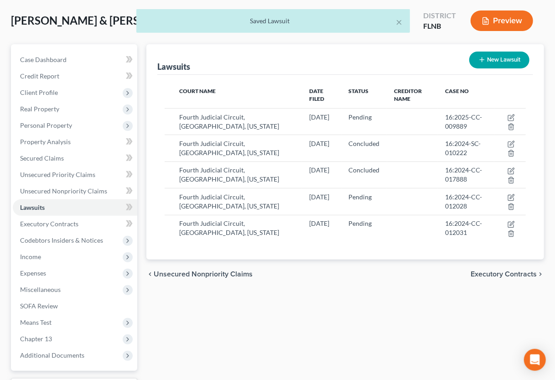
scroll to position [100, 0]
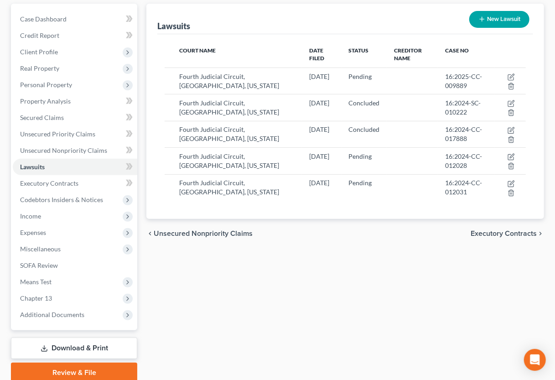
click at [483, 234] on span "Executory Contracts" at bounding box center [504, 233] width 66 height 7
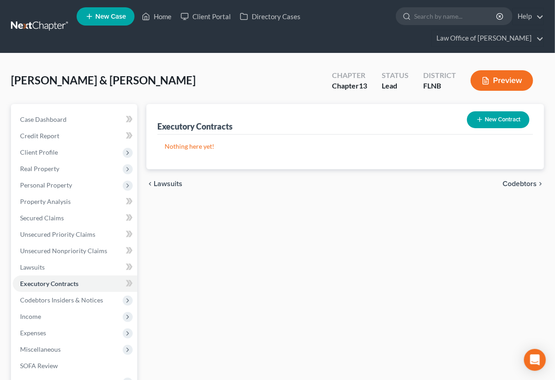
click at [511, 183] on span "Codebtors" at bounding box center [520, 183] width 34 height 7
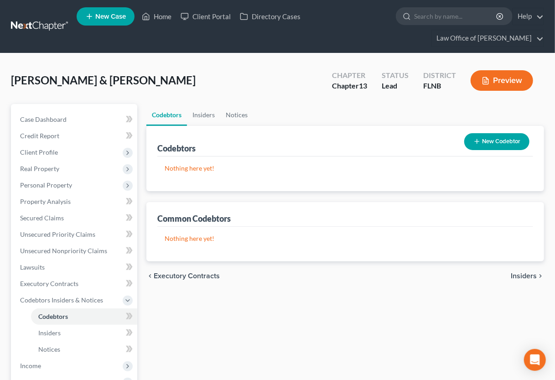
click at [522, 274] on span "Insiders" at bounding box center [524, 275] width 26 height 7
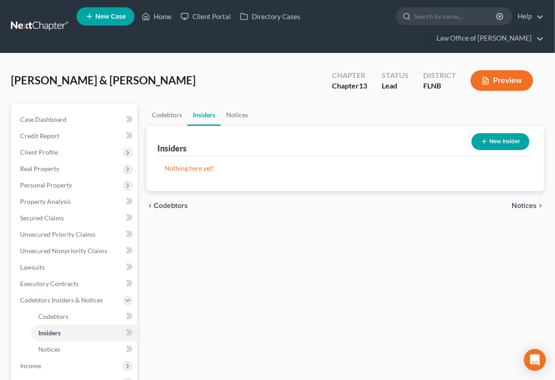
click at [528, 205] on span "Notices" at bounding box center [524, 205] width 25 height 7
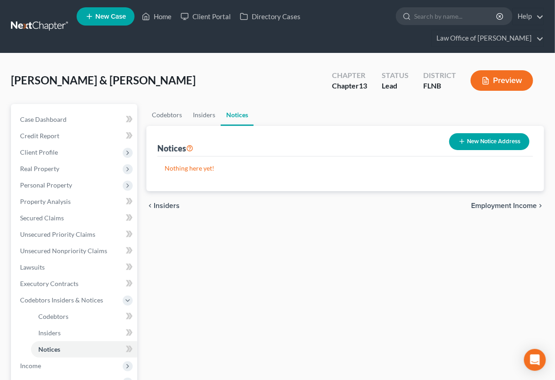
click at [528, 205] on span "Employment Income" at bounding box center [504, 205] width 66 height 7
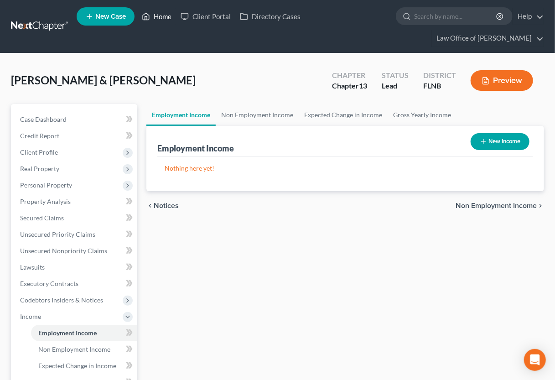
click at [162, 17] on link "Home" at bounding box center [156, 16] width 39 height 16
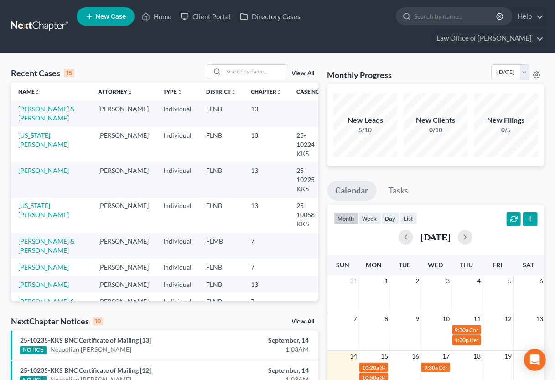
click at [323, 296] on div "Recent Cases 15 View All Name unfold_more expand_more expand_less Attorney unfo…" at bounding box center [164, 373] width 317 height 618
click at [38, 110] on link "[PERSON_NAME] & [PERSON_NAME]" at bounding box center [46, 113] width 57 height 17
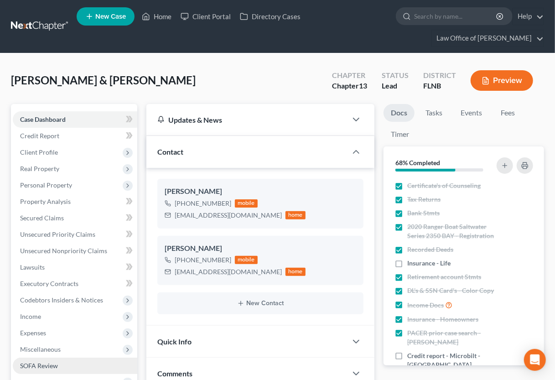
scroll to position [188, 0]
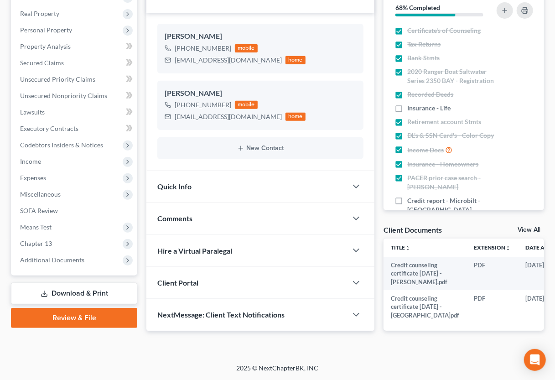
click at [93, 283] on link "Download & Print" at bounding box center [74, 293] width 126 height 21
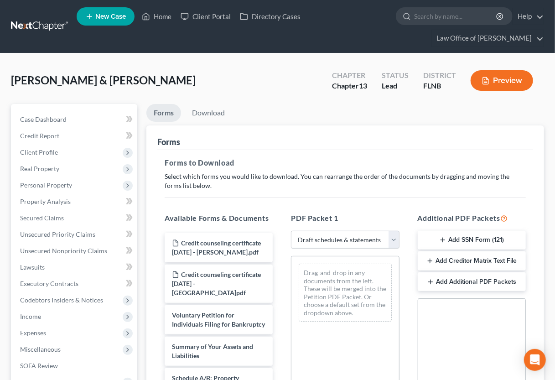
click option "Draft schedules & statements" at bounding box center [0, 0] width 0 height 0
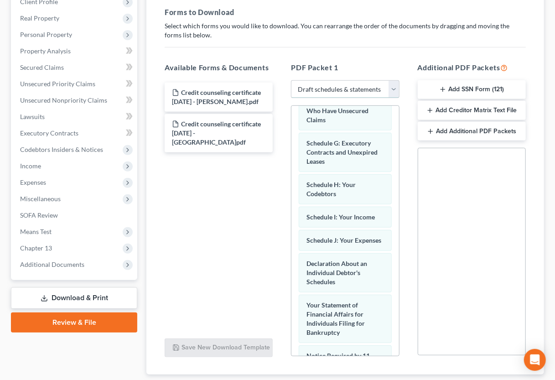
scroll to position [226, 0]
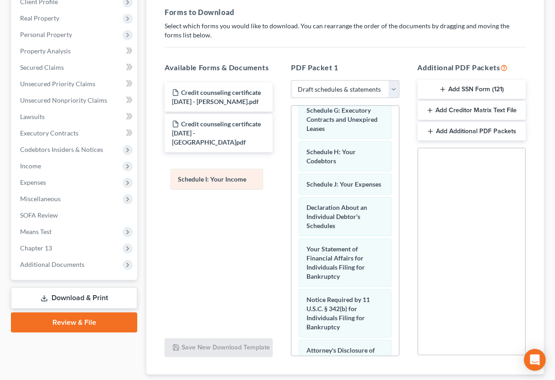
drag, startPoint x: 359, startPoint y: 187, endPoint x: 219, endPoint y: 182, distance: 139.2
click at [292, 182] on div "Schedule I: Your Income Voluntary Petition for Individuals Filing for Bankruptc…" at bounding box center [345, 207] width 107 height 655
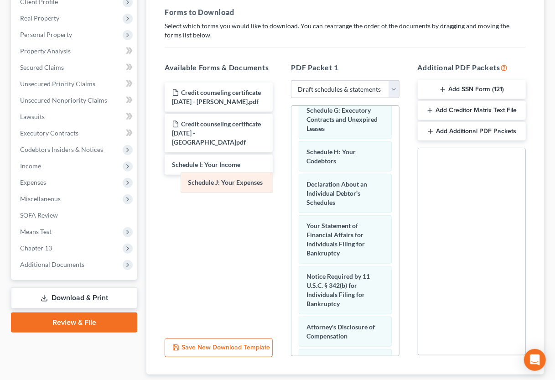
drag, startPoint x: 319, startPoint y: 185, endPoint x: 243, endPoint y: 187, distance: 76.2
click at [292, 184] on div "Schedule J: Your Expenses Voluntary Petition for Individuals Filing for Bankrup…" at bounding box center [345, 195] width 107 height 631
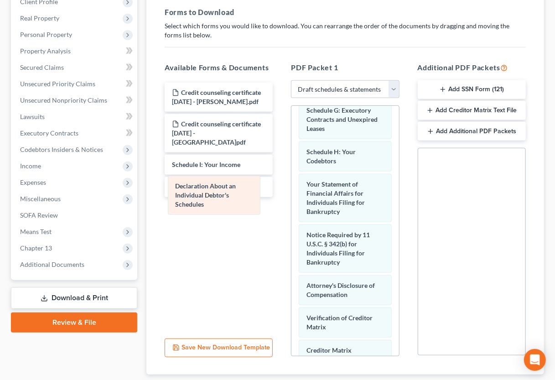
drag, startPoint x: 312, startPoint y: 192, endPoint x: 179, endPoint y: 195, distance: 132.8
click at [292, 195] on div "Declaration About an Individual Debtor's Schedules Voluntary Petition for Indiv…" at bounding box center [345, 175] width 107 height 590
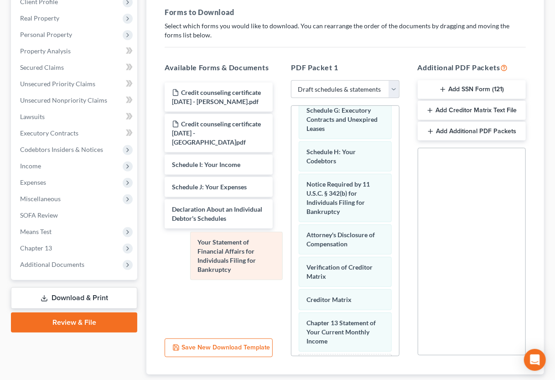
drag, startPoint x: 326, startPoint y: 198, endPoint x: 194, endPoint y: 259, distance: 145.1
click at [292, 259] on div "Your Statement of Financial Affairs for Individuals Filing for Bankruptcy Volun…" at bounding box center [345, 149] width 107 height 539
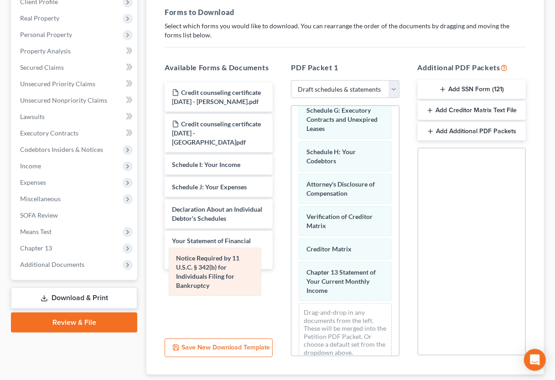
drag, startPoint x: 352, startPoint y: 202, endPoint x: 221, endPoint y: 277, distance: 151.0
click at [292, 277] on div "Notice Required by 11 U.S.C. § 342(b) for Individuals Filing for Bankruptcy Vol…" at bounding box center [345, 124] width 107 height 489
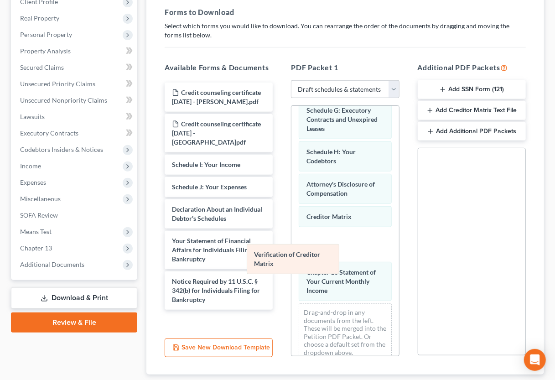
scroll to position [205, 0]
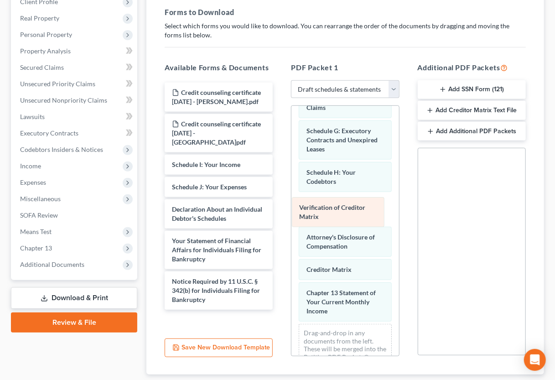
drag, startPoint x: 348, startPoint y: 213, endPoint x: 340, endPoint y: 205, distance: 10.7
click at [340, 205] on div "Verification of Creditor Matrix Voluntary Petition for Individuals Filing for B…" at bounding box center [345, 145] width 107 height 489
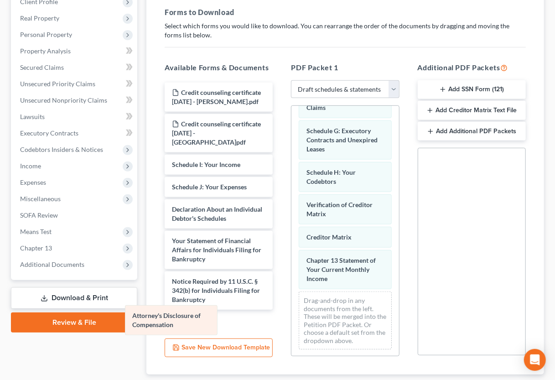
drag, startPoint x: 344, startPoint y: 245, endPoint x: 169, endPoint y: 325, distance: 192.1
click at [292, 325] on div "Attorney's Disclosure of Compensation Voluntary Petition for Individuals Filing…" at bounding box center [345, 129] width 107 height 456
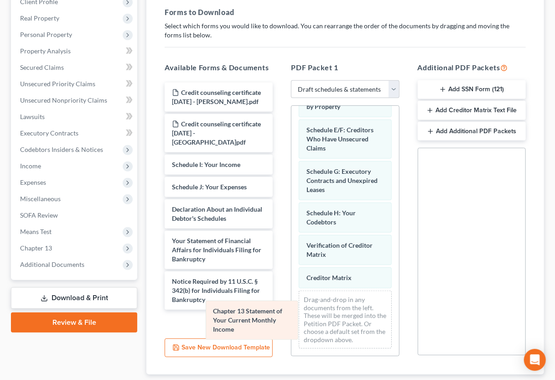
scroll to position [164, 0]
drag, startPoint x: 314, startPoint y: 269, endPoint x: 206, endPoint y: 325, distance: 121.4
click at [292, 325] on div "Chapter 13 Statement of Your Current Monthly Income Voluntary Petition for Indi…" at bounding box center [345, 149] width 107 height 415
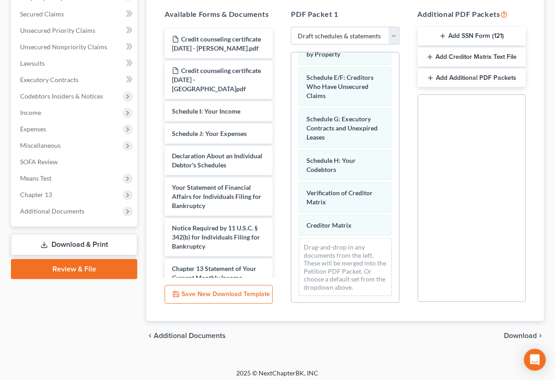
scroll to position [208, 0]
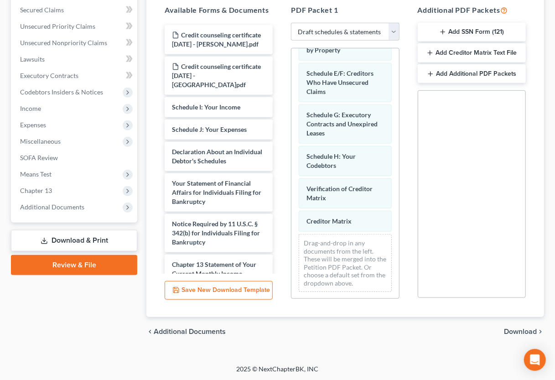
click at [520, 331] on span "Download" at bounding box center [520, 331] width 33 height 7
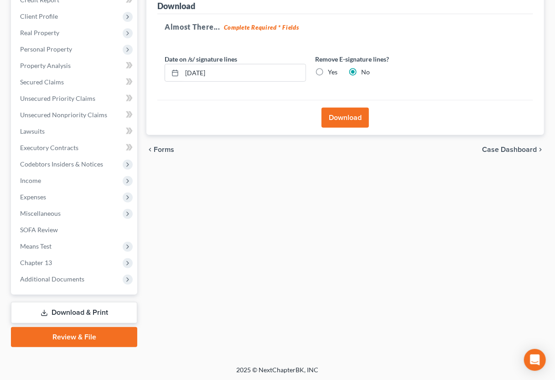
click at [328, 68] on label "Yes" at bounding box center [333, 72] width 10 height 9
click at [332, 68] on input "Yes" at bounding box center [335, 71] width 6 height 6
click at [334, 113] on button "Download" at bounding box center [345, 118] width 47 height 20
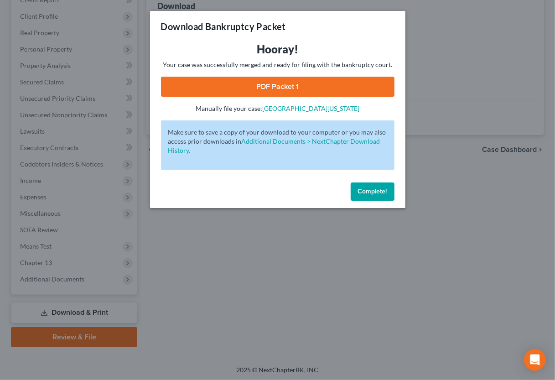
click at [310, 83] on link "PDF Packet 1" at bounding box center [278, 87] width 234 height 20
click at [370, 191] on span "Complete!" at bounding box center [372, 192] width 29 height 8
